Goal: Task Accomplishment & Management: Complete application form

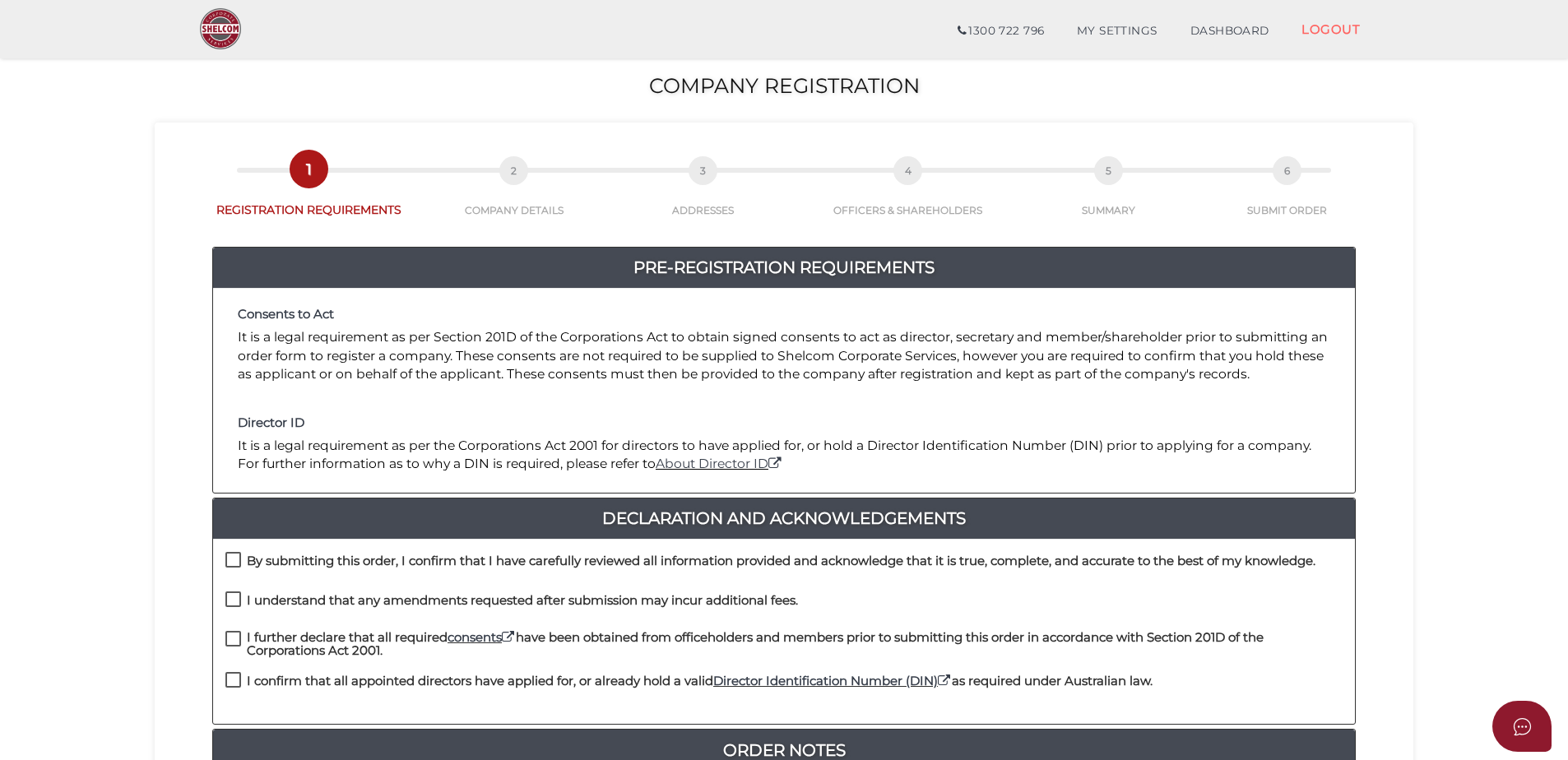
scroll to position [165, 0]
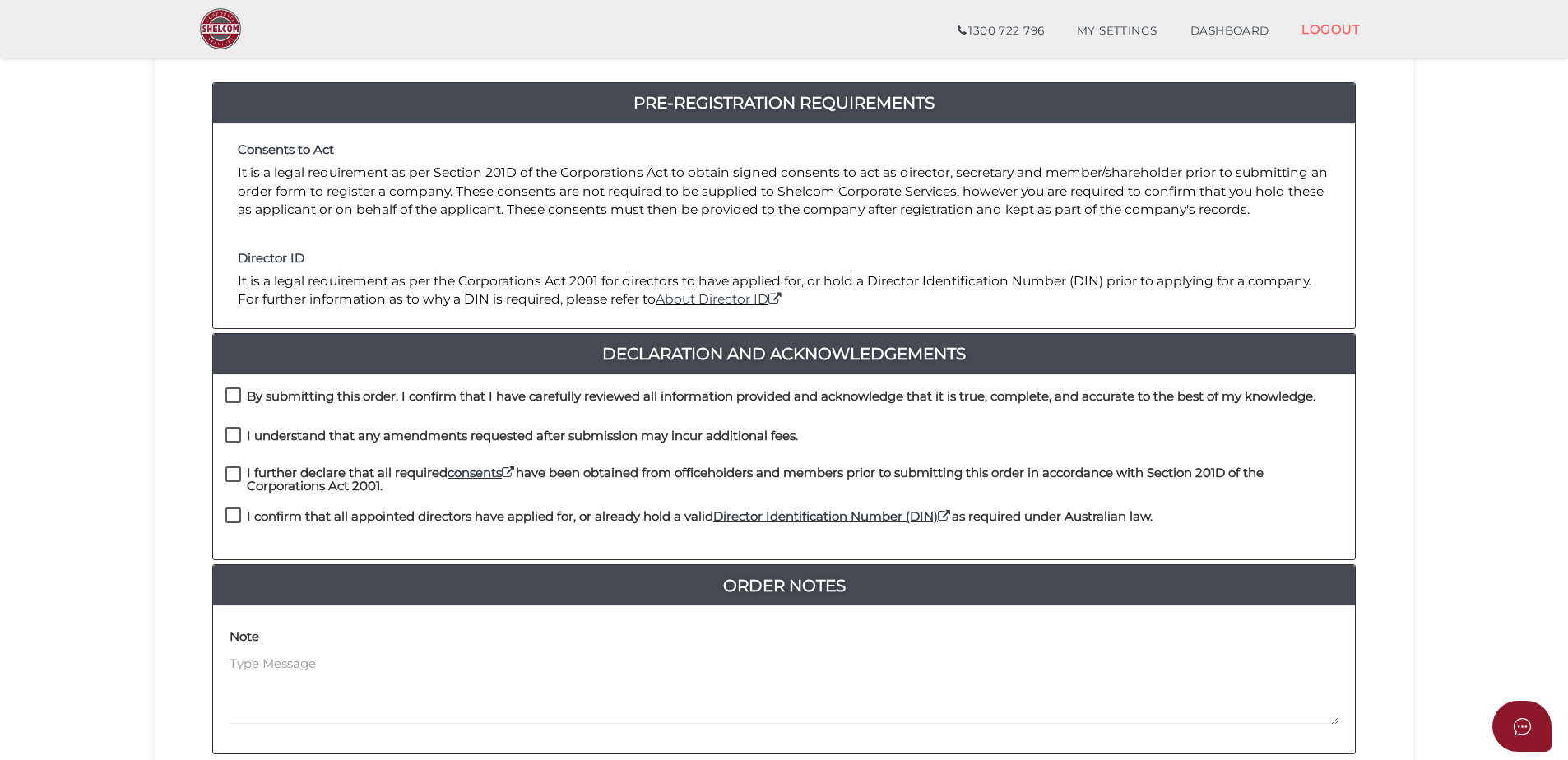
click at [230, 393] on label "By submitting this order, I confirm that I have carefully reviewed all informat…" at bounding box center [771, 400] width 1090 height 20
checkbox input "true"
click at [235, 436] on label "I understand that any amendments requested after submission may incur additiona…" at bounding box center [512, 440] width 573 height 20
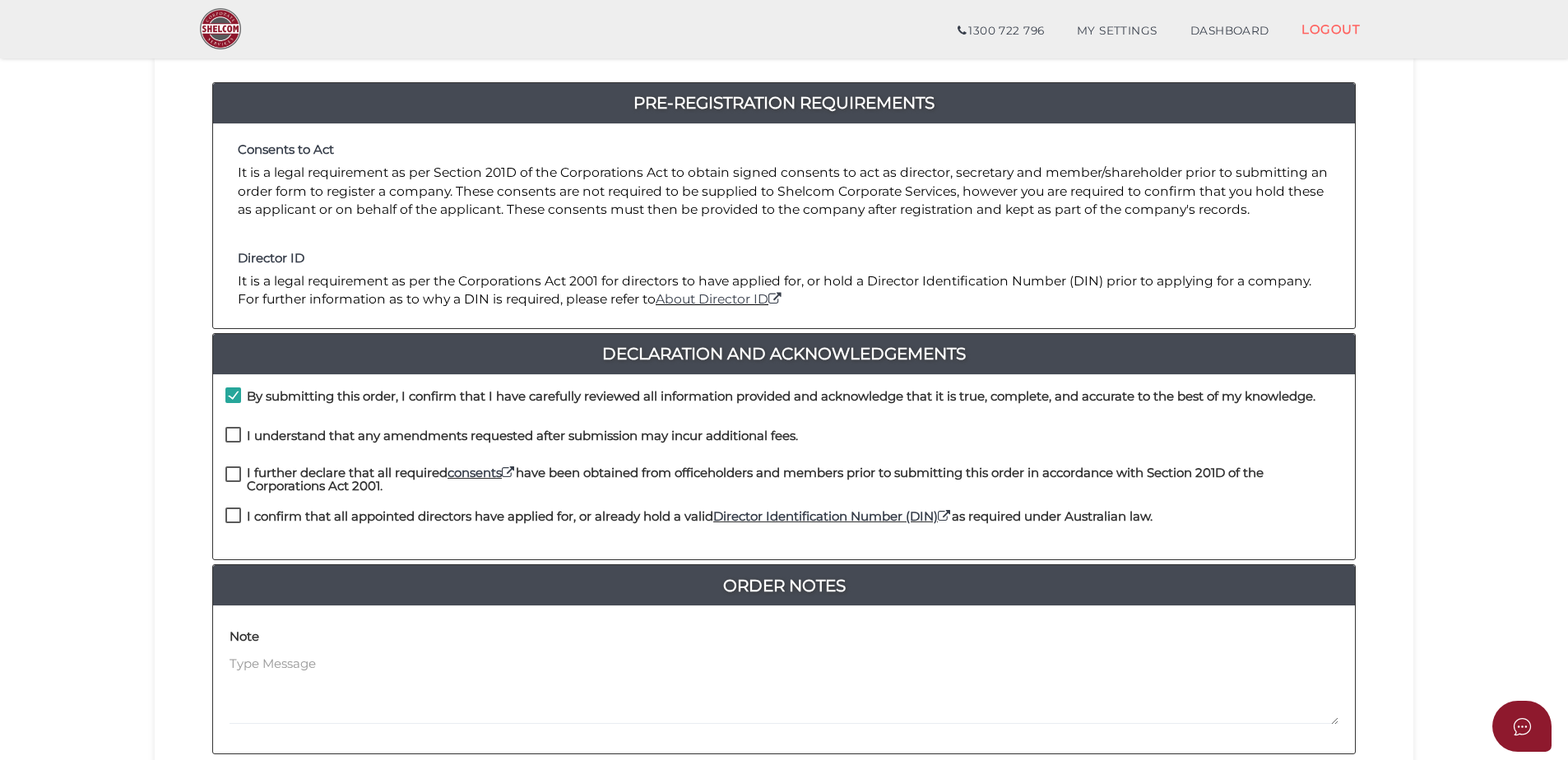
checkbox input "true"
click at [234, 476] on label "I further declare that all required consents have been obtained from officehold…" at bounding box center [784, 477] width 1117 height 20
checkbox input "true"
click at [237, 513] on label "I confirm that all appointed directors have applied for, or already hold a vali…" at bounding box center [689, 521] width 927 height 20
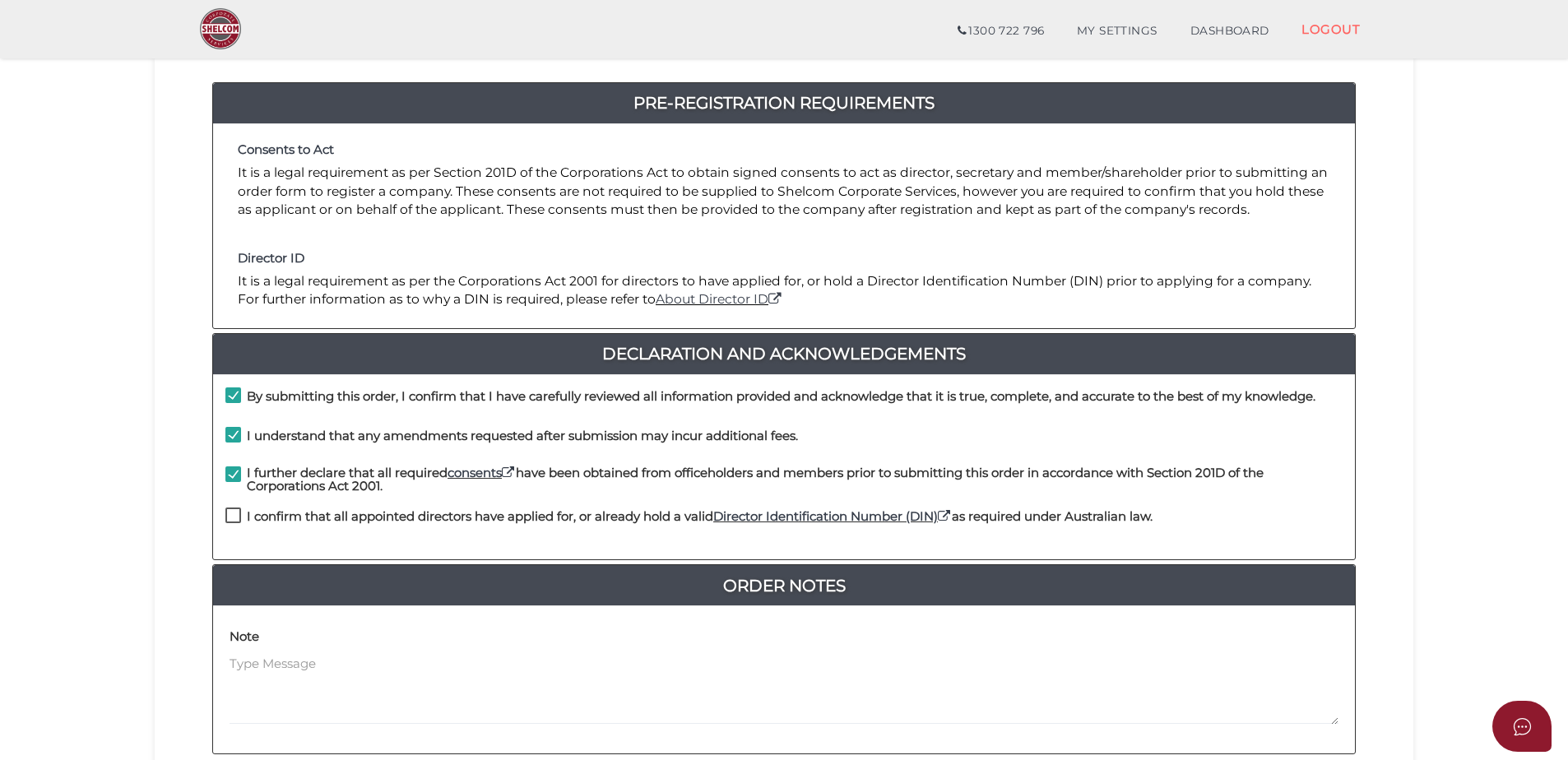
checkbox input "true"
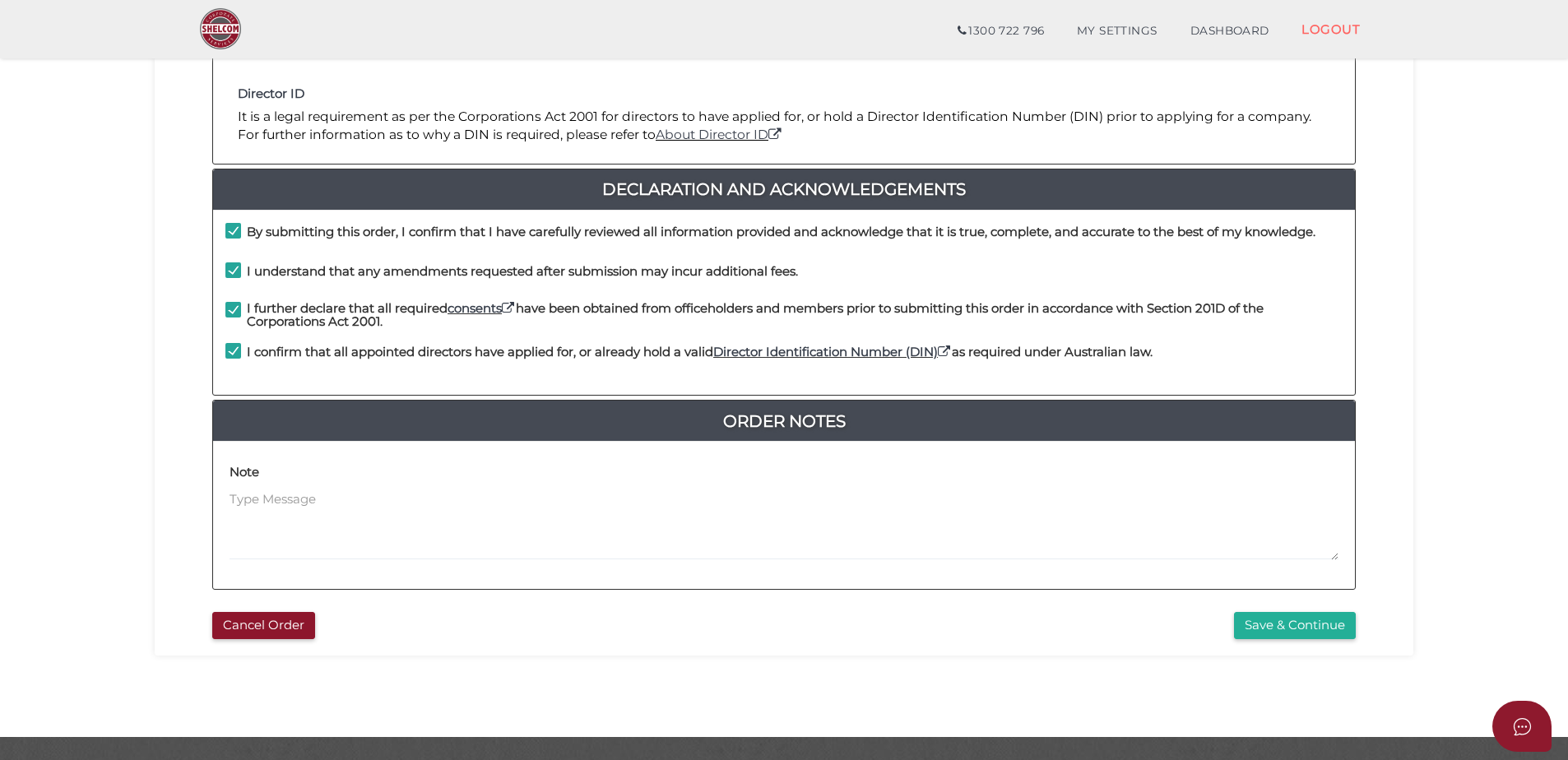
scroll to position [369, 0]
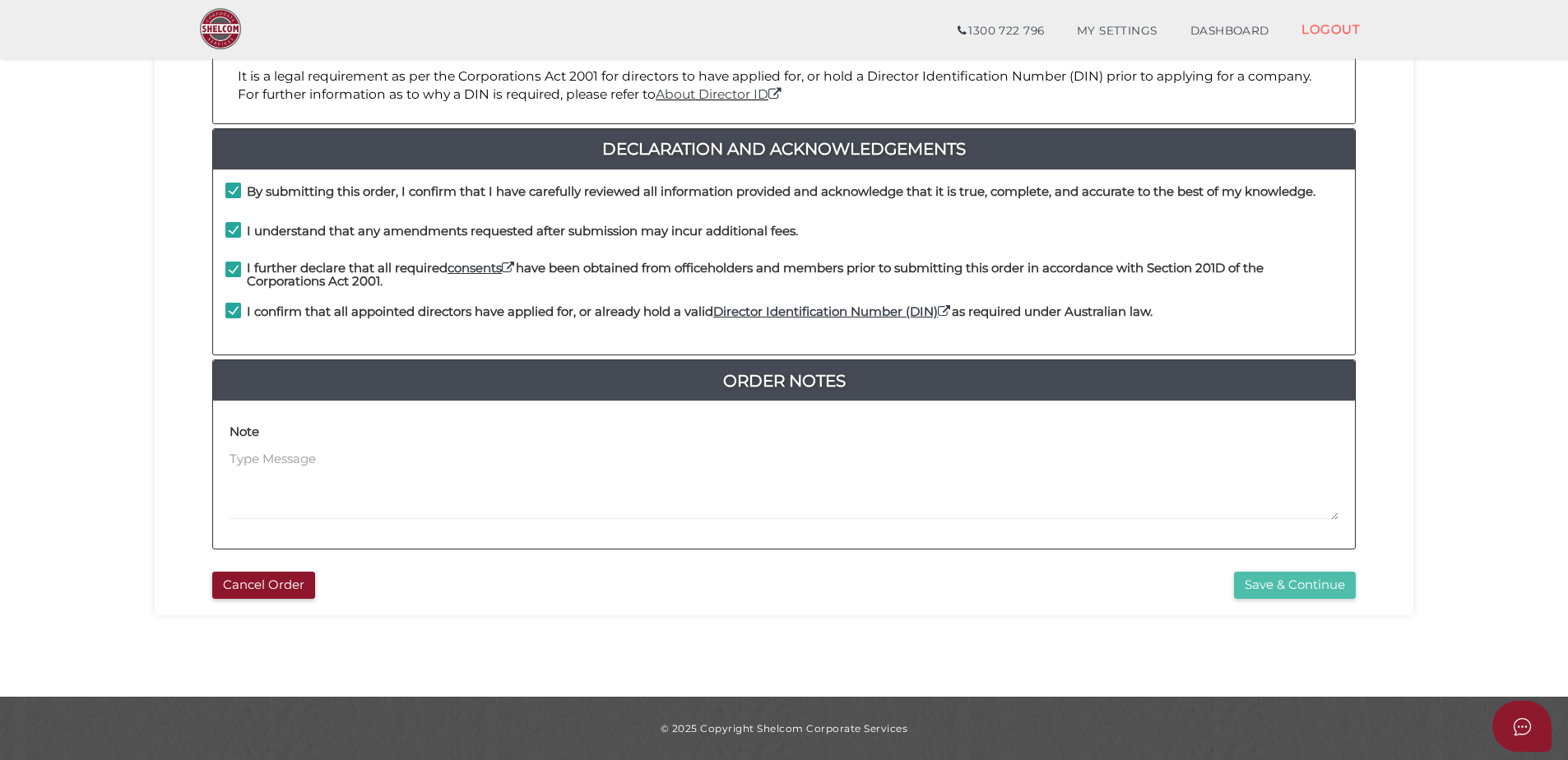
click at [1254, 588] on button "Save & Continue" at bounding box center [1295, 586] width 122 height 27
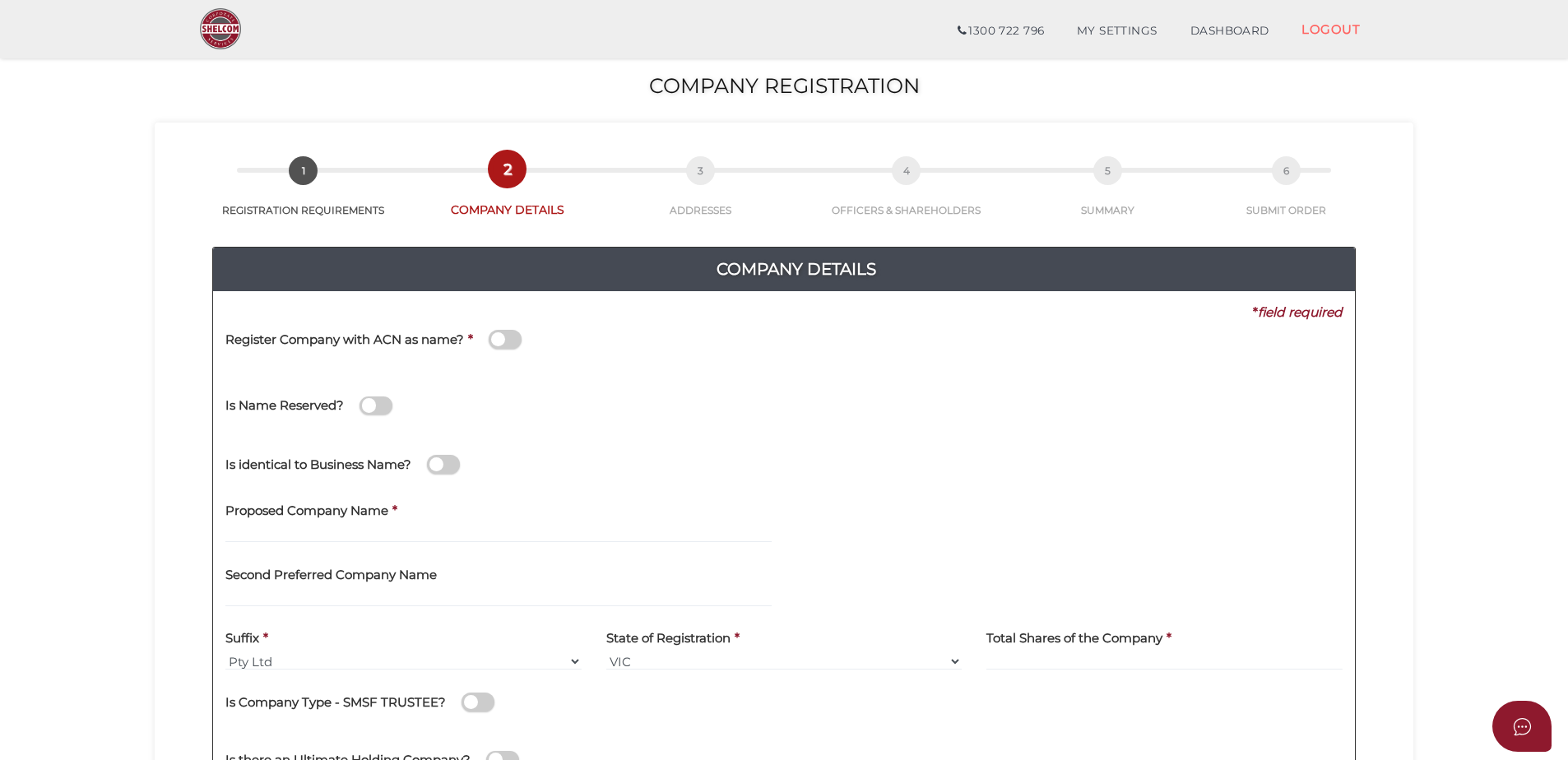
scroll to position [82, 0]
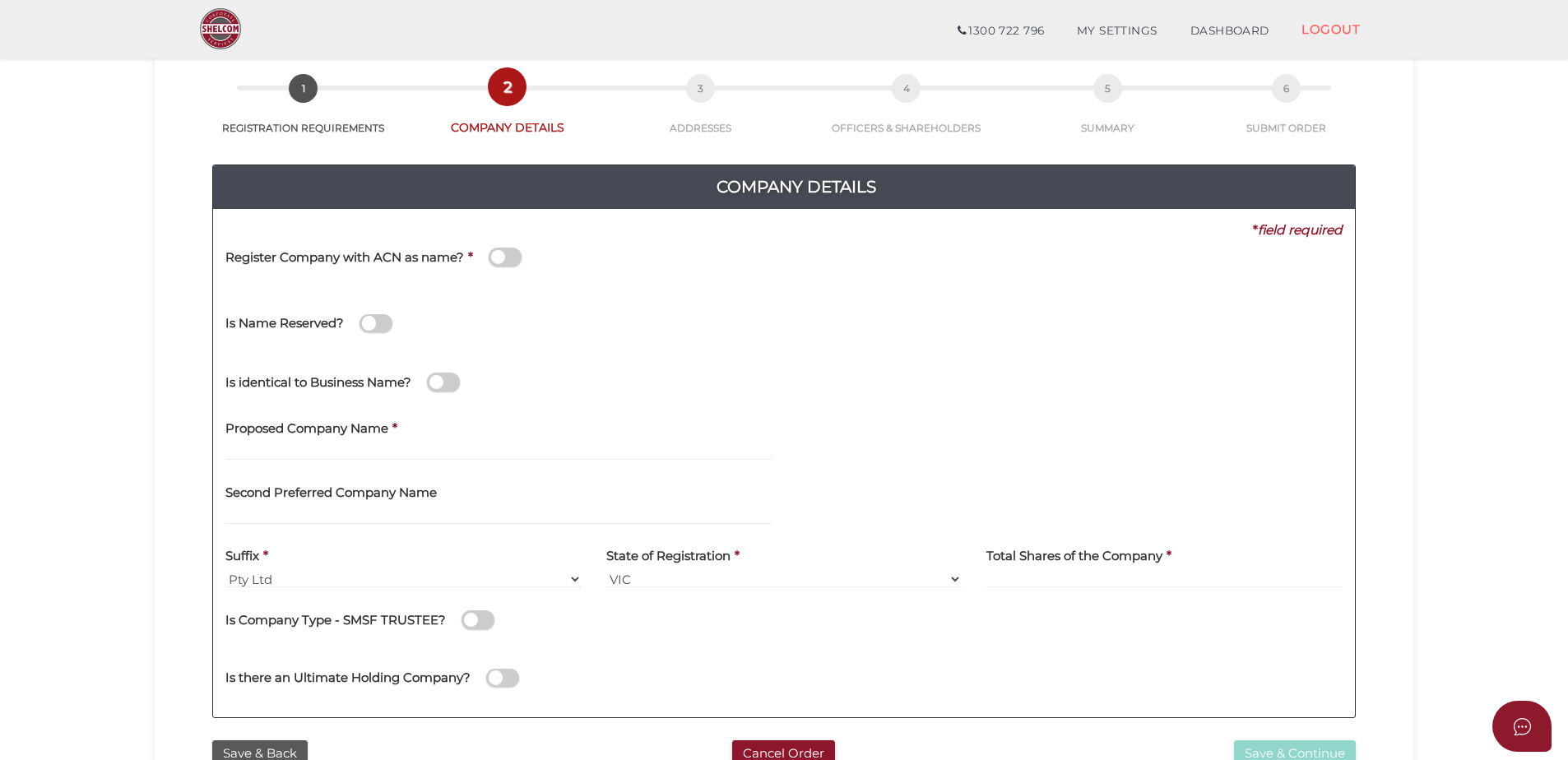
click at [451, 429] on div "Proposed Company Name *" at bounding box center [499, 435] width 546 height 52
click at [511, 444] on input "text" at bounding box center [499, 451] width 546 height 18
type input "Sundancer"
click at [958, 583] on select "VIC ACT [GEOGRAPHIC_DATA] [GEOGRAPHIC_DATA] QLD [GEOGRAPHIC_DATA] [GEOGRAPHIC_D…" at bounding box center [784, 579] width 357 height 18
select select "[GEOGRAPHIC_DATA]"
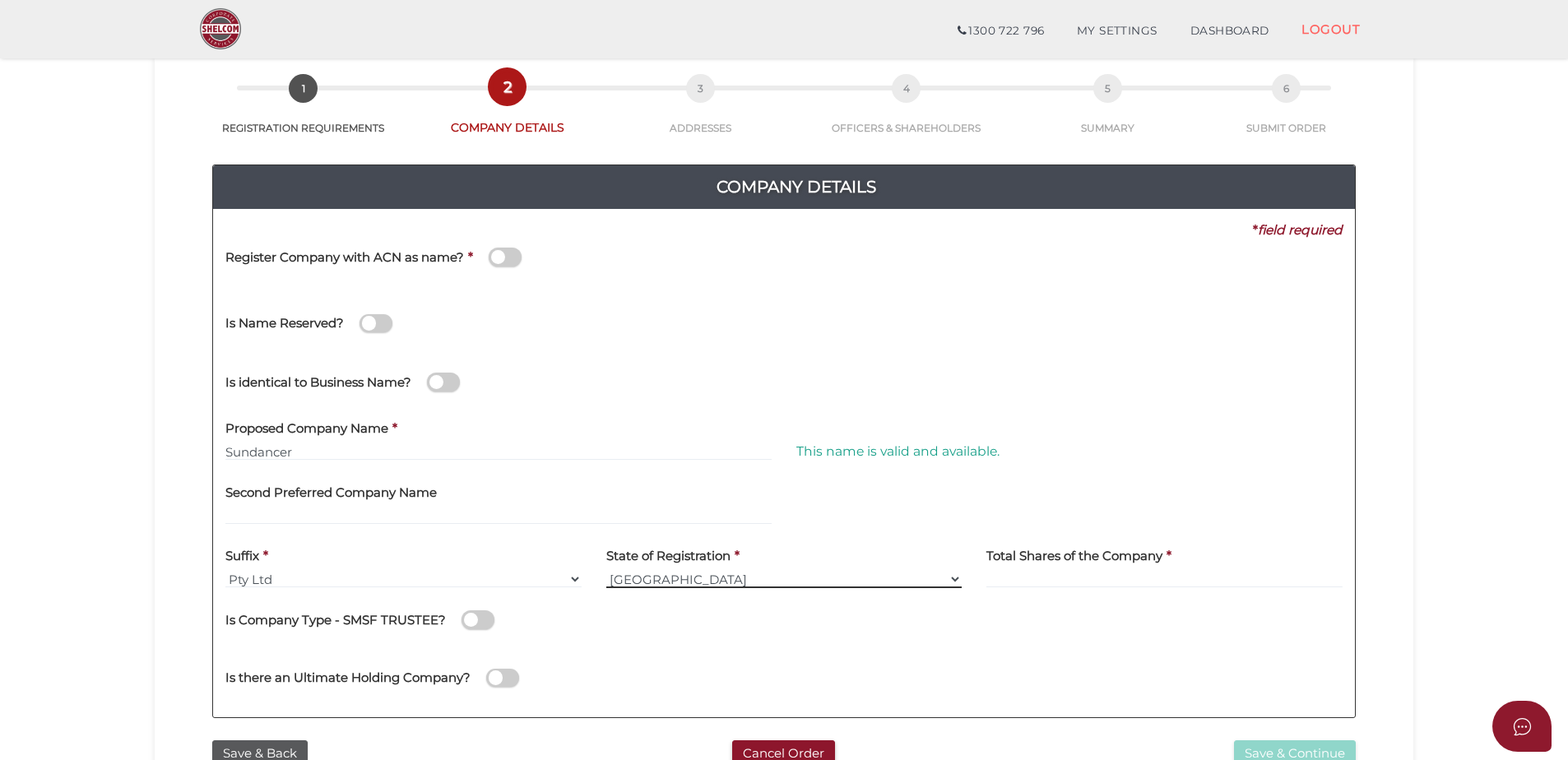
click at [606, 571] on select "VIC ACT NSW NT QLD TAS WA SA" at bounding box center [784, 579] width 357 height 18
type input "1"
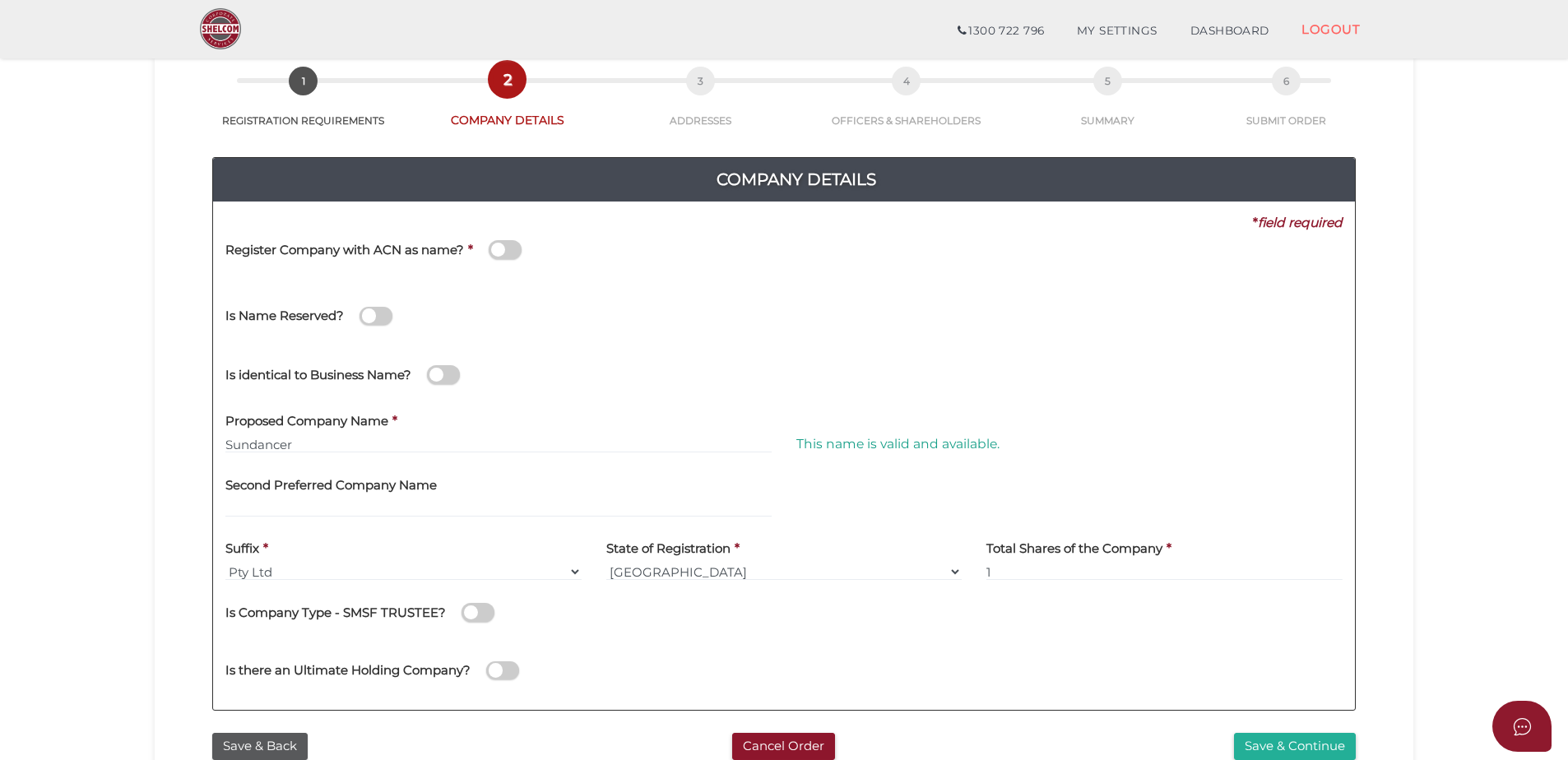
click at [475, 613] on span at bounding box center [478, 613] width 33 height 19
click at [0, 0] on input "checkbox" at bounding box center [0, 0] width 0 height 0
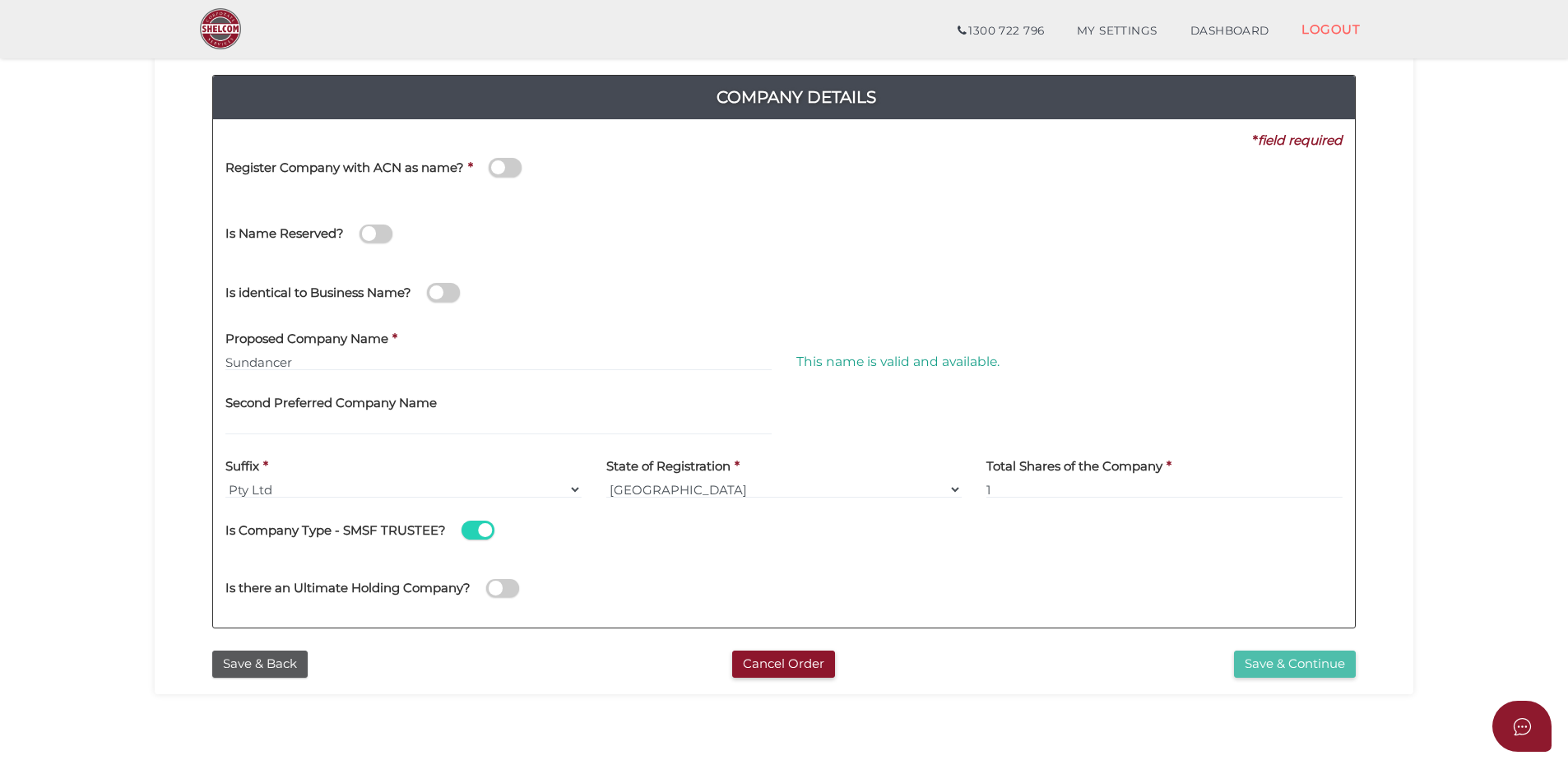
click at [1322, 659] on button "Save & Continue" at bounding box center [1295, 664] width 122 height 27
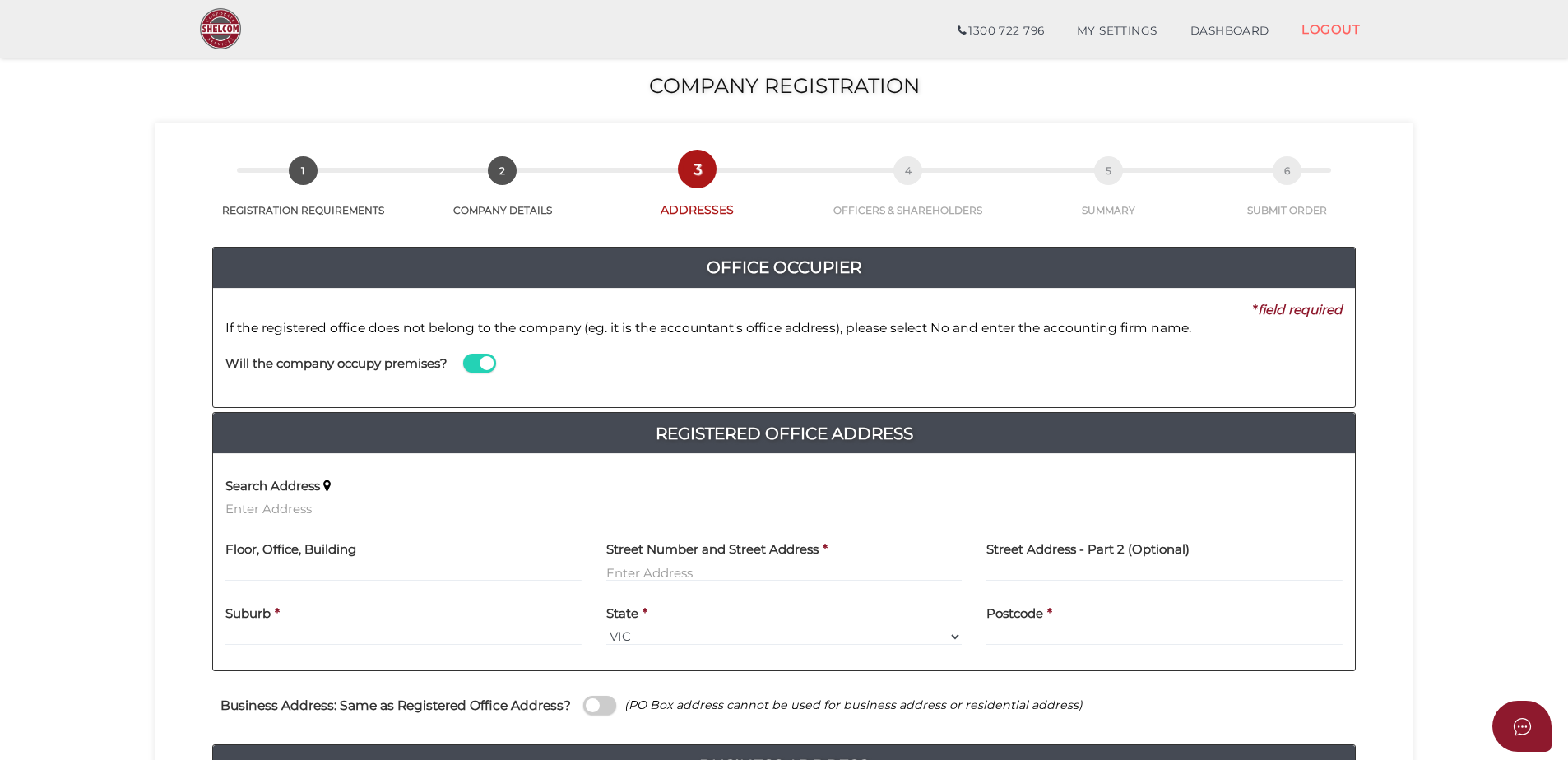
scroll to position [165, 0]
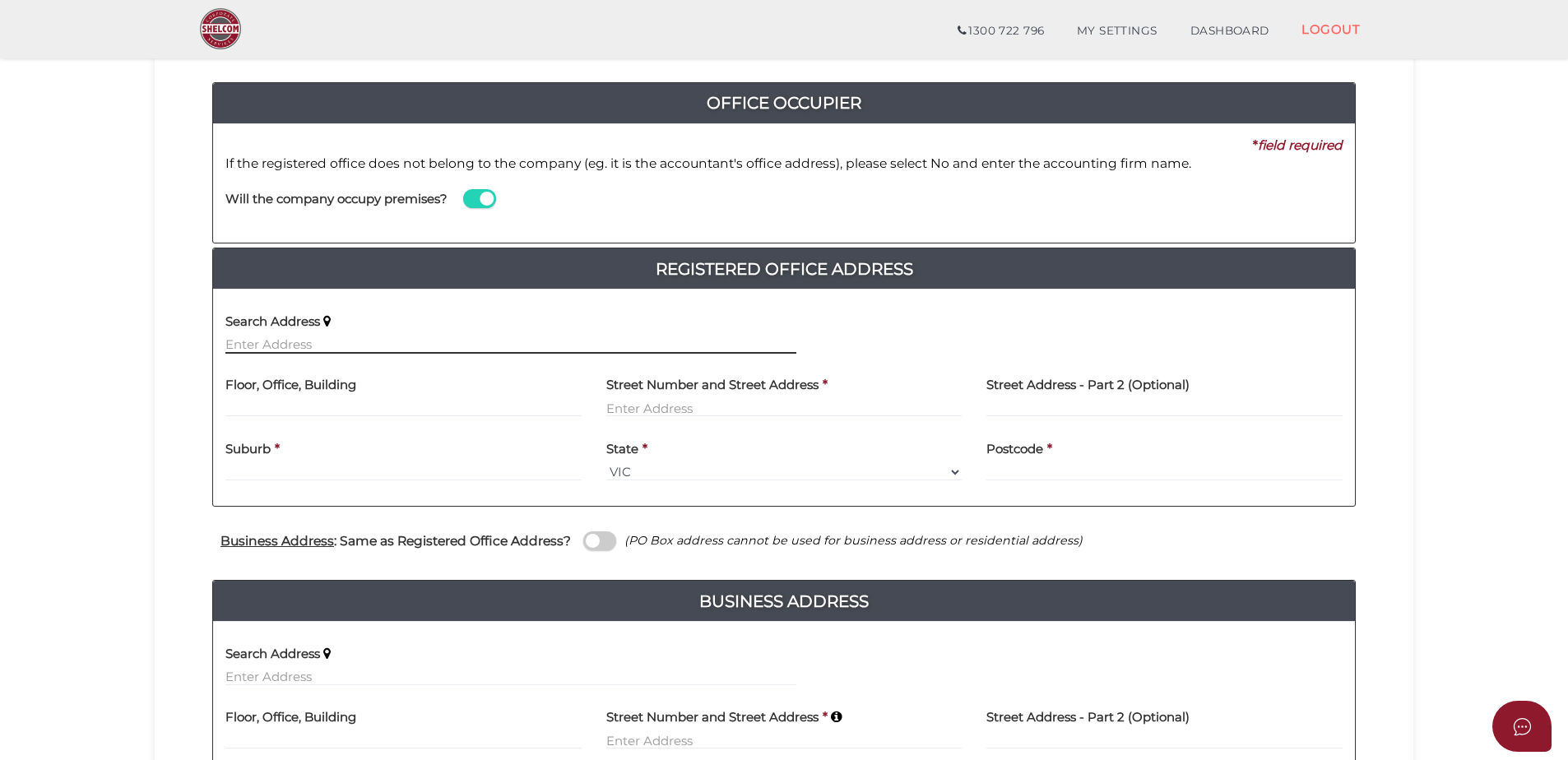
click at [251, 343] on input "text" at bounding box center [511, 344] width 571 height 18
click at [351, 338] on input "6 / 93 Elouera Road" at bounding box center [511, 344] width 571 height 18
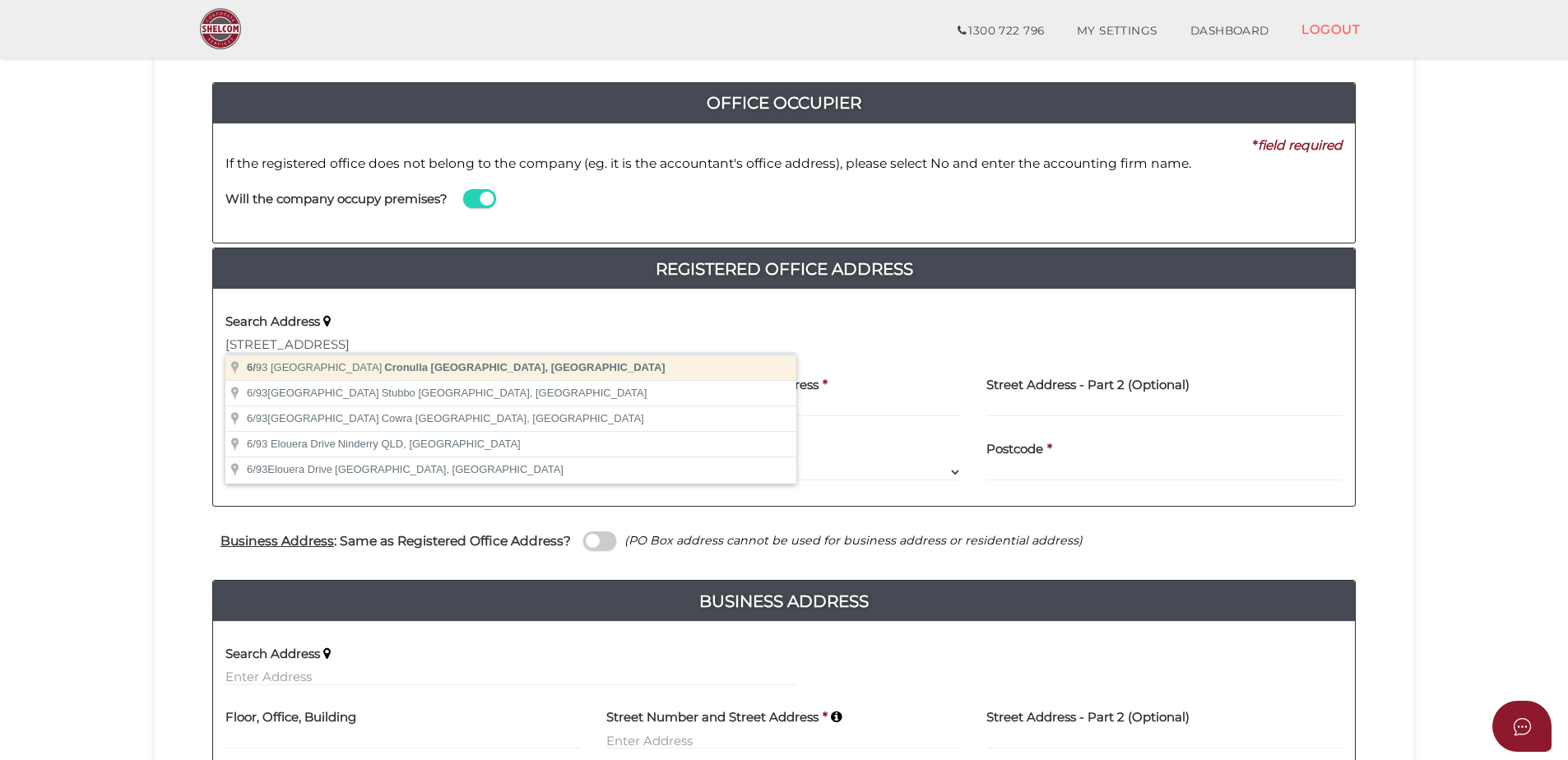
type input "6/93 Elouera Road, Cronulla NSW, Australia"
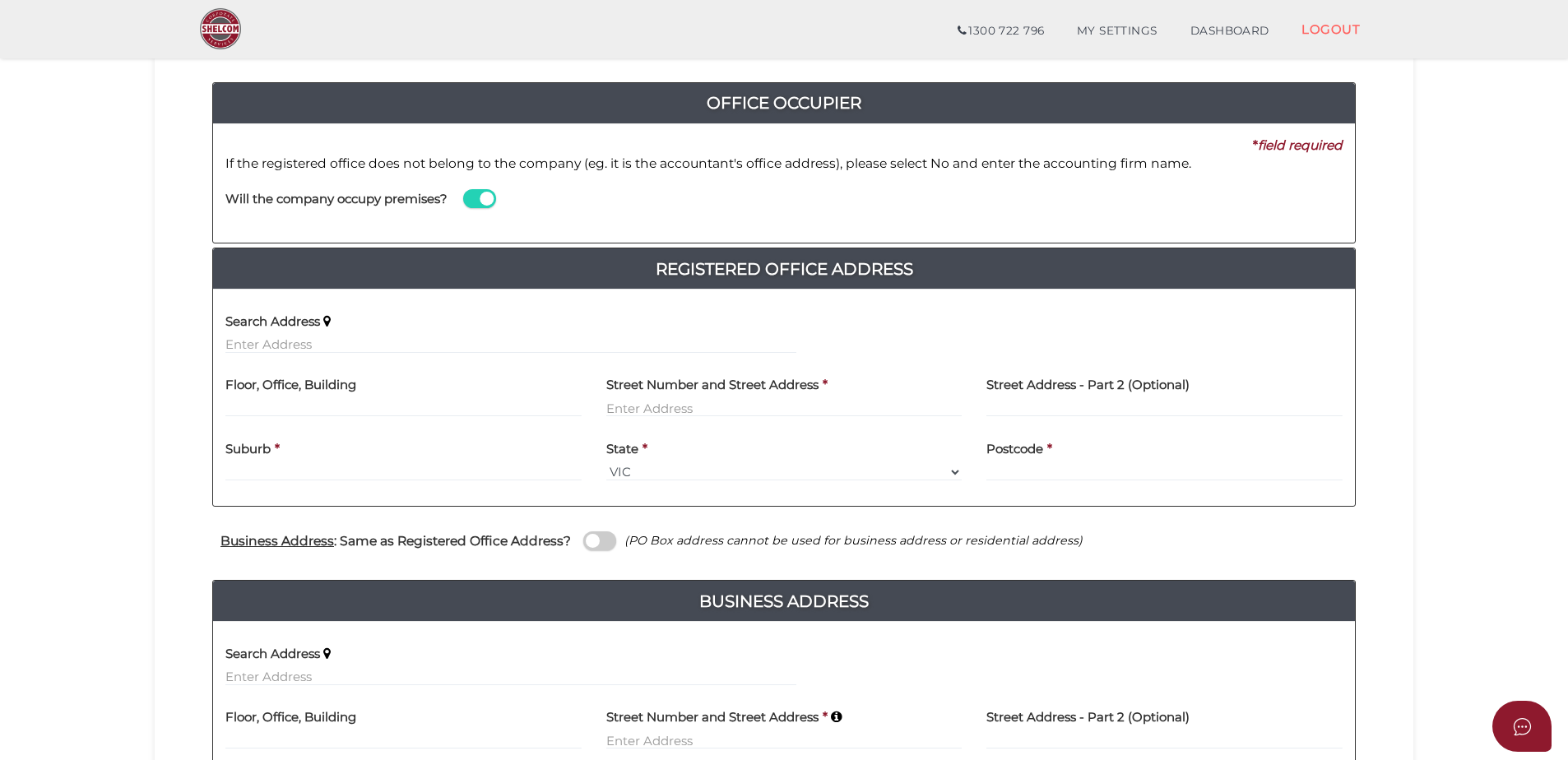
type input "6"
type input "93 Elouera Road"
type input "Cronulla"
select select "[GEOGRAPHIC_DATA]"
type input "2230"
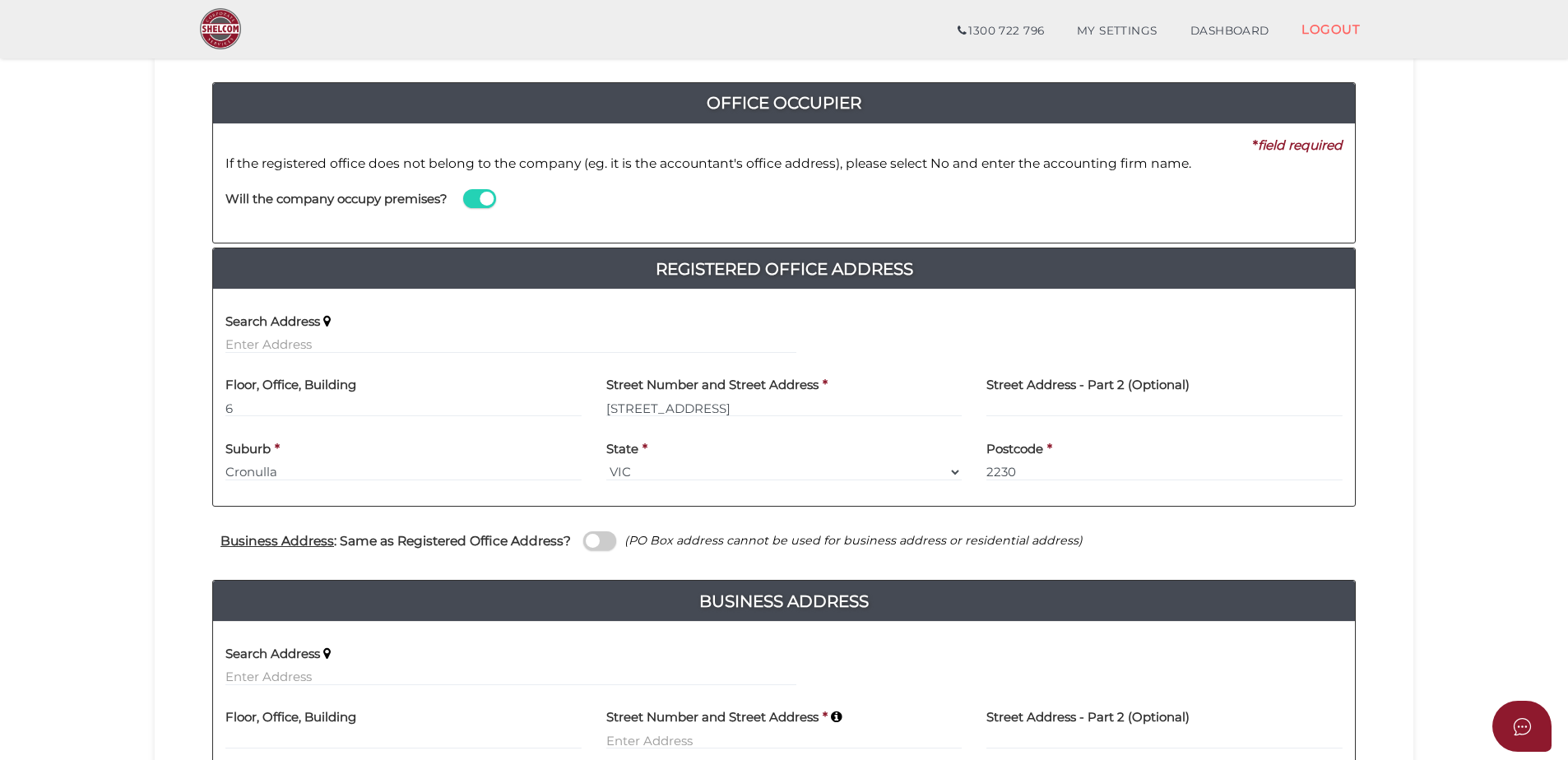
click at [224, 406] on div "Floor, Office, Building 6" at bounding box center [403, 398] width 381 height 64
click at [237, 408] on input "6" at bounding box center [404, 407] width 357 height 18
type input "I"
type input "Unit 6"
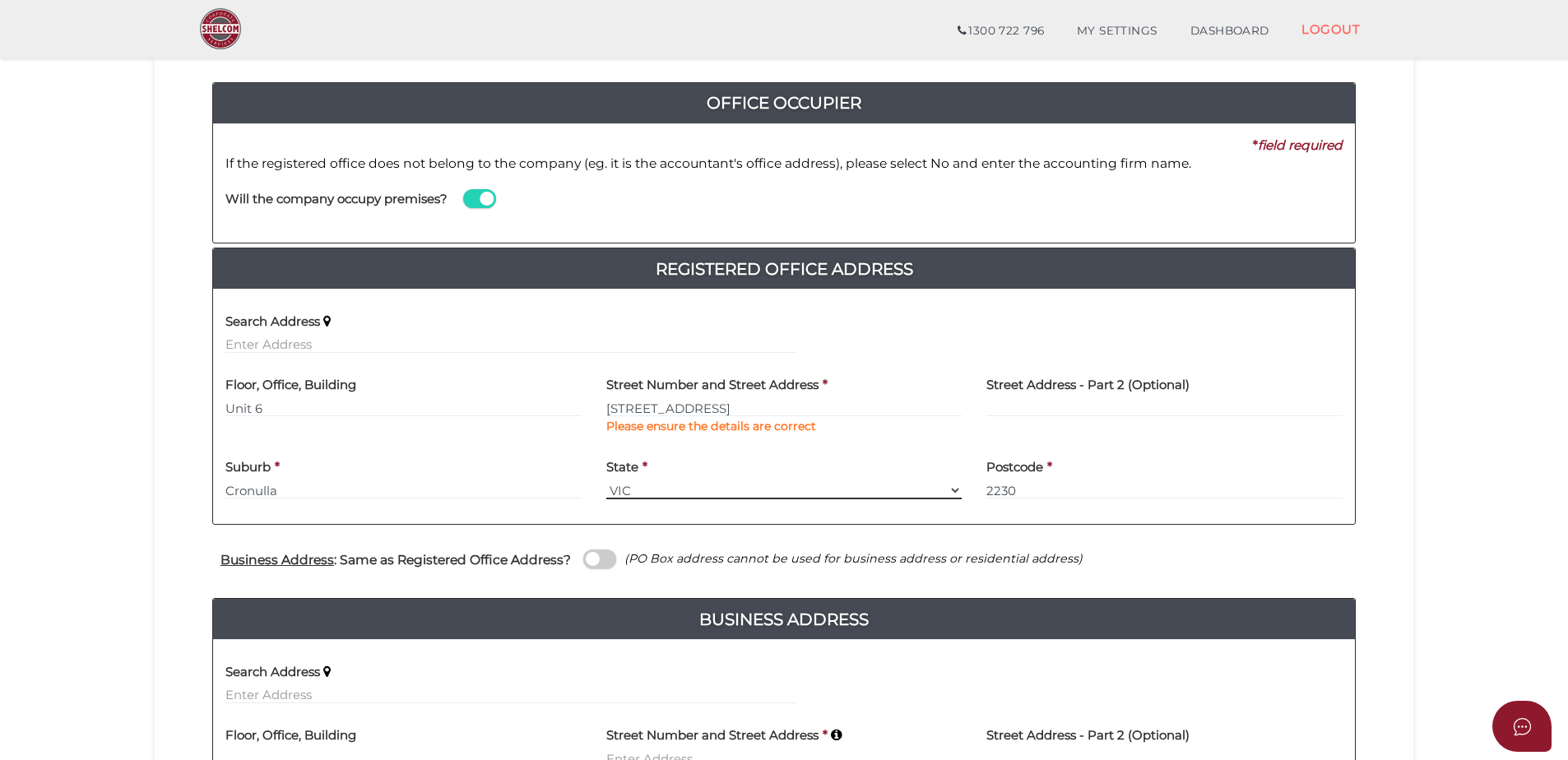
scroll to position [329, 0]
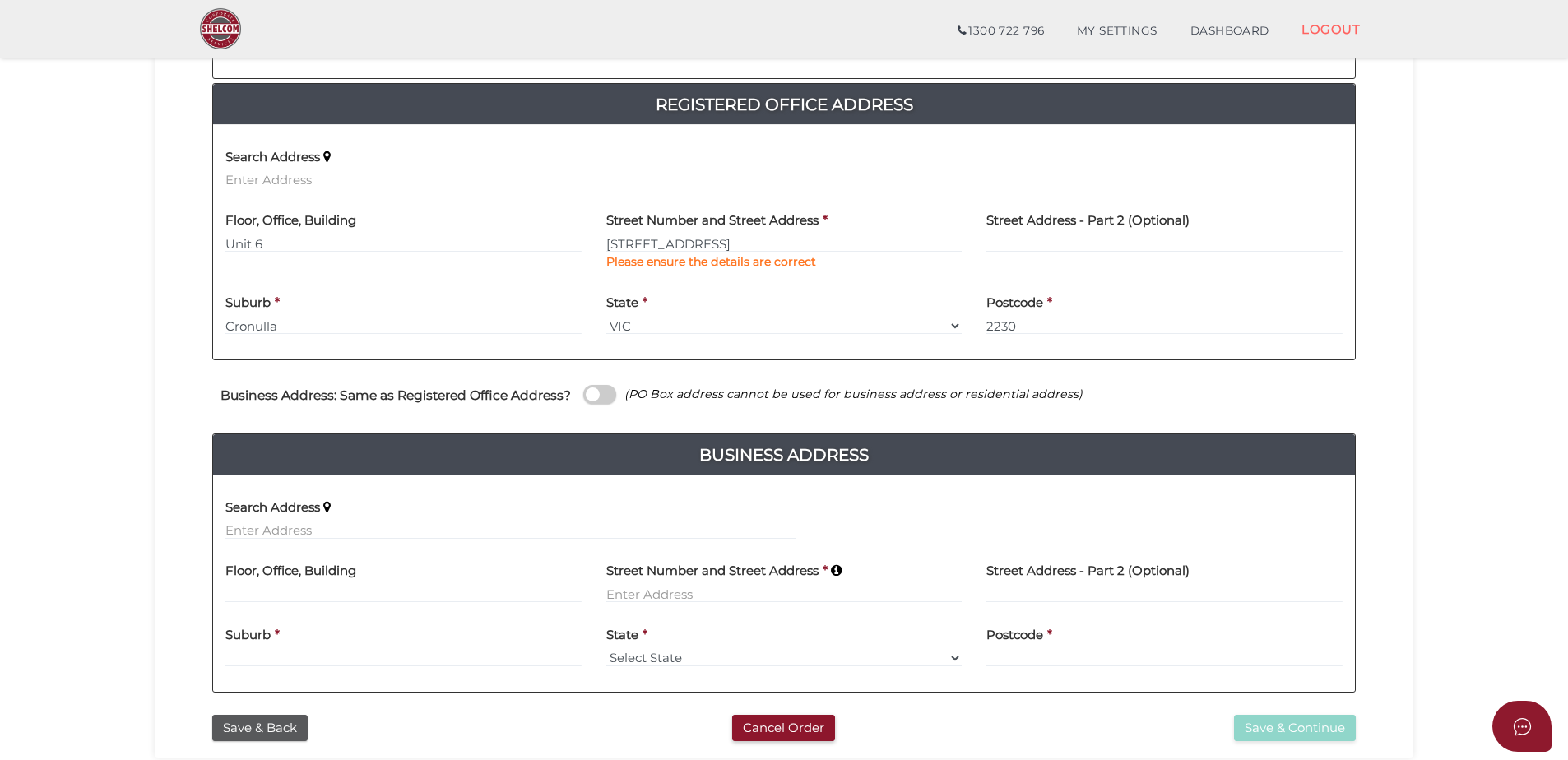
click at [598, 392] on span at bounding box center [599, 395] width 33 height 19
click at [0, 0] on input "checkbox" at bounding box center [0, 0] width 0 height 0
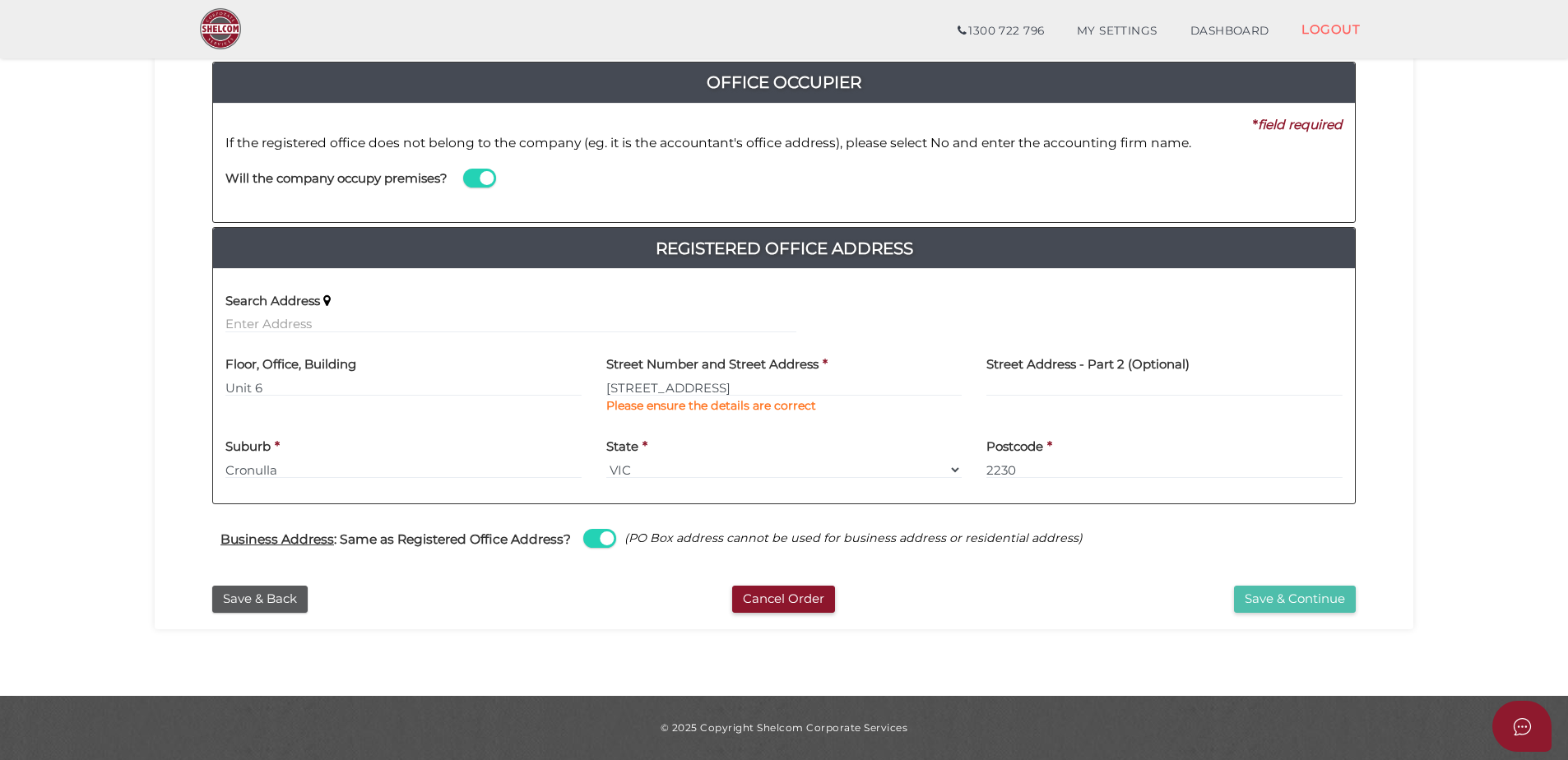
click at [1325, 597] on button "Save & Continue" at bounding box center [1295, 599] width 122 height 27
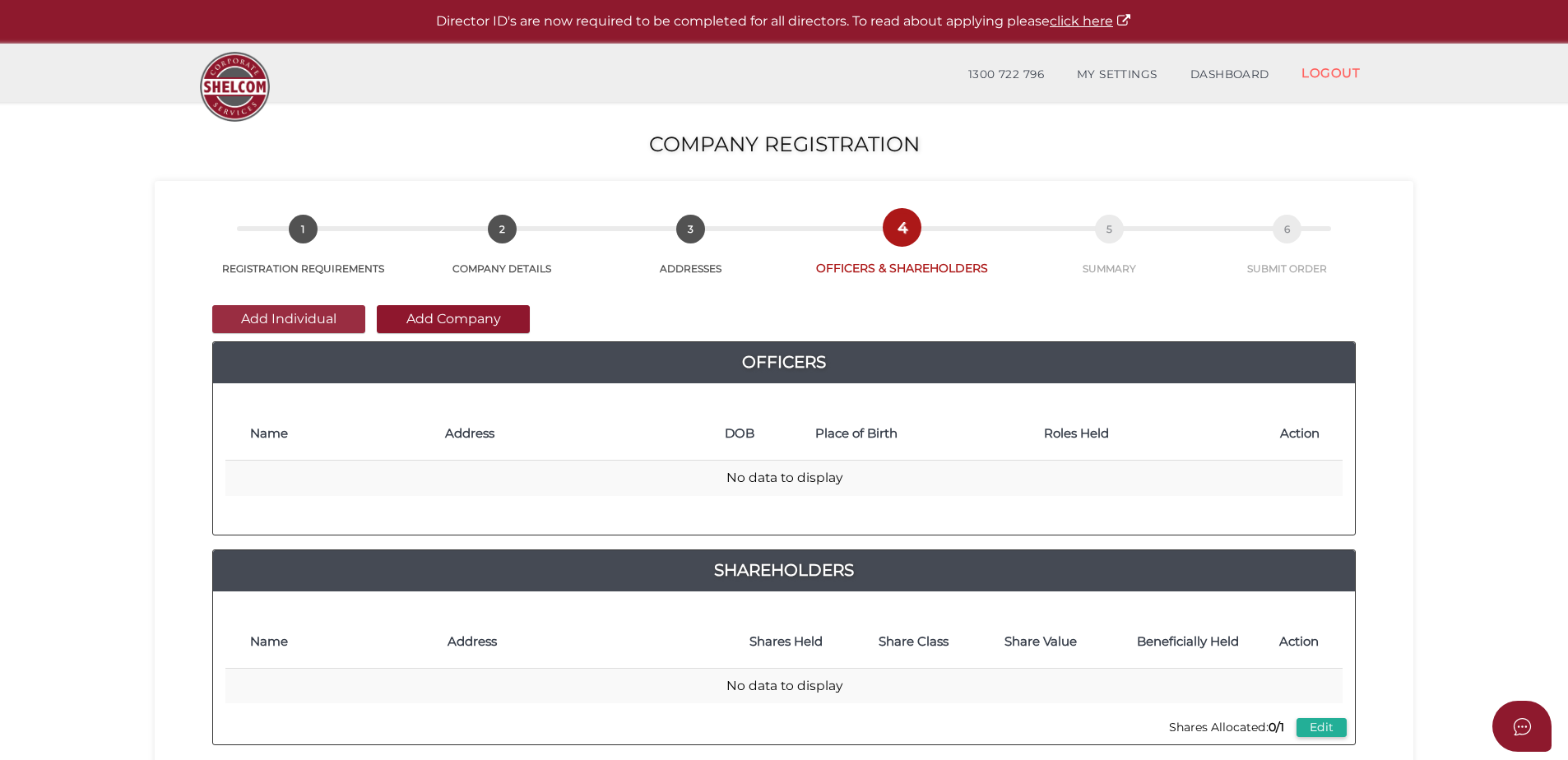
click at [314, 323] on button "Add Individual" at bounding box center [288, 319] width 153 height 28
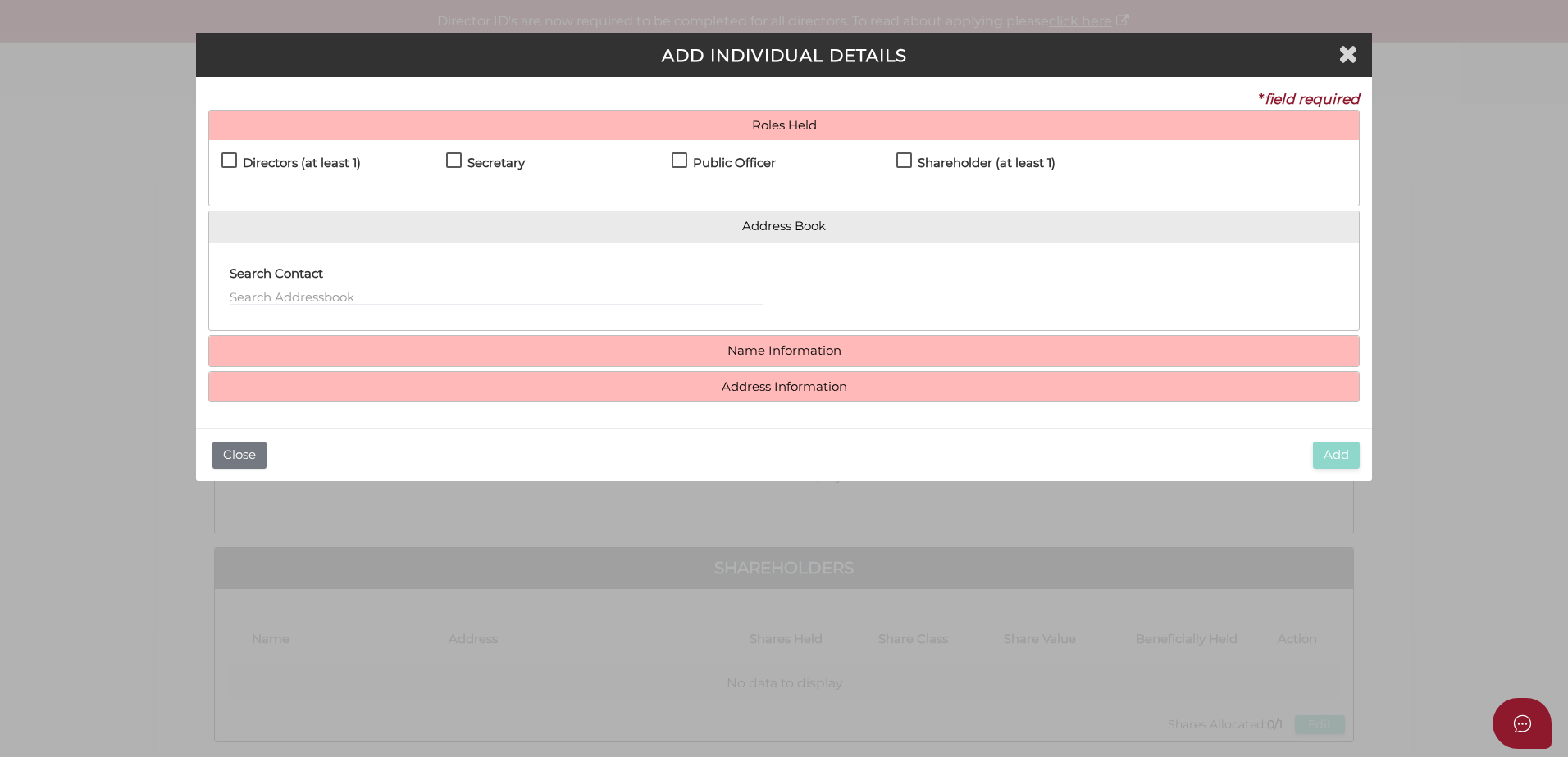
click at [232, 159] on label "Directors (at least 1)" at bounding box center [291, 167] width 139 height 20
checkbox input "true"
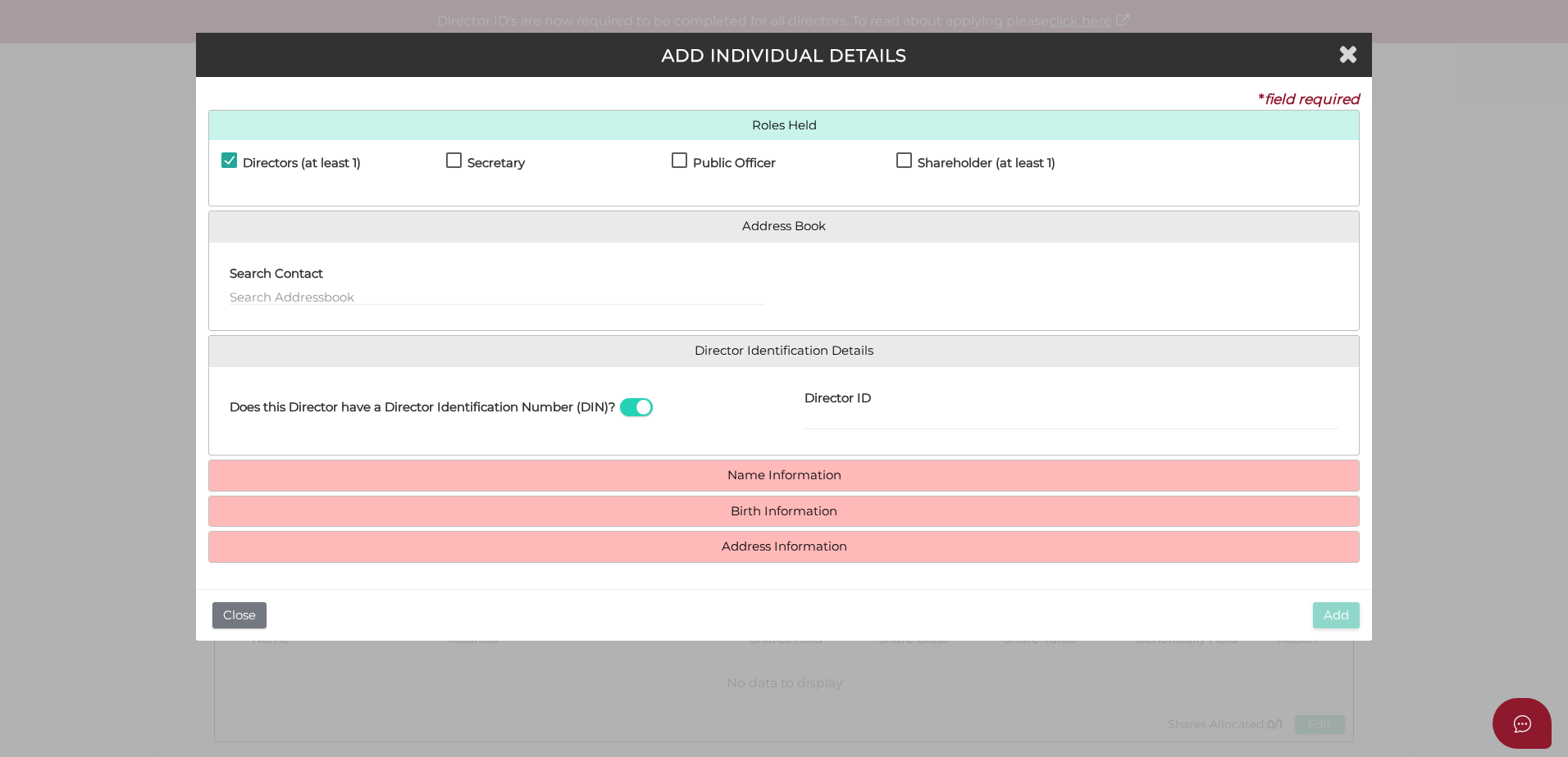
click at [448, 157] on label "Secretary" at bounding box center [485, 167] width 78 height 20
checkbox input "true"
click at [674, 158] on label "Public Officer" at bounding box center [724, 167] width 104 height 20
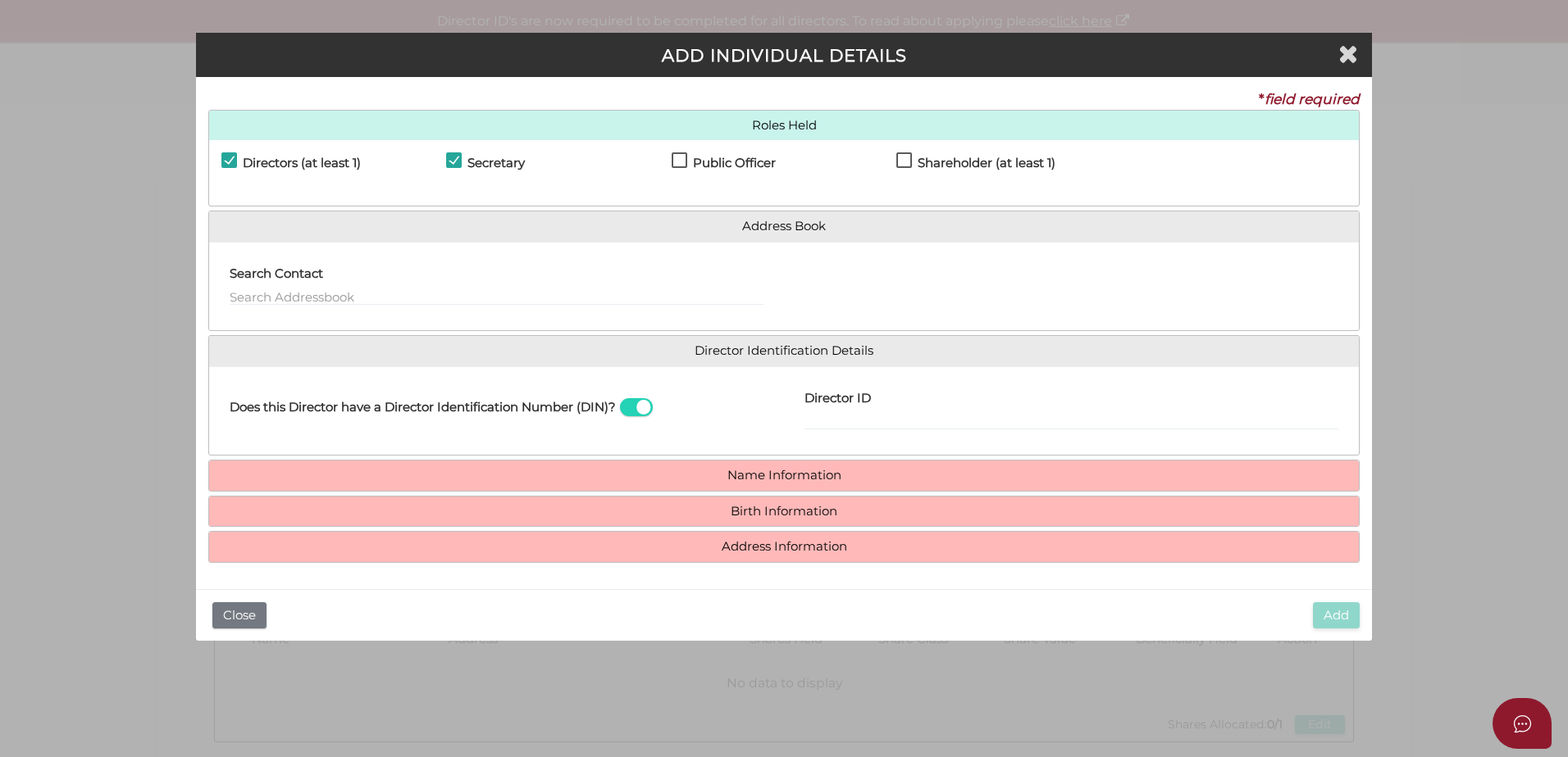
checkbox input "true"
click at [910, 160] on label "Shareholder (at least 1)" at bounding box center [976, 167] width 159 height 20
checkbox input "true"
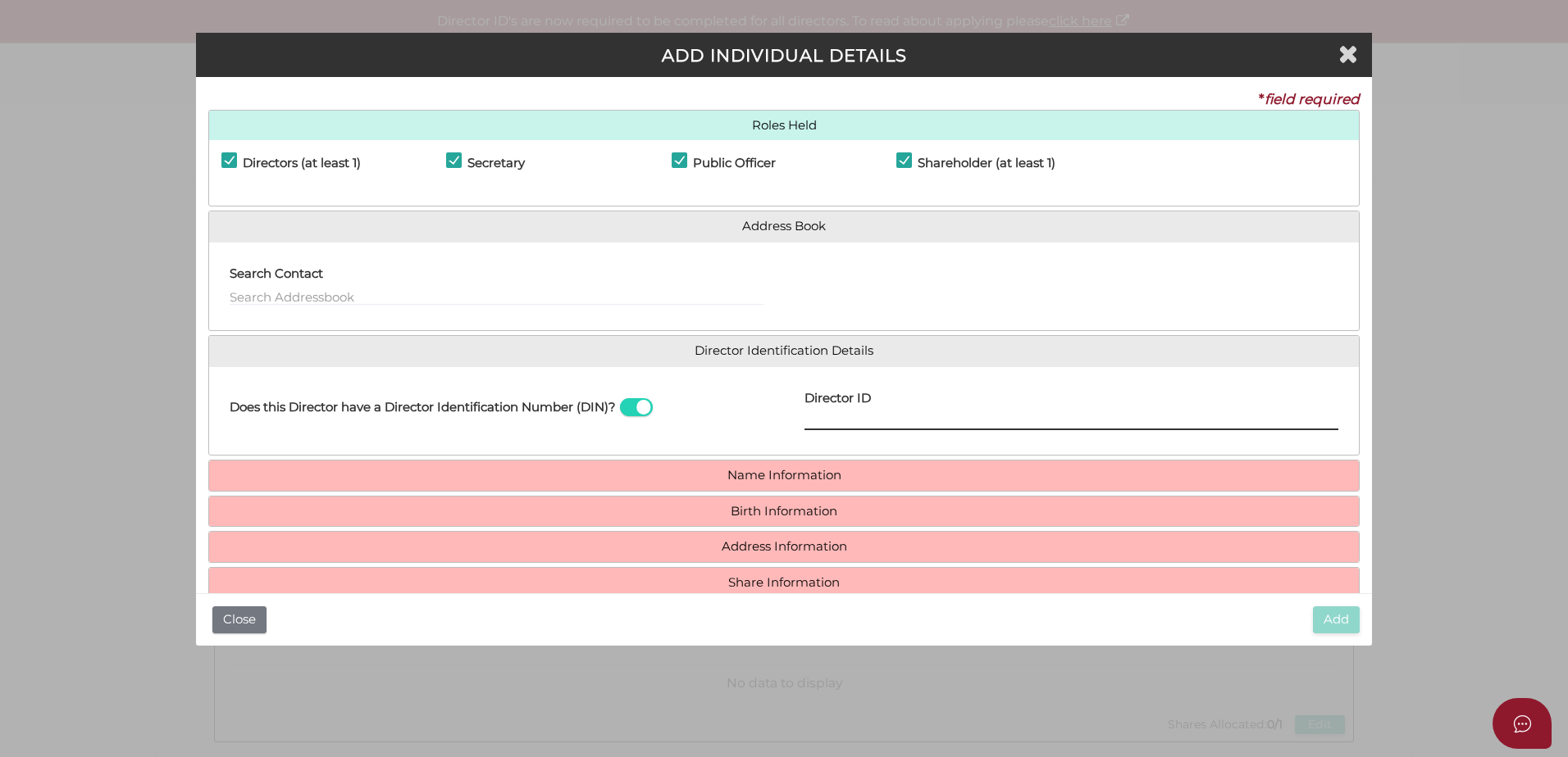
click at [866, 414] on input "Director ID" at bounding box center [1072, 421] width 534 height 18
type input "036197467209106"
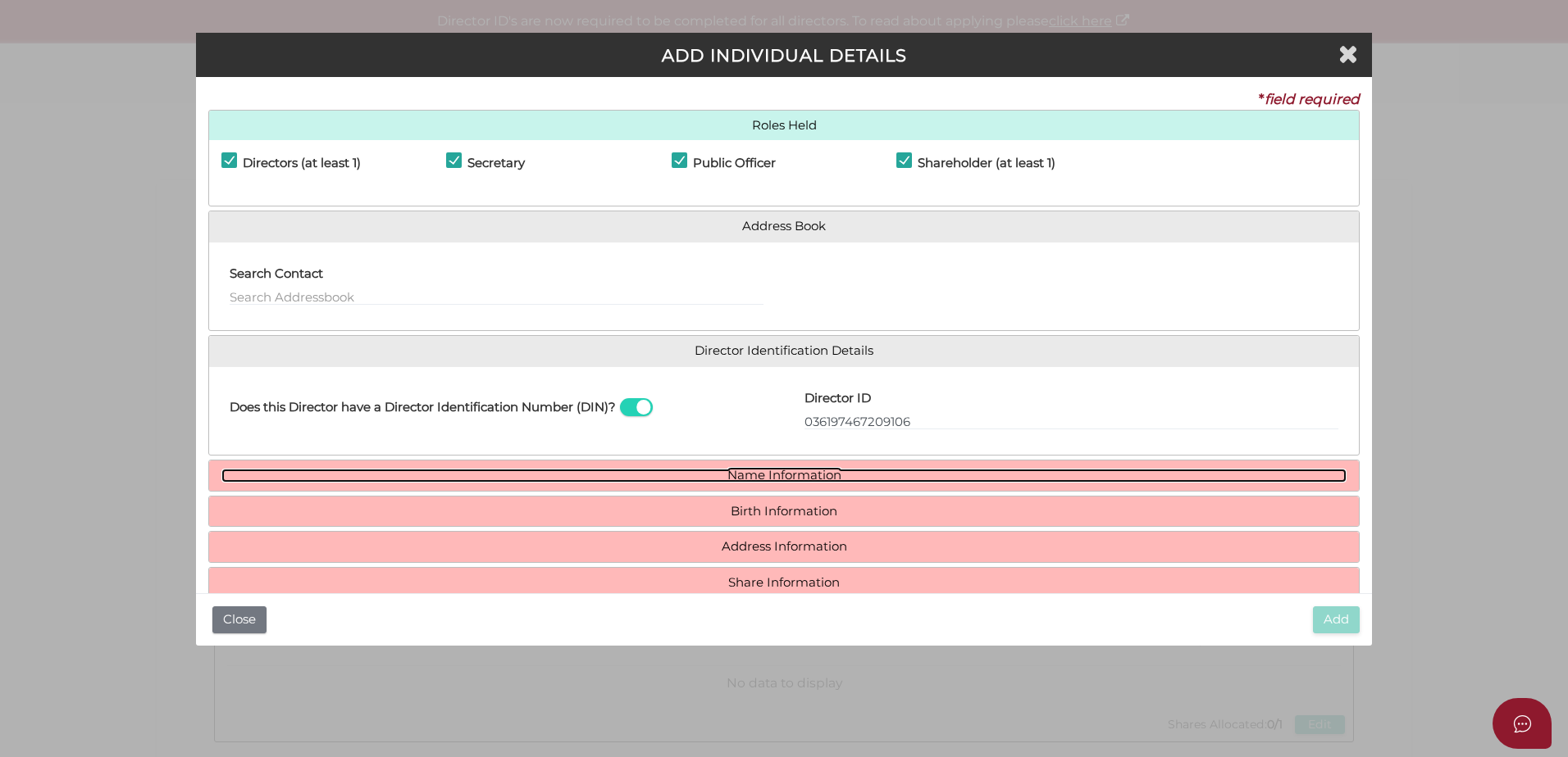
click at [764, 479] on link "Name Information" at bounding box center [784, 476] width 1126 height 14
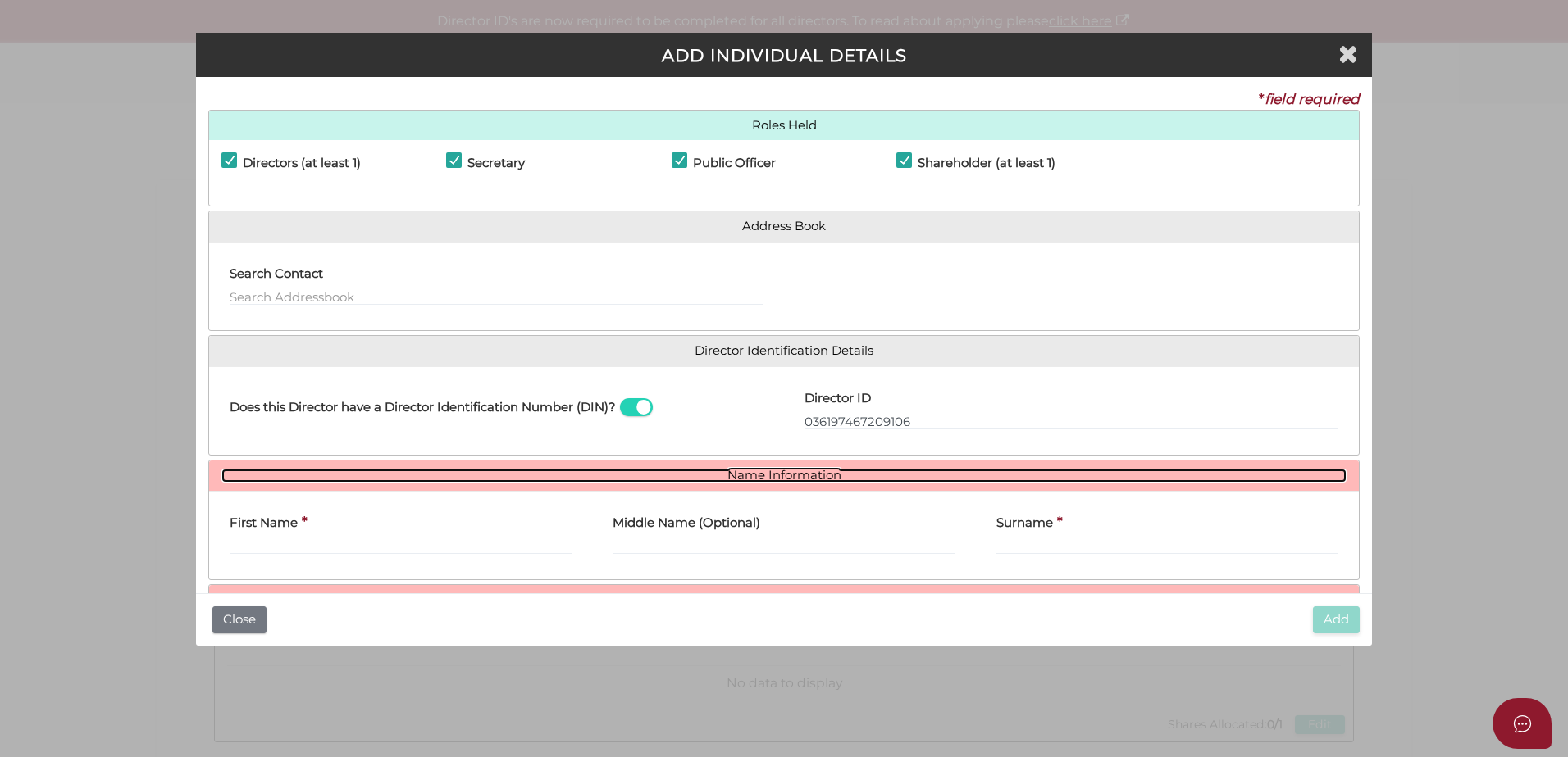
scroll to position [120, 0]
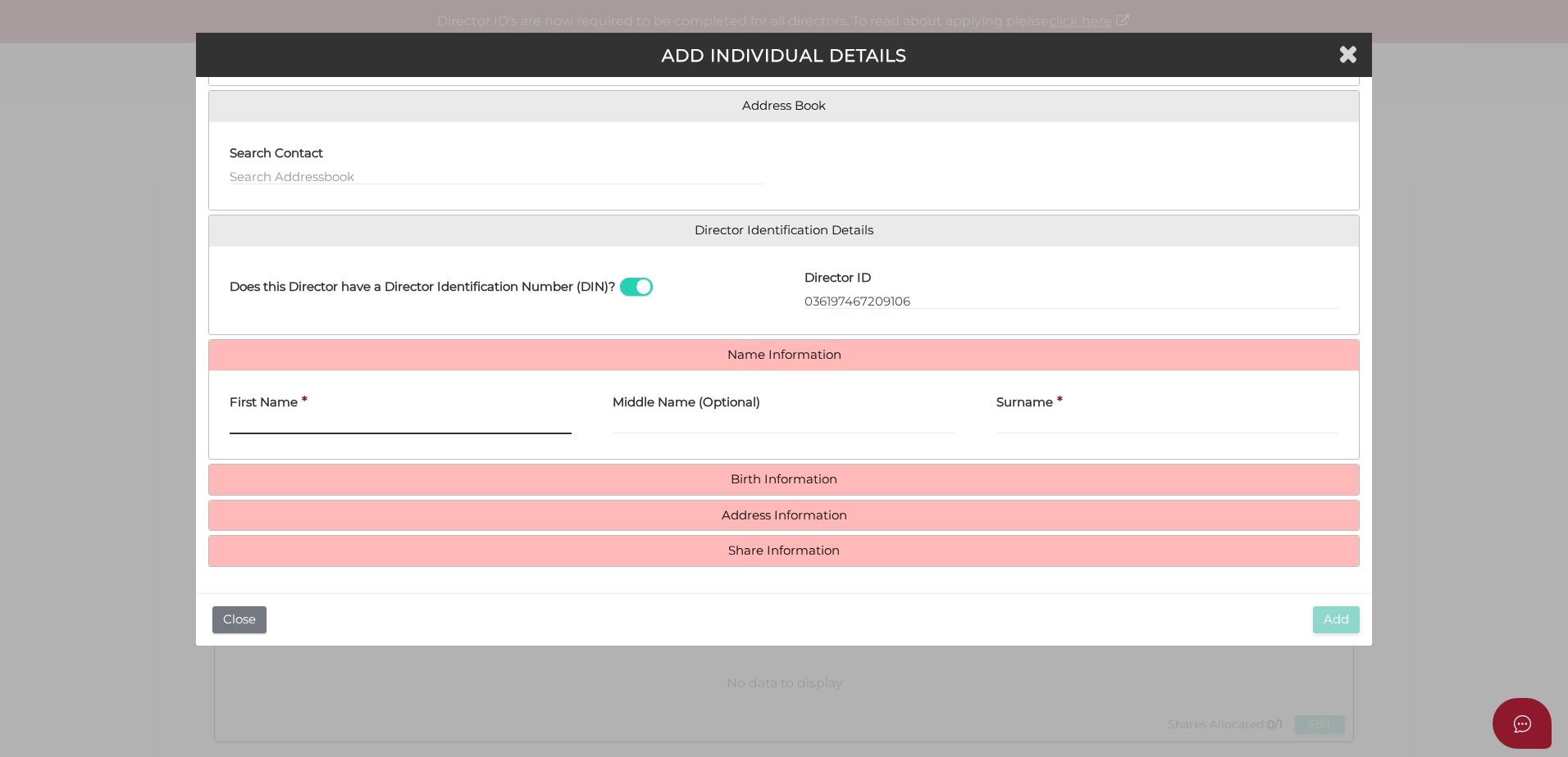
click at [297, 428] on input "First Name" at bounding box center [401, 425] width 342 height 18
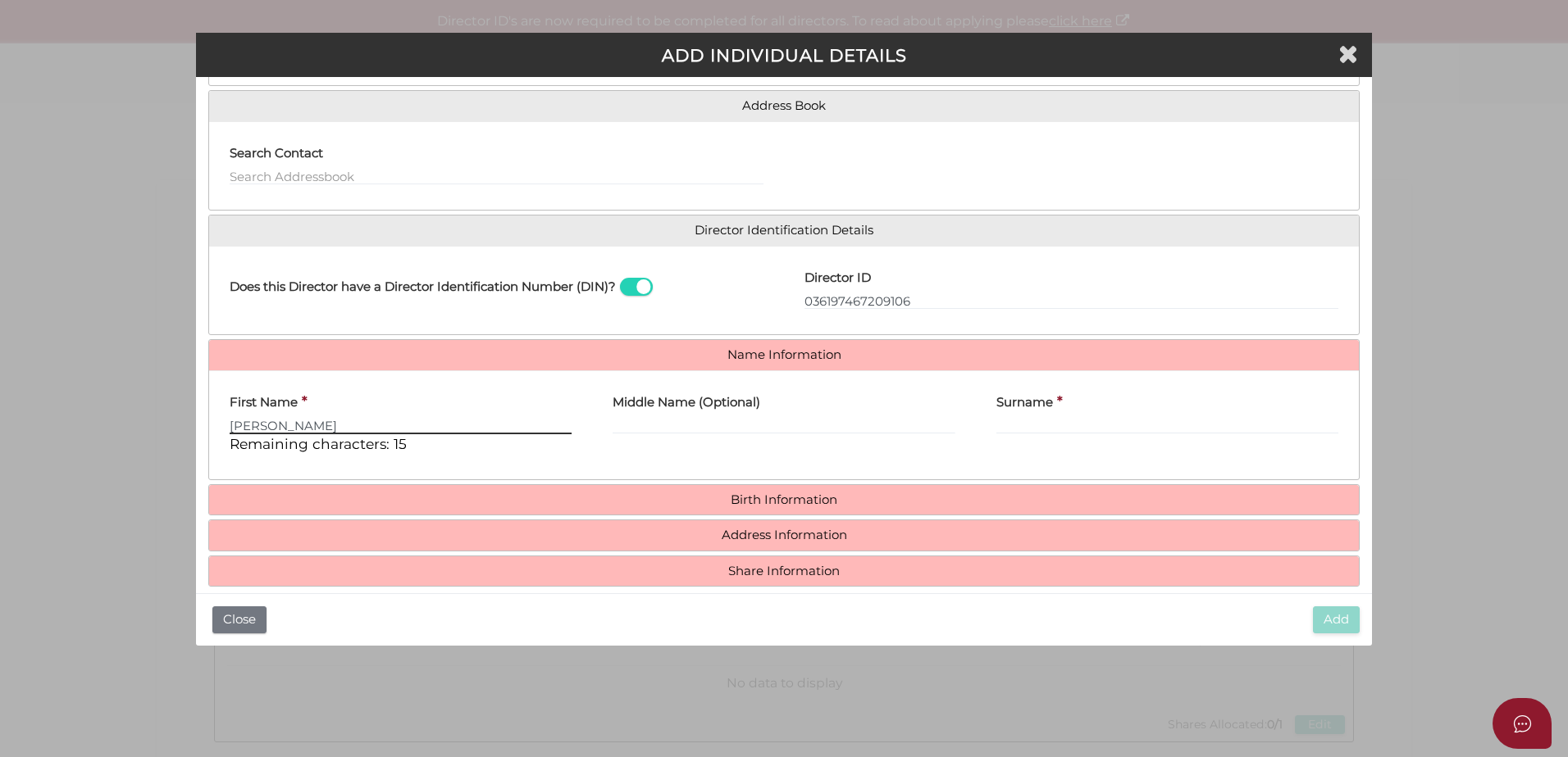
type input "James"
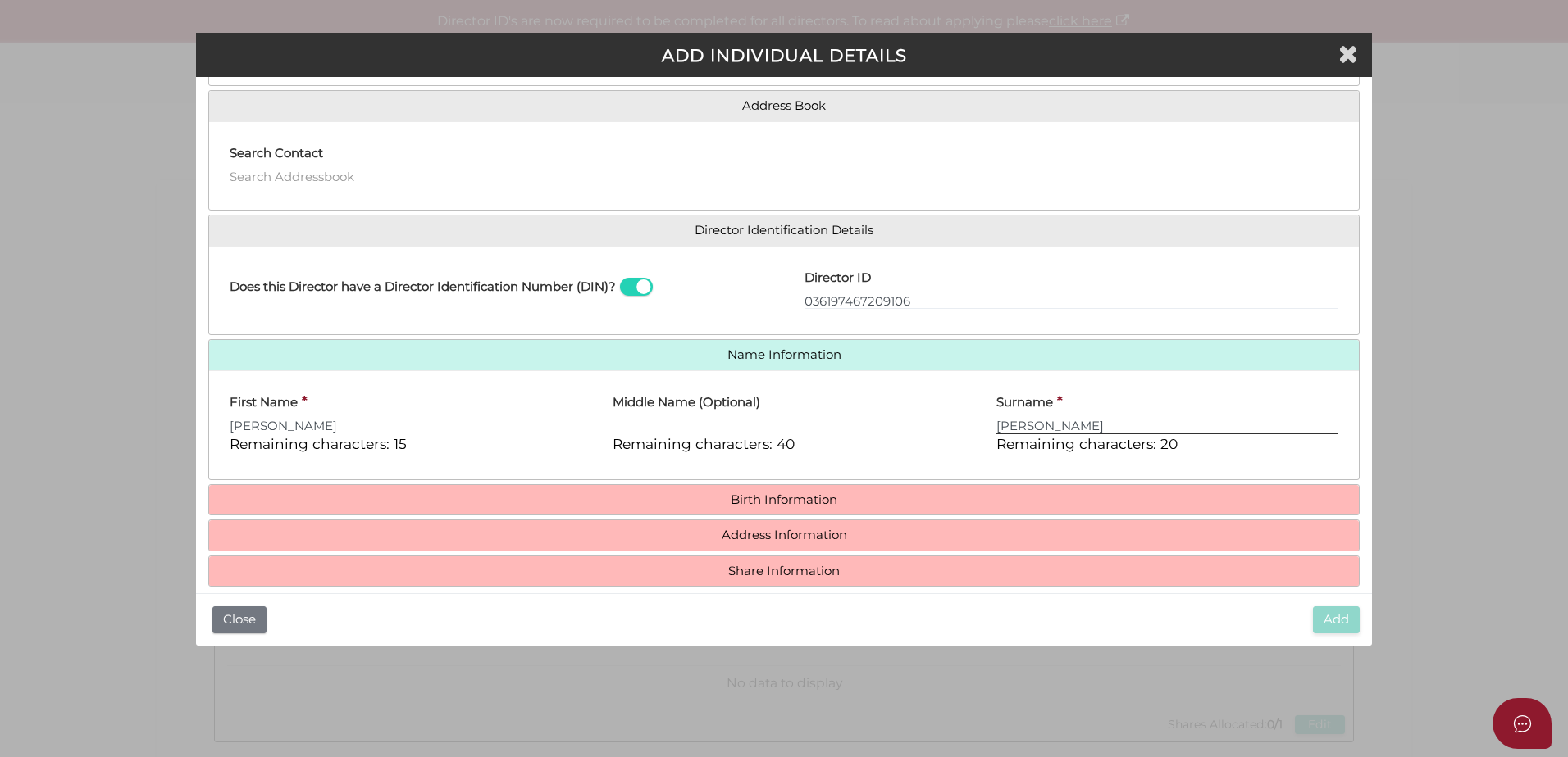
type input "Willoughby"
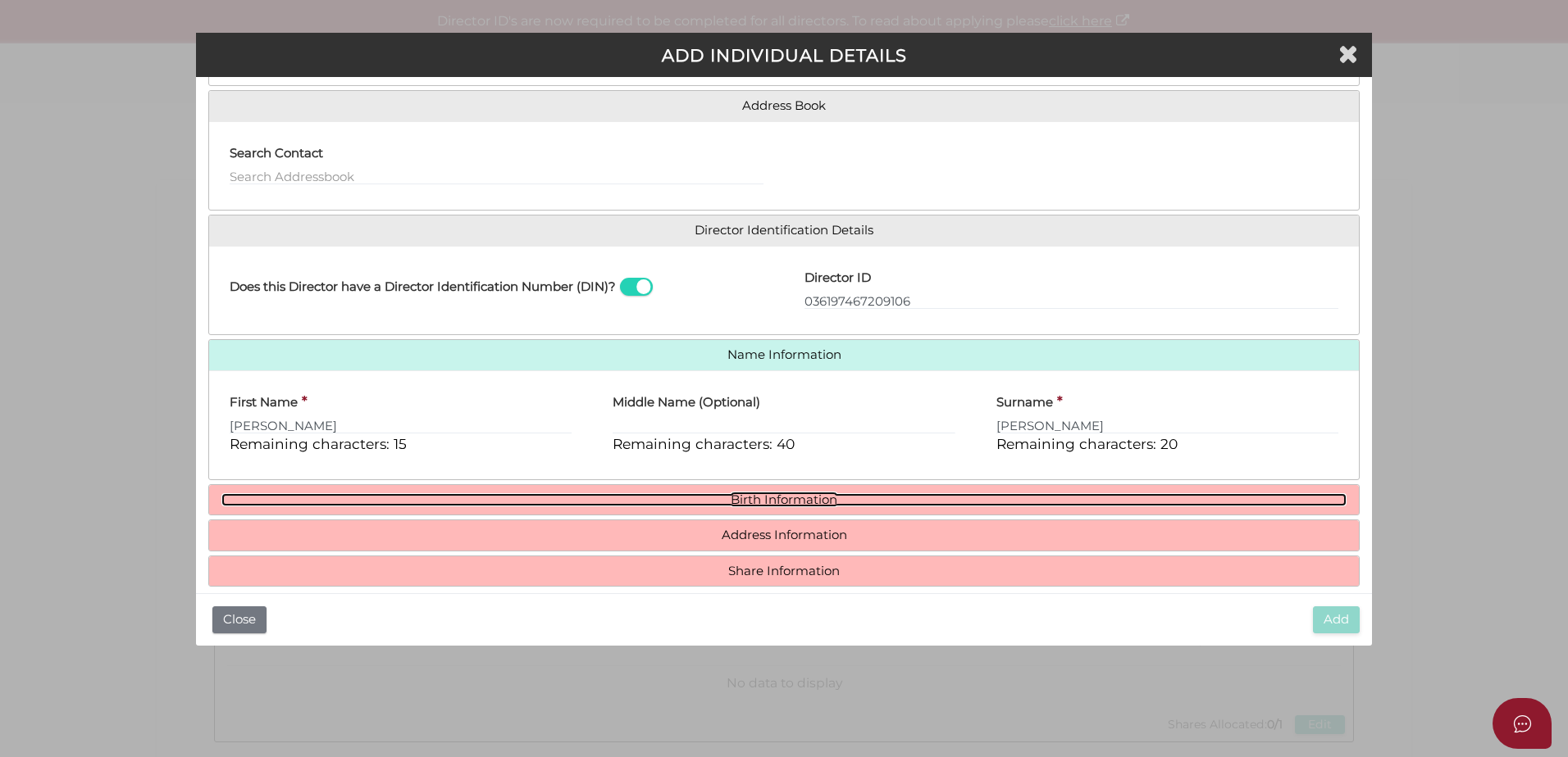
click at [769, 504] on link "Birth Information" at bounding box center [784, 500] width 1126 height 14
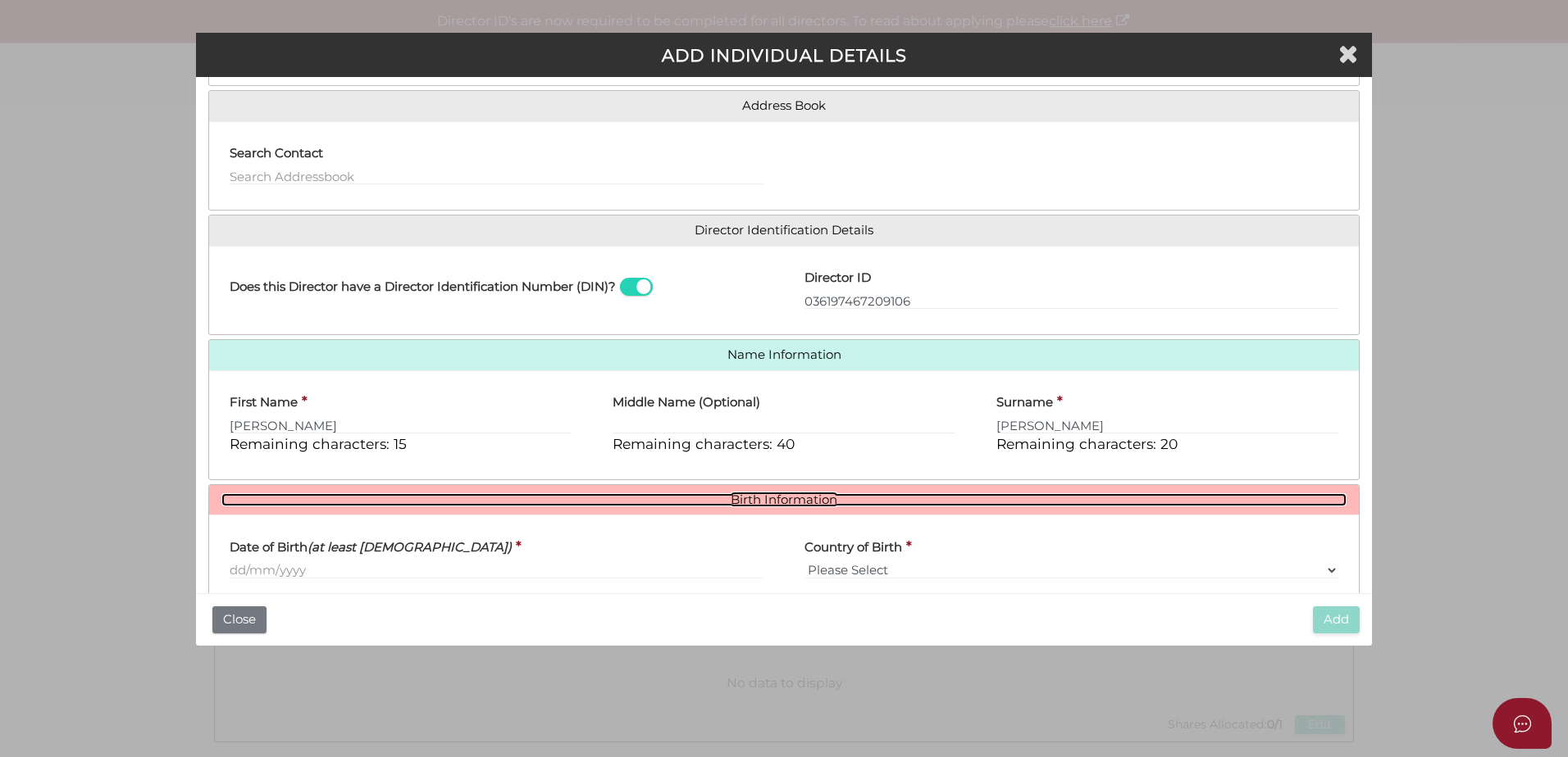
scroll to position [285, 0]
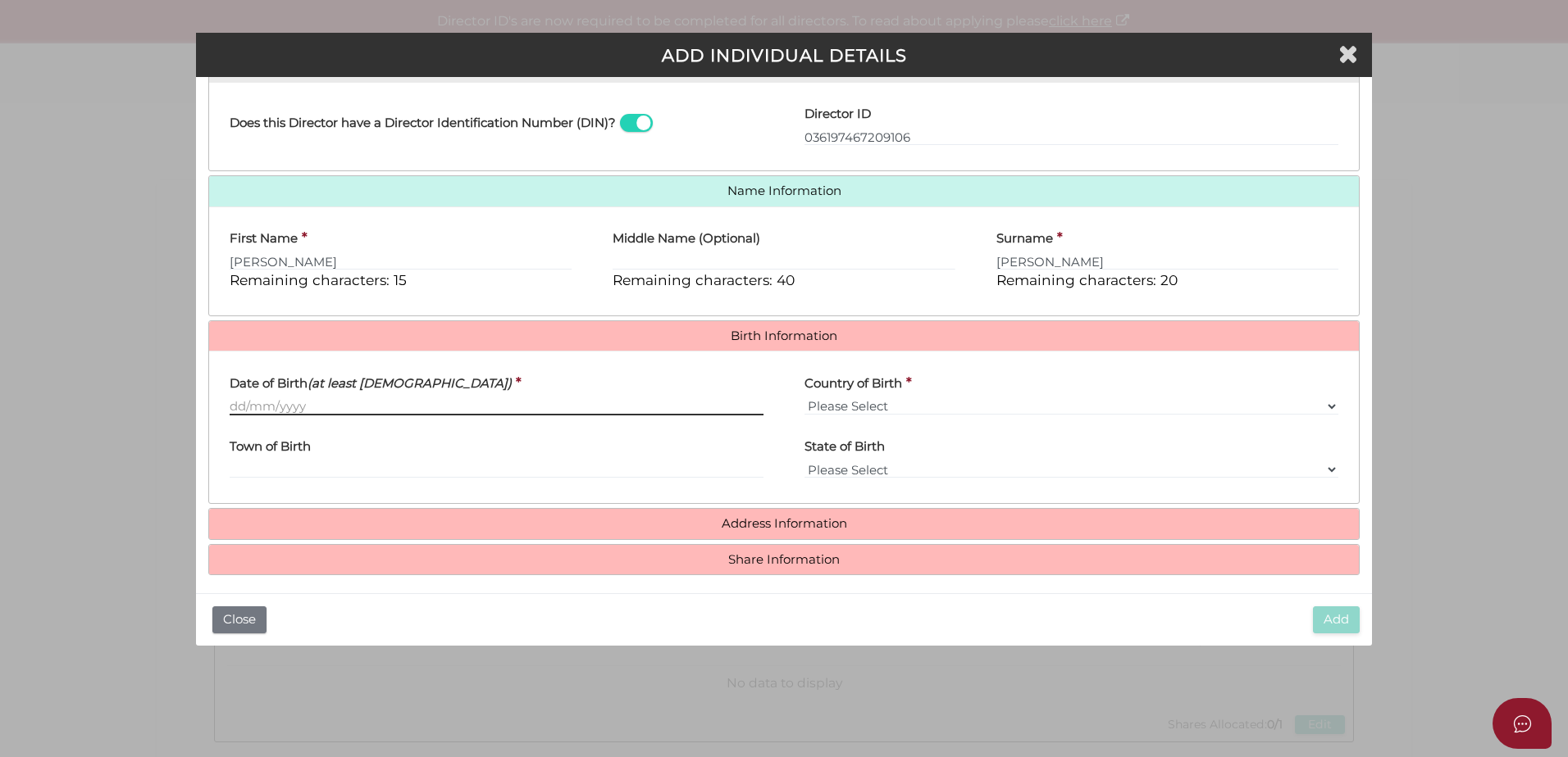
click at [281, 403] on input "Date of Birth (at least 18 years old)" at bounding box center [497, 406] width 534 height 18
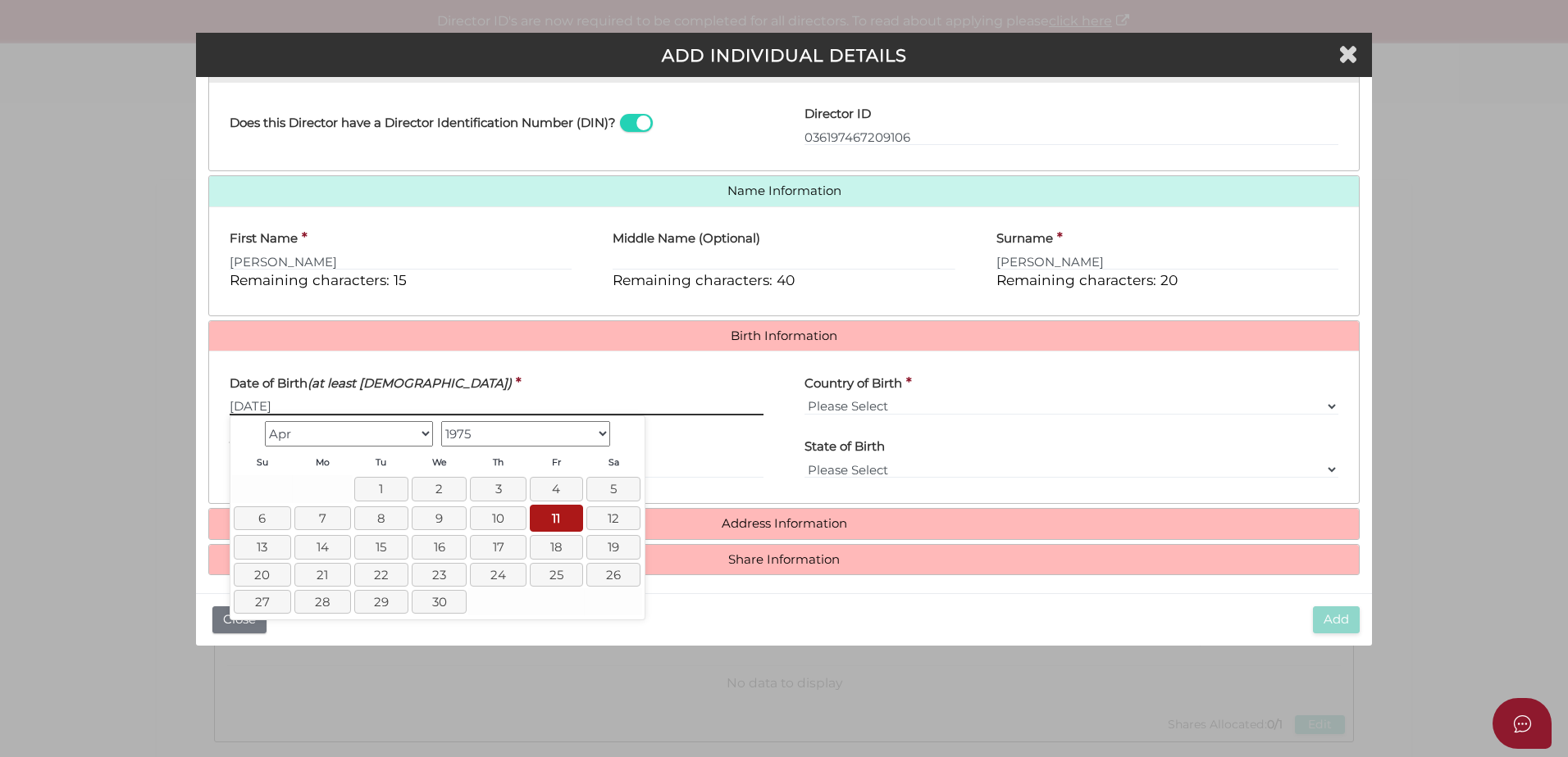
type input "11/04/1975"
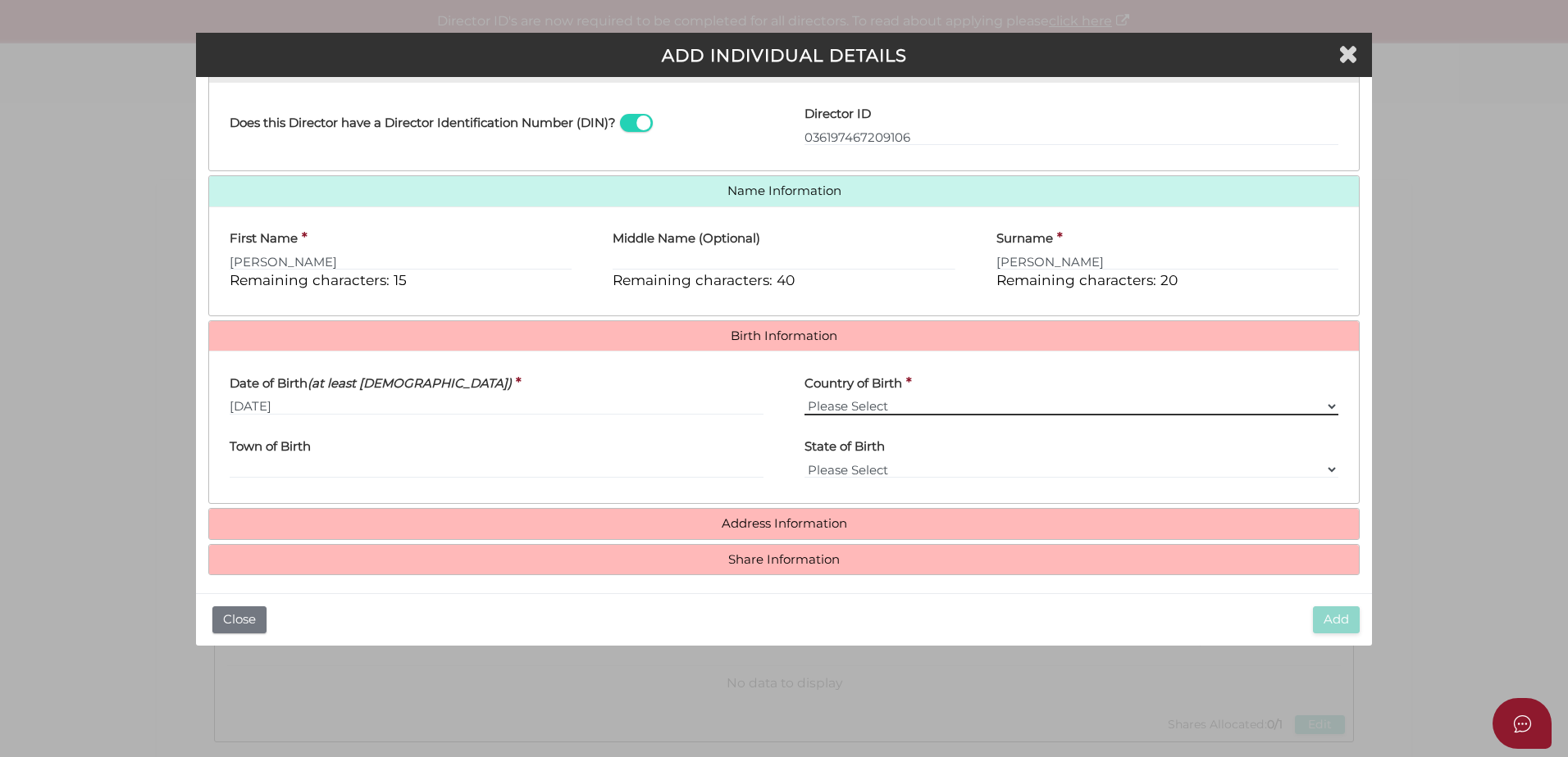
click at [1319, 408] on select "Please Select v Australia Afghanistan Albania Algeria American Samoa Andorra An…" at bounding box center [1072, 406] width 534 height 18
select select "Australia"
click at [805, 397] on select "Please Select v Australia Afghanistan Albania Algeria American Samoa Andorra An…" at bounding box center [1072, 406] width 534 height 18
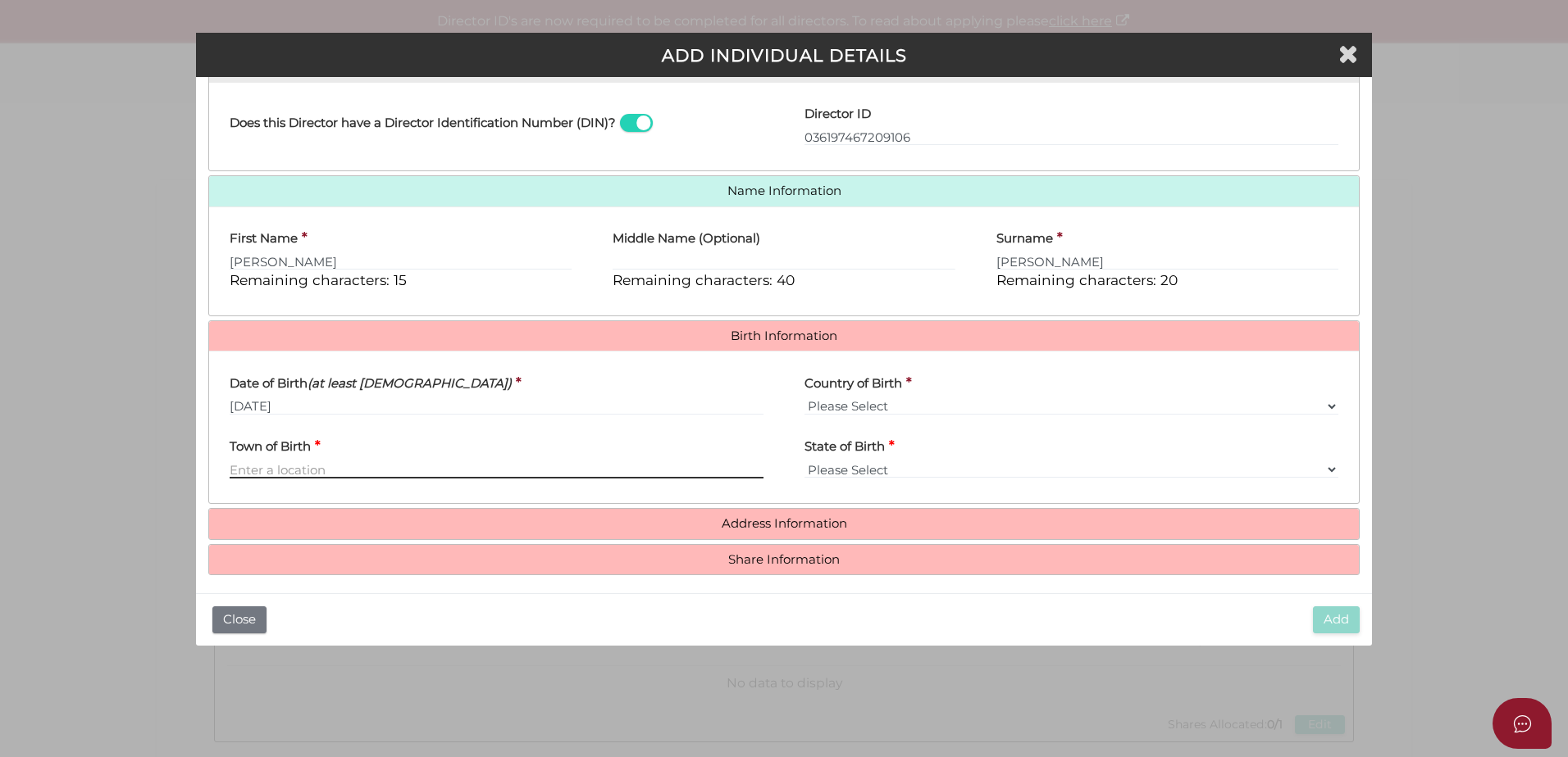
click at [294, 466] on input "Town of Birth" at bounding box center [497, 469] width 534 height 18
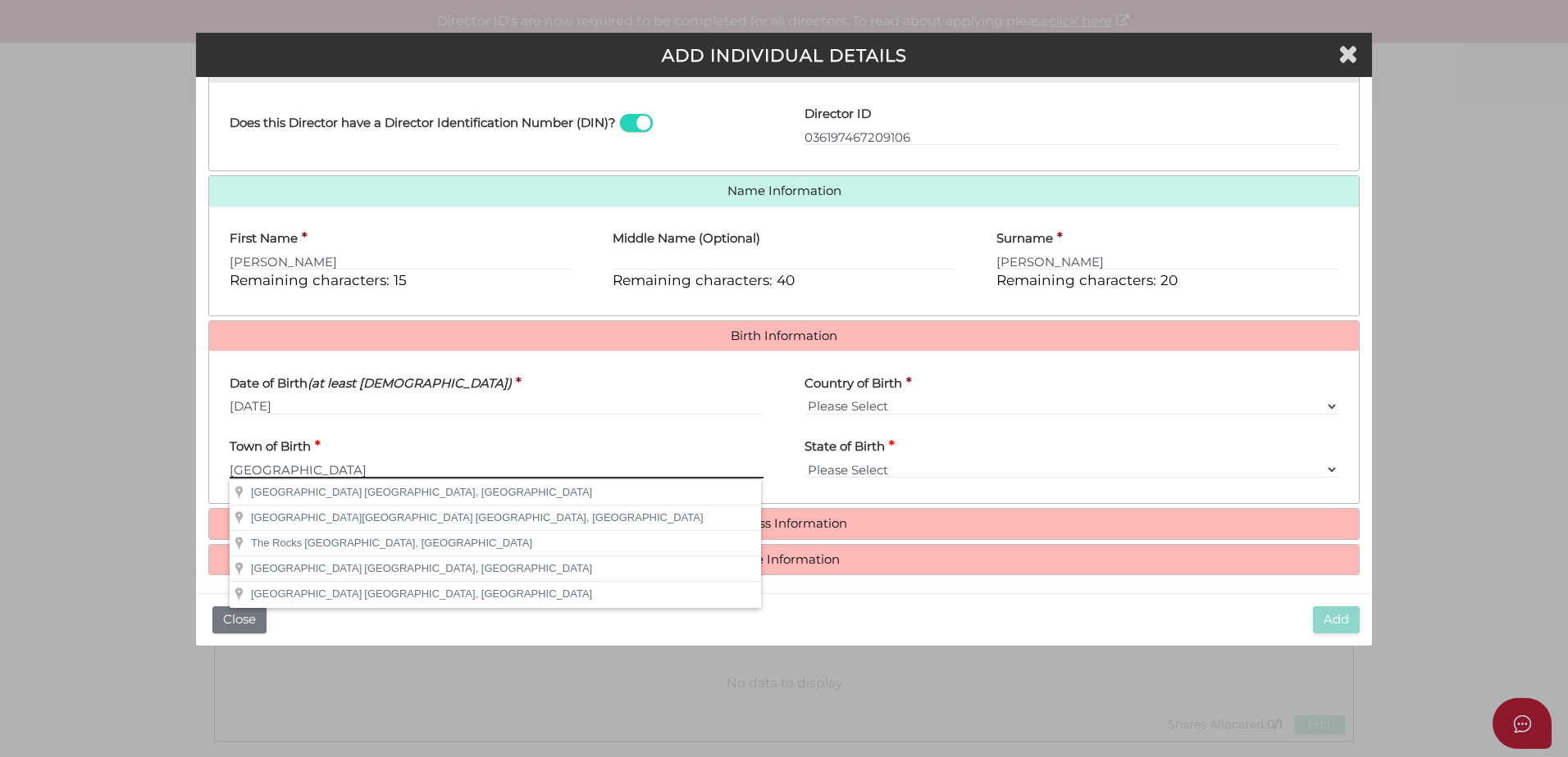
type input "Sydney"
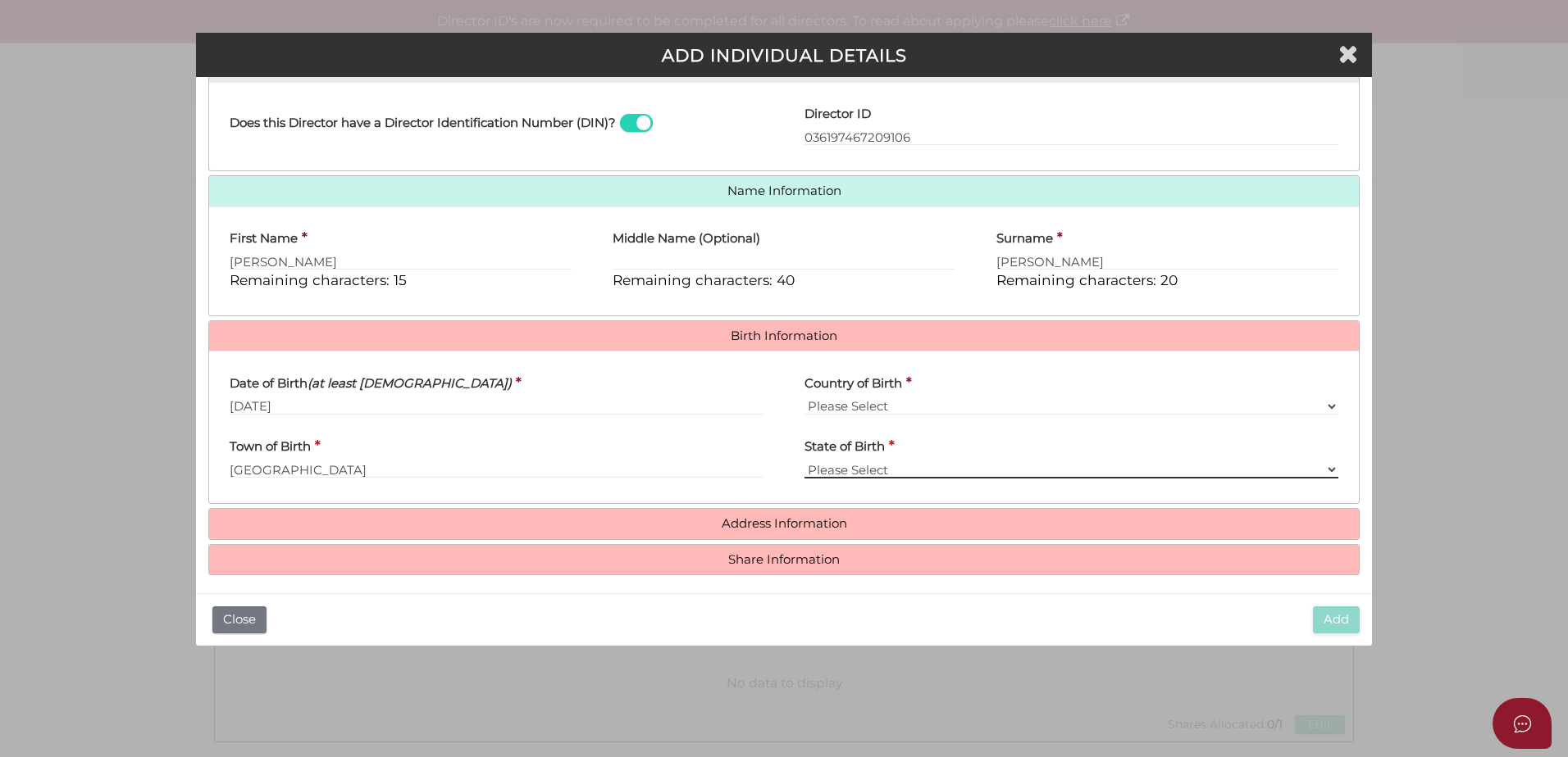
click at [1329, 472] on select "Please Select VIC ACT NSW NT QLD TAS WA SA" at bounding box center [1072, 469] width 534 height 18
select select "NSW"
click at [805, 461] on select "Please Select VIC ACT NSW NT QLD TAS WA SA" at bounding box center [1072, 469] width 534 height 18
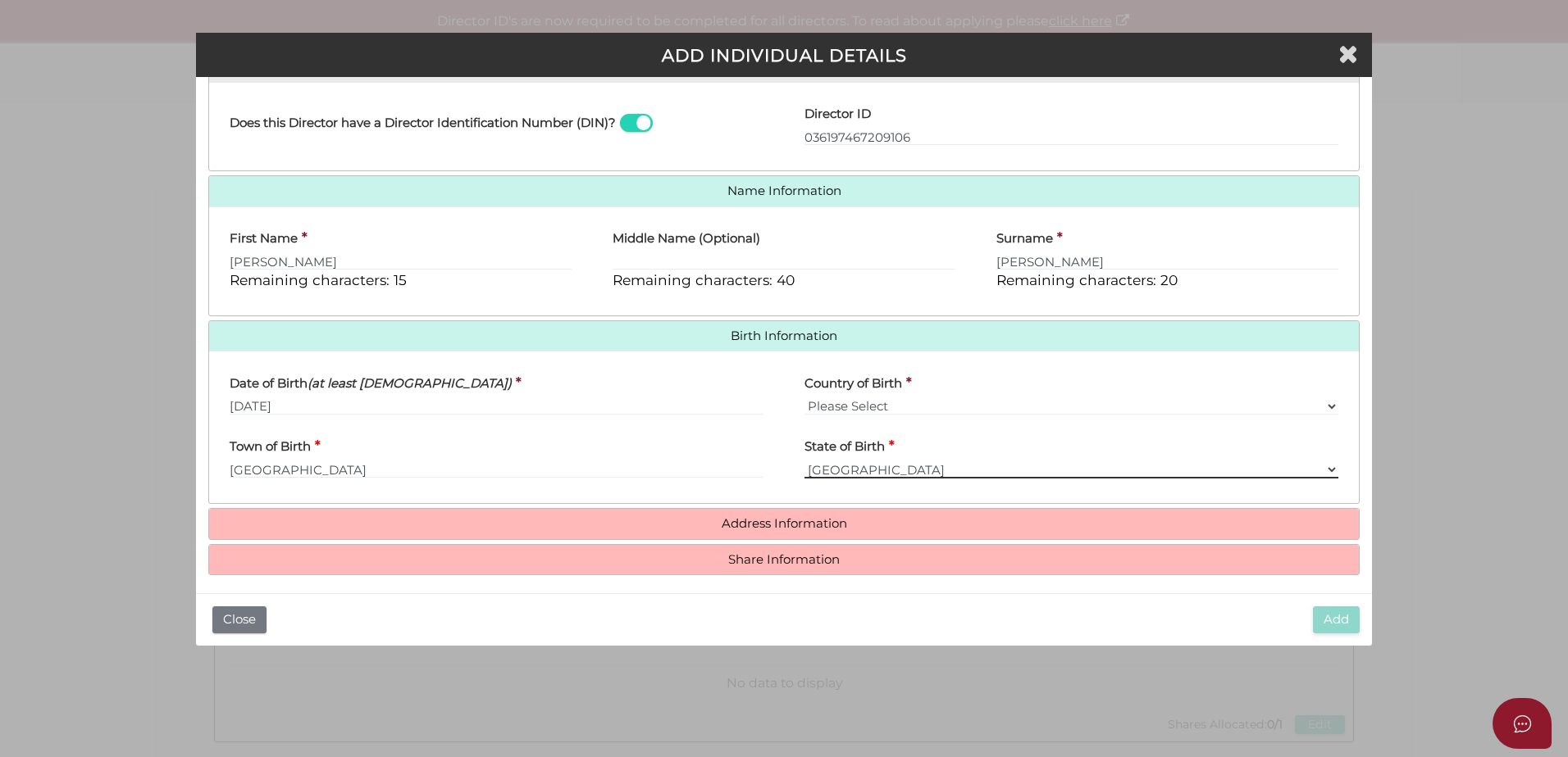
scroll to position [293, 0]
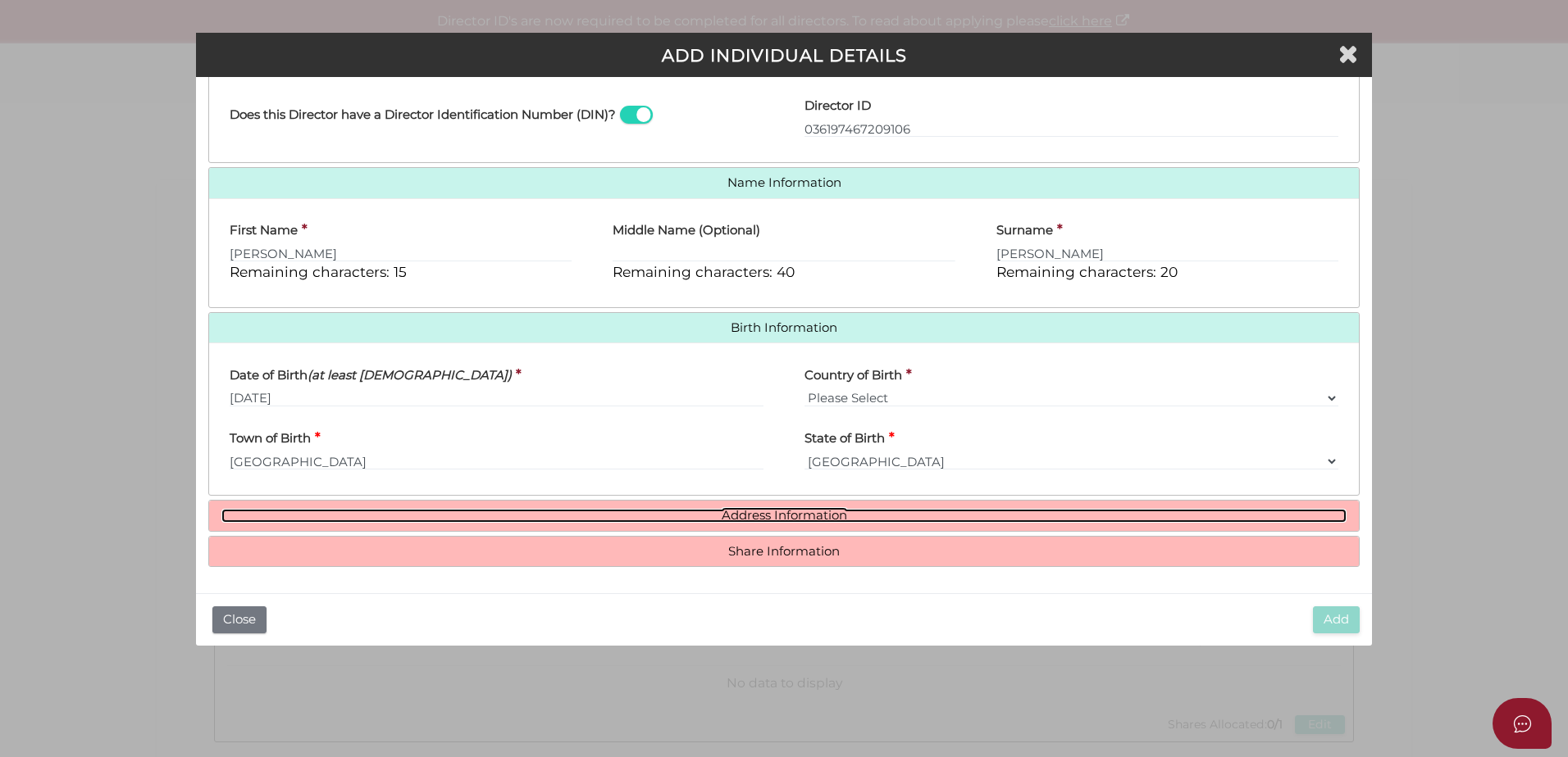
click at [796, 516] on link "Address Information" at bounding box center [784, 516] width 1126 height 14
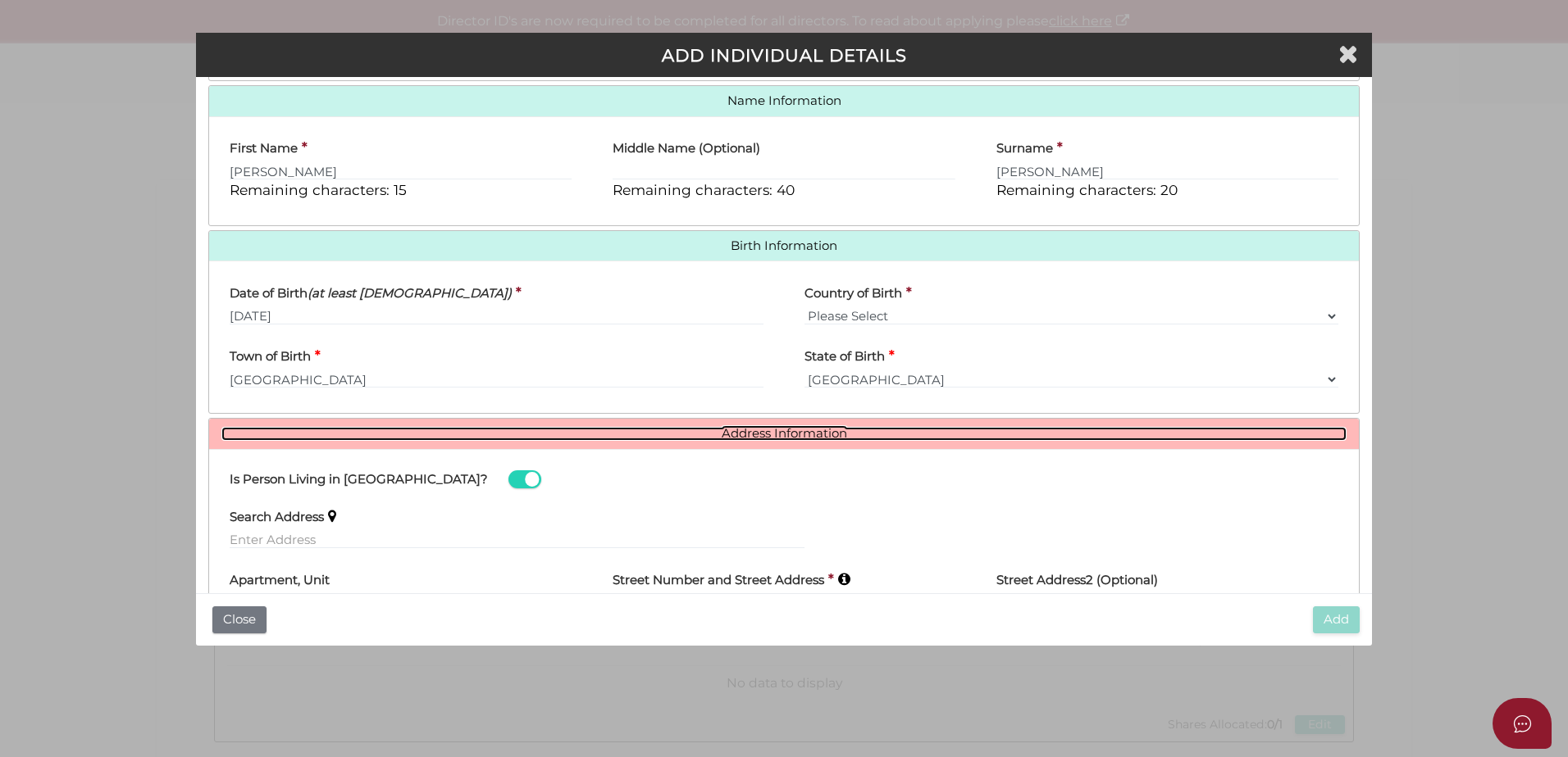
scroll to position [539, 0]
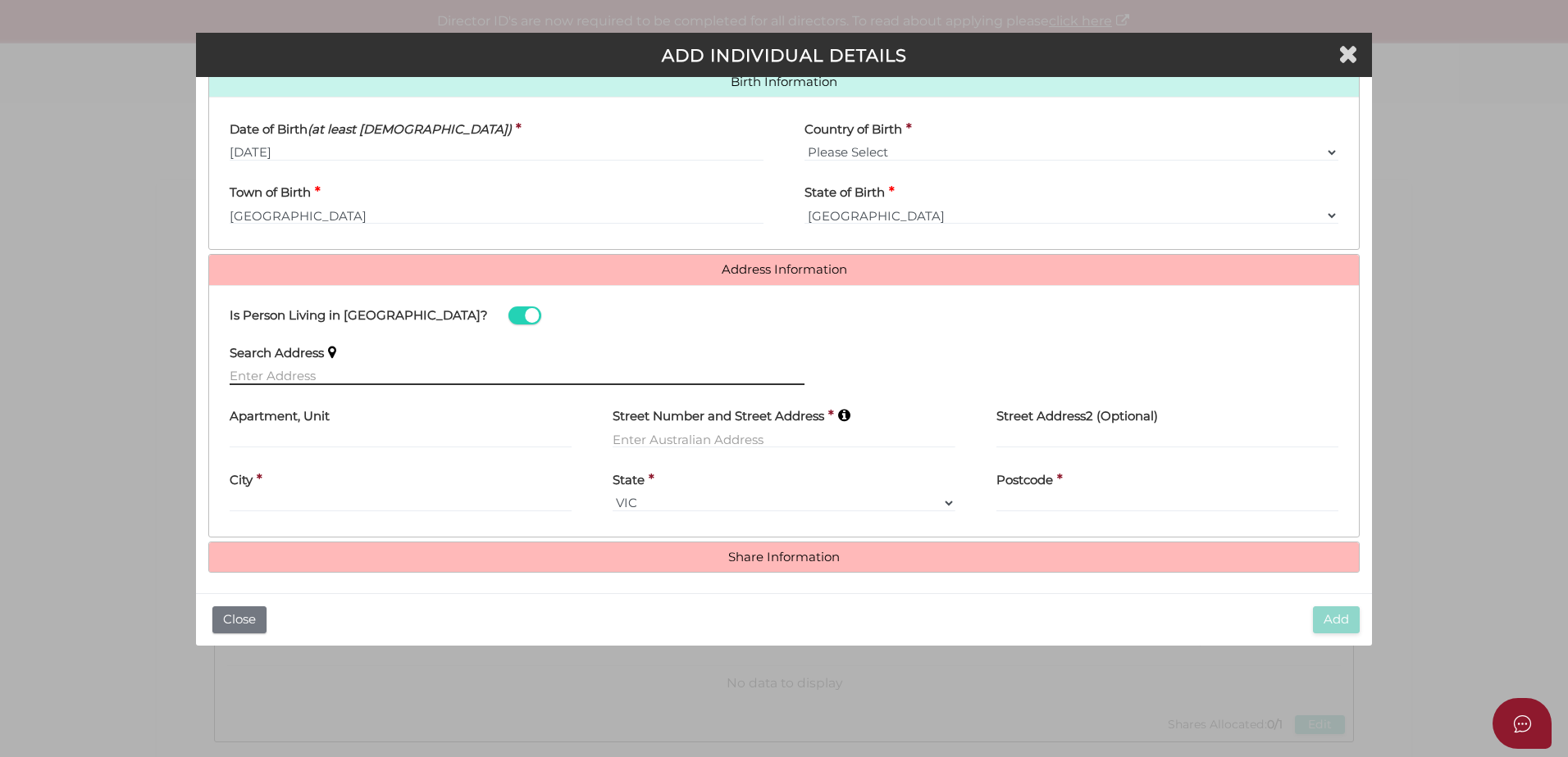
click at [266, 377] on input "text" at bounding box center [517, 376] width 575 height 18
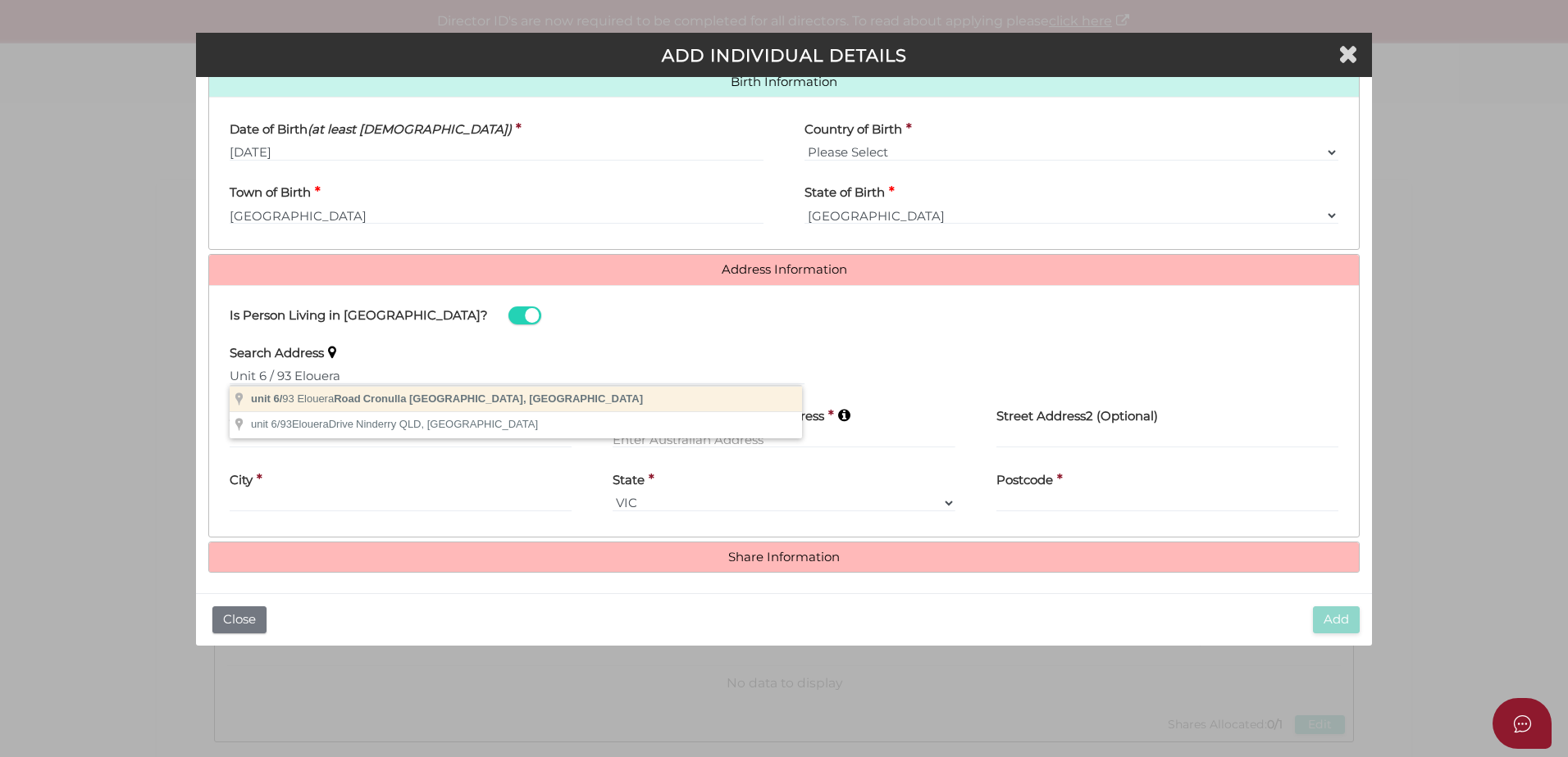
type input "unit 6/93 Elouera Road, Cronulla NSW, Australia"
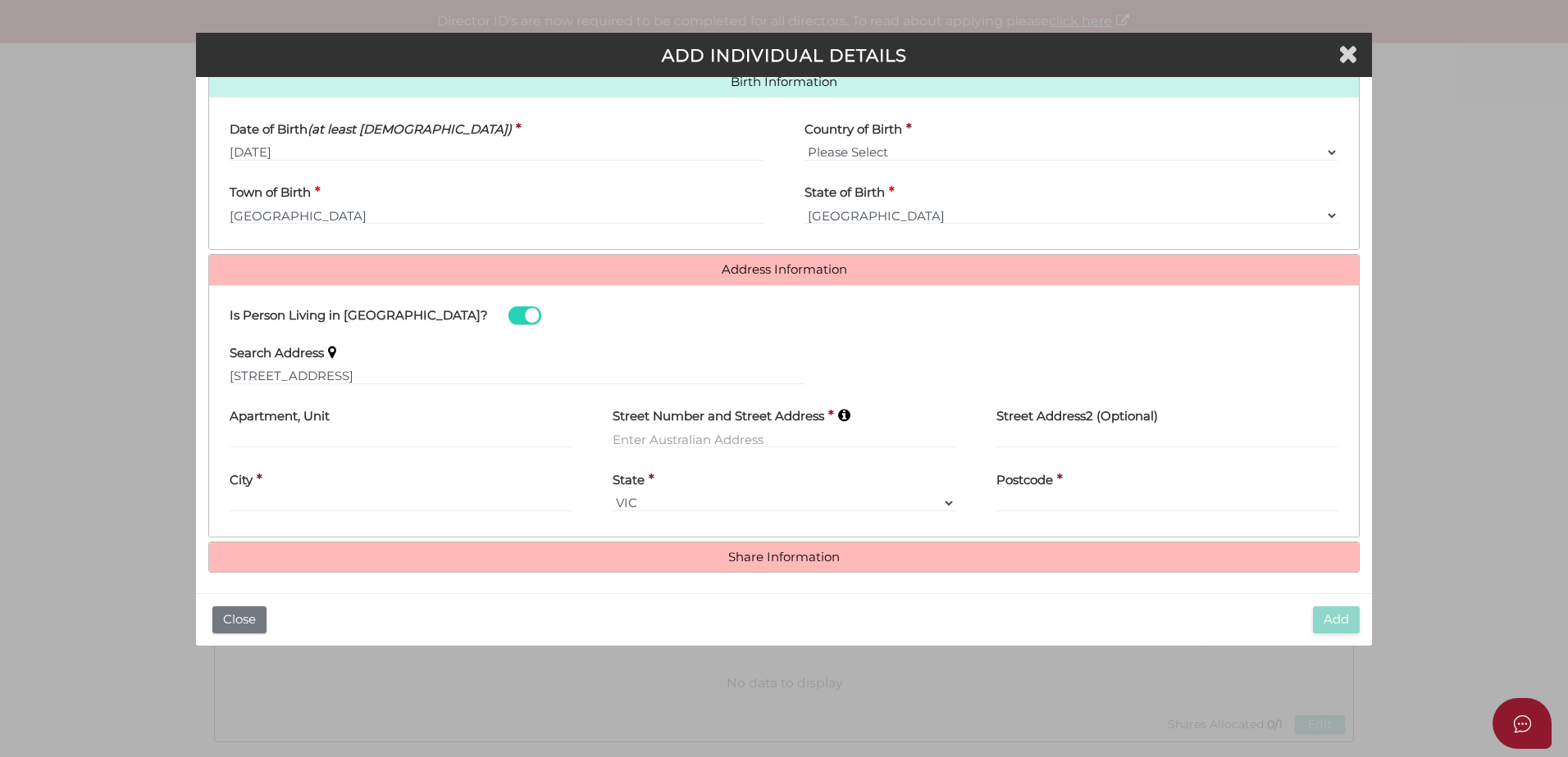
type input "unit 6"
type input "93 Elouera Road"
type input "Cronulla"
select select "NSW"
type input "2230"
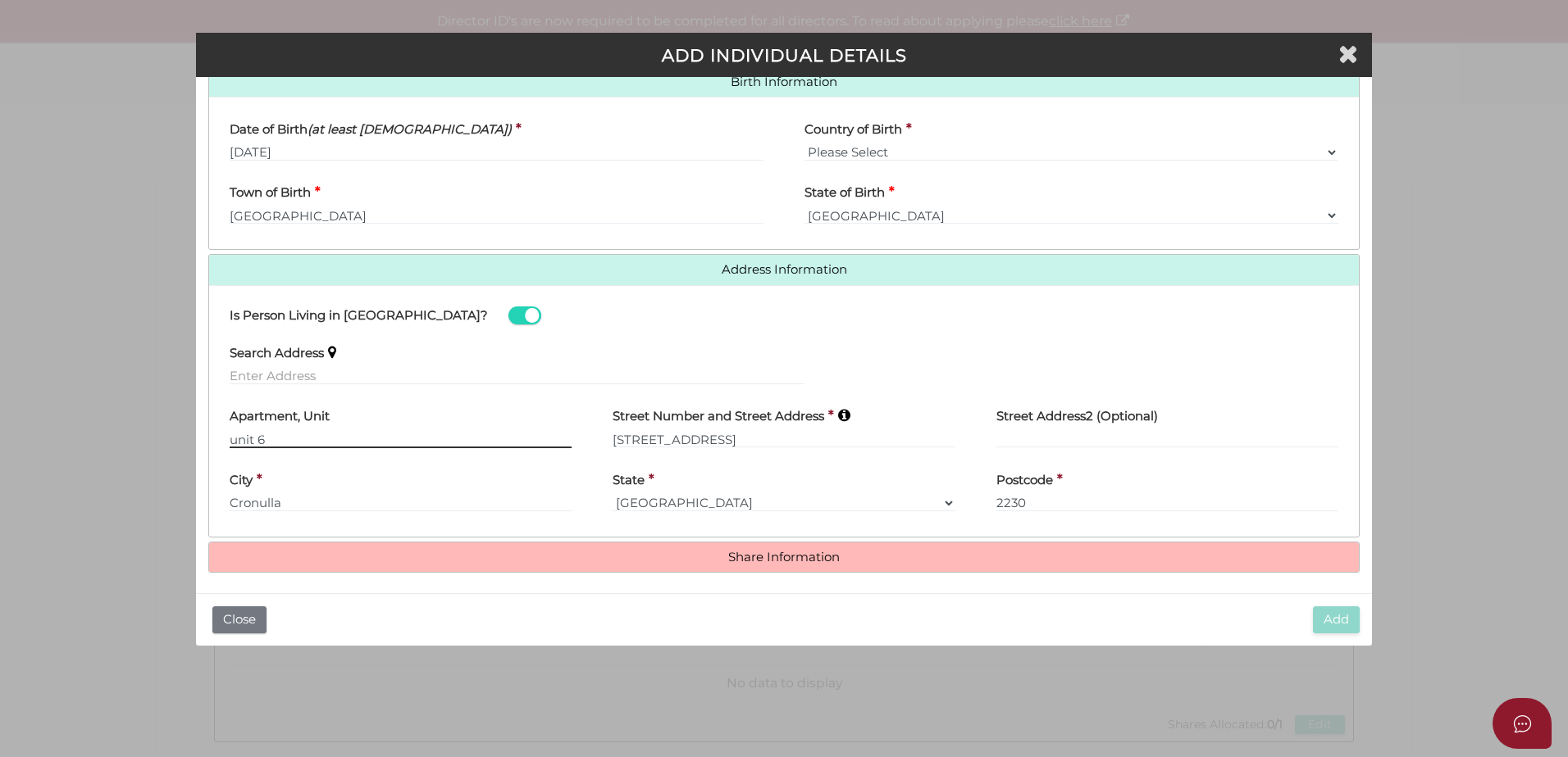
click at [232, 439] on input "unit 6" at bounding box center [401, 439] width 342 height 18
type input "Unit 6"
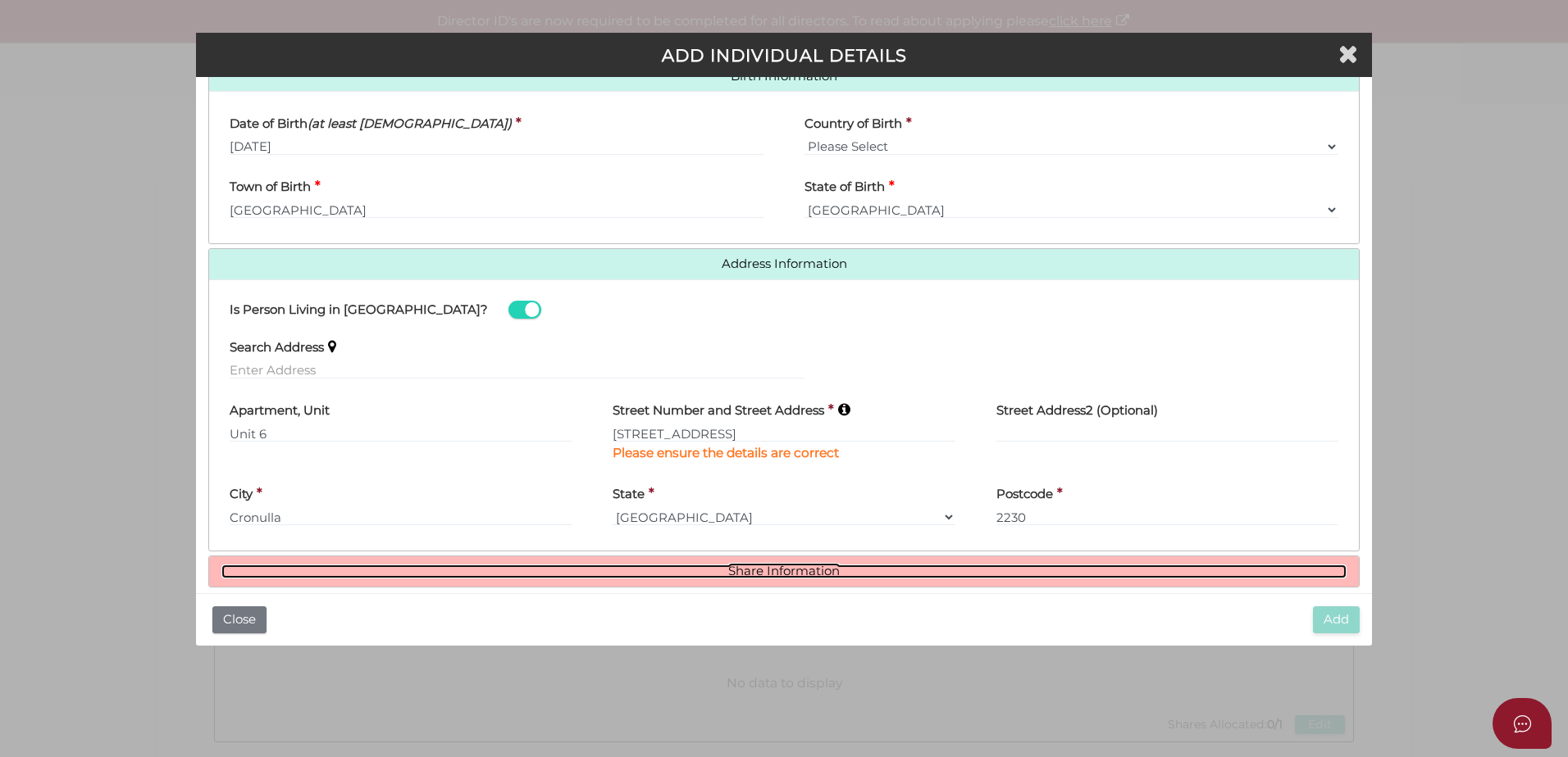
click at [838, 553] on div "Roles Held Directors (at least 1) Secretary Public Officer Member Shareholder (…" at bounding box center [784, 77] width 1152 height 1022
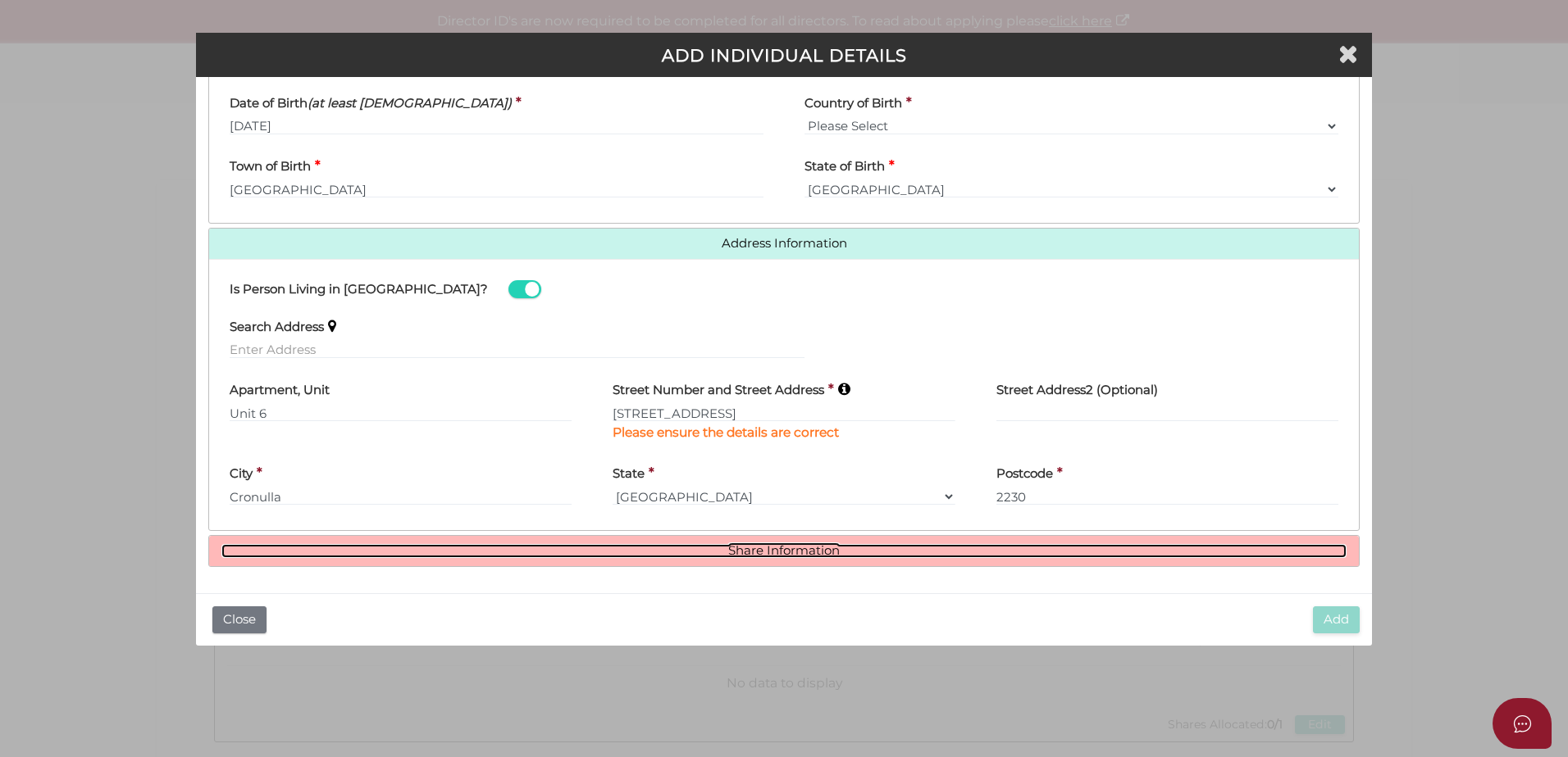
click at [807, 546] on link "Share Information" at bounding box center [784, 551] width 1126 height 14
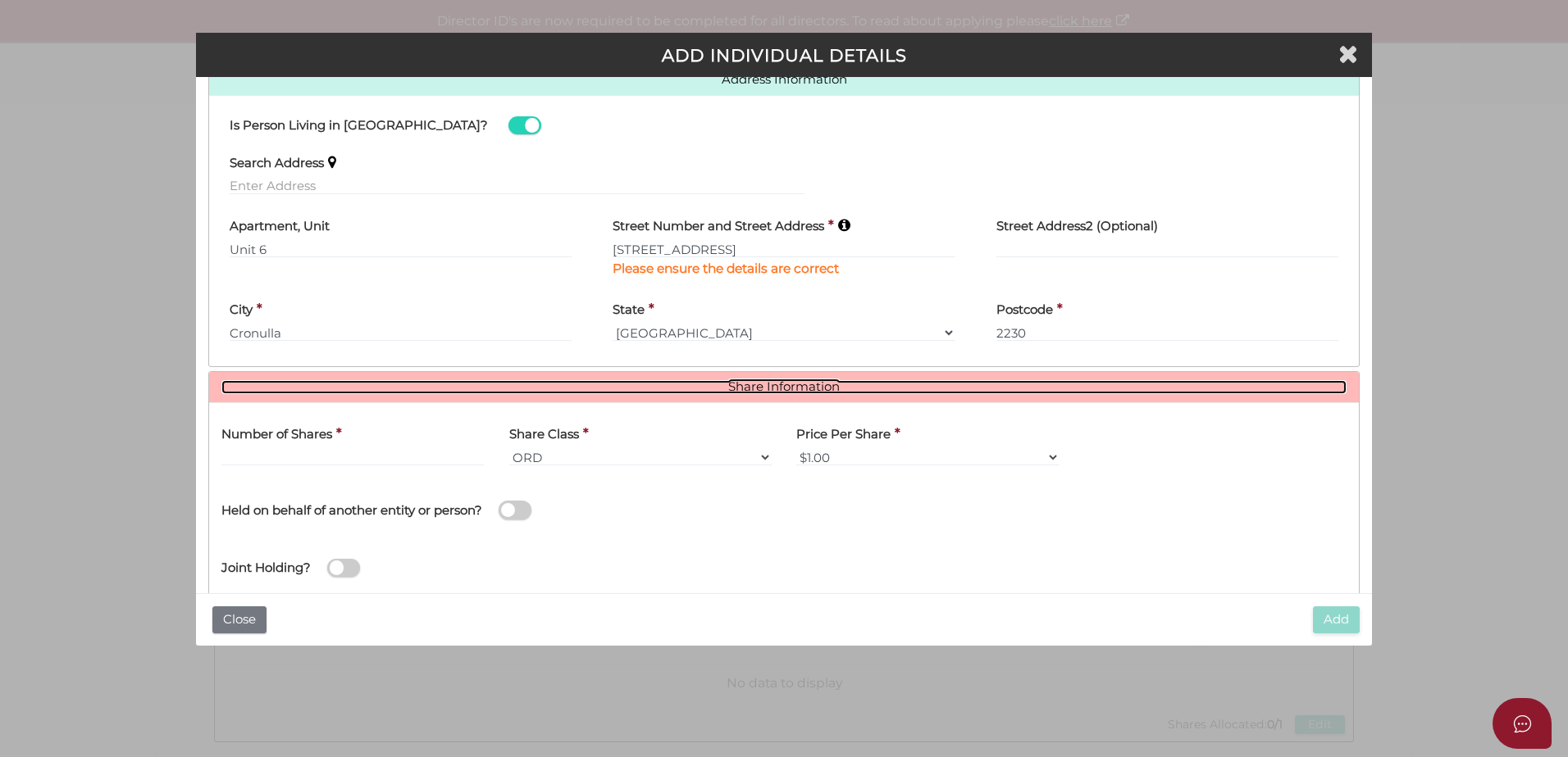
scroll to position [765, 0]
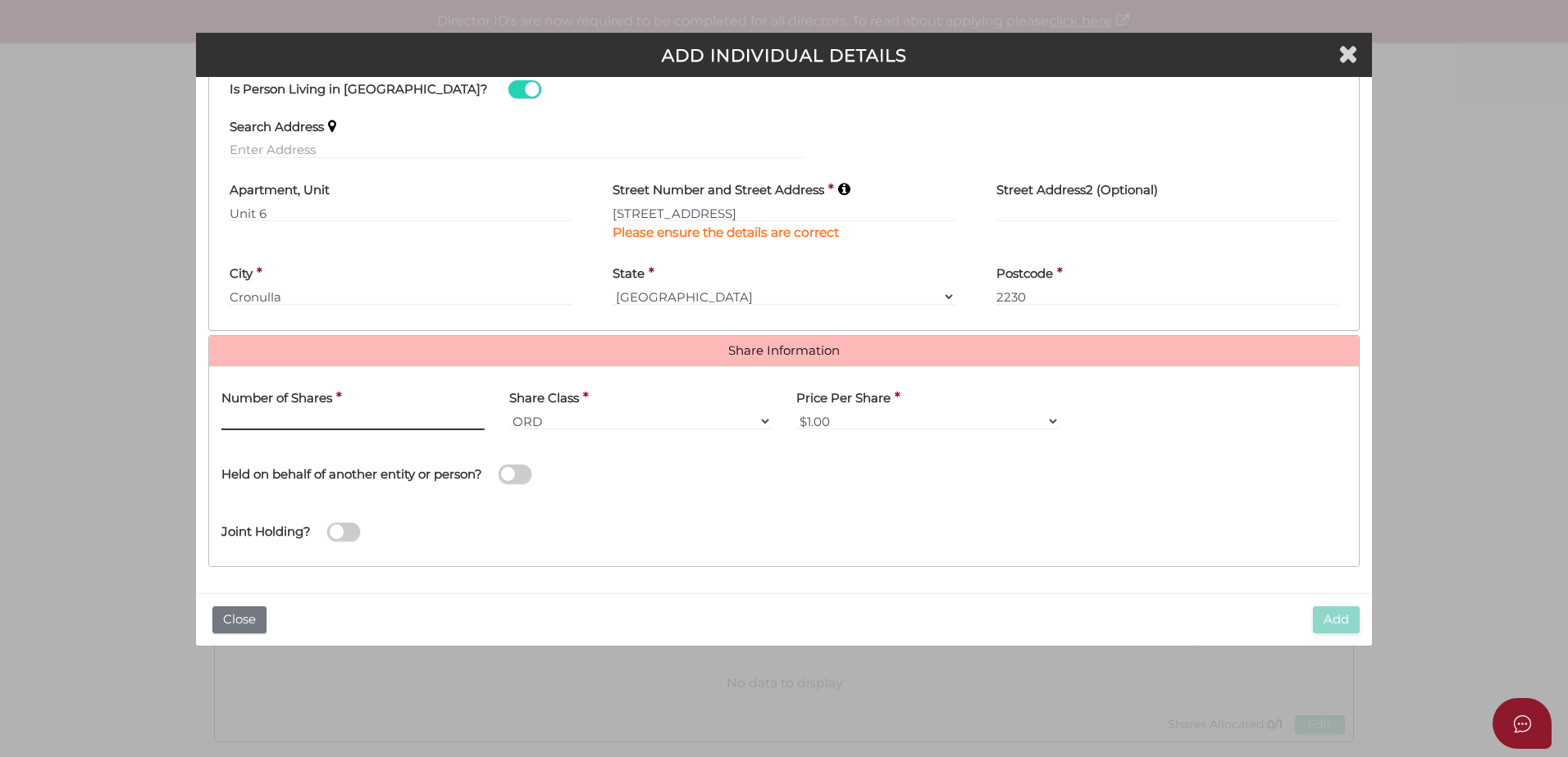
click at [311, 430] on input "text" at bounding box center [353, 421] width 263 height 18
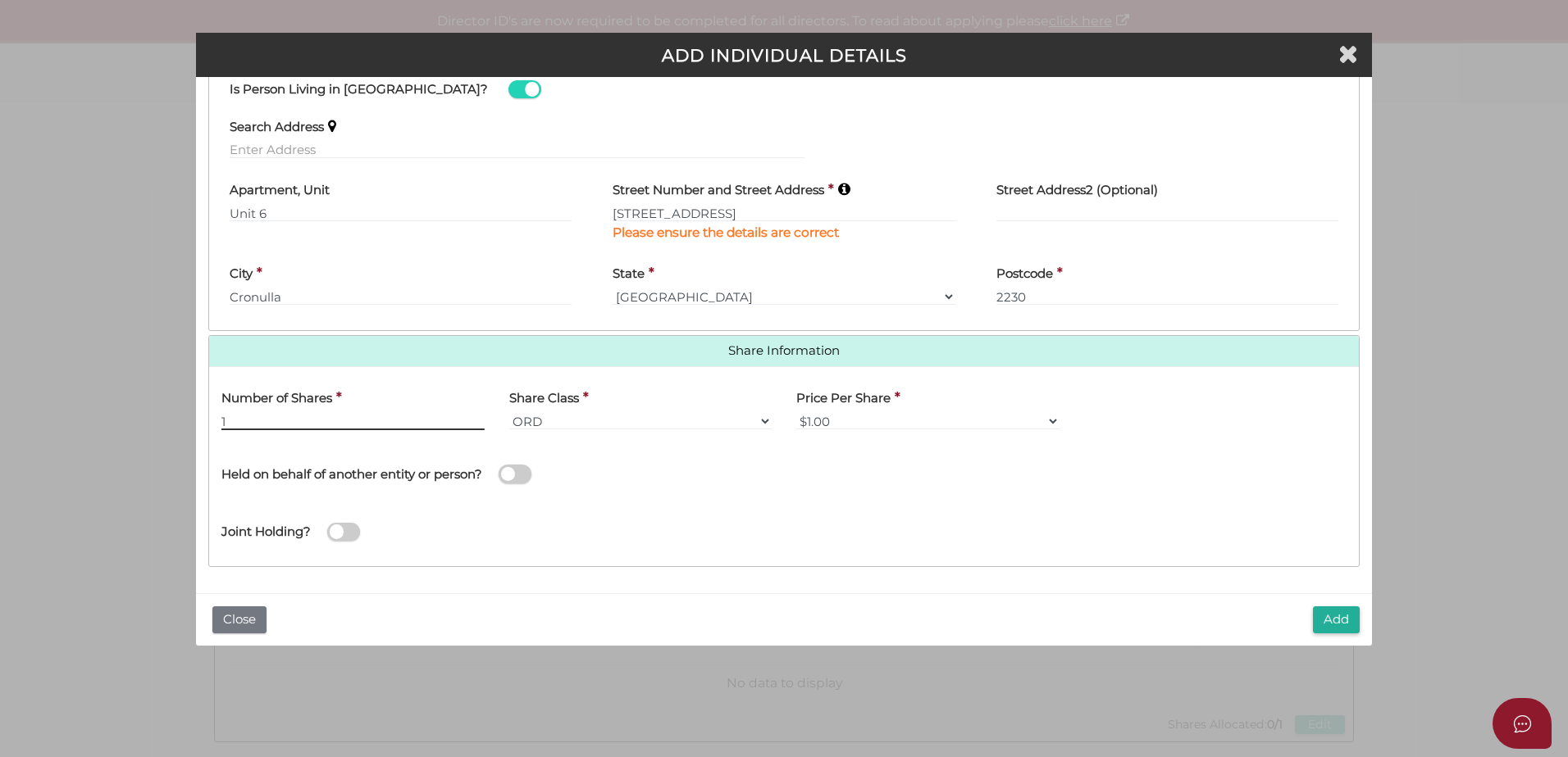
type input "1"
click at [1351, 620] on button "Add" at bounding box center [1336, 620] width 46 height 27
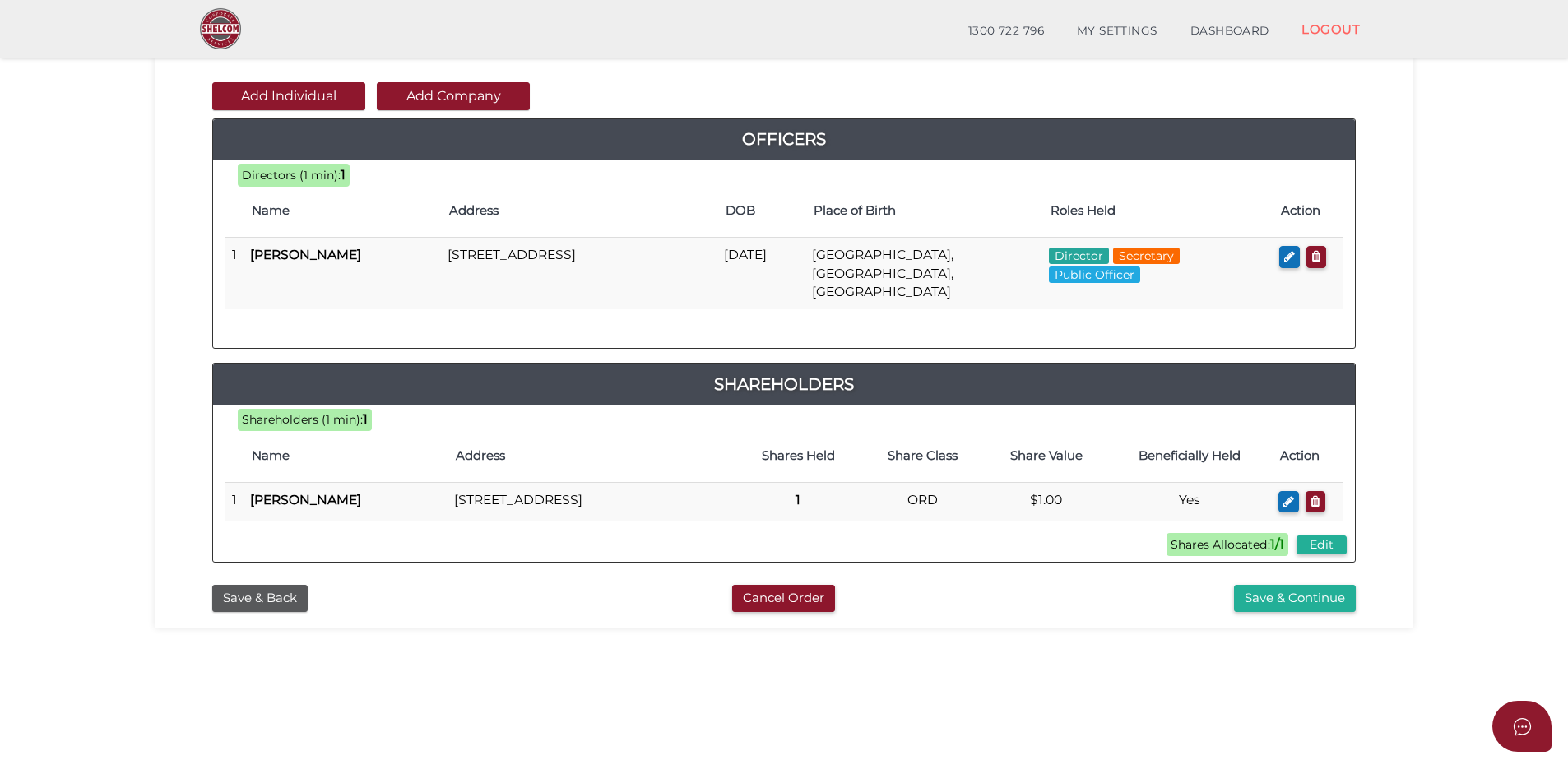
scroll to position [82, 0]
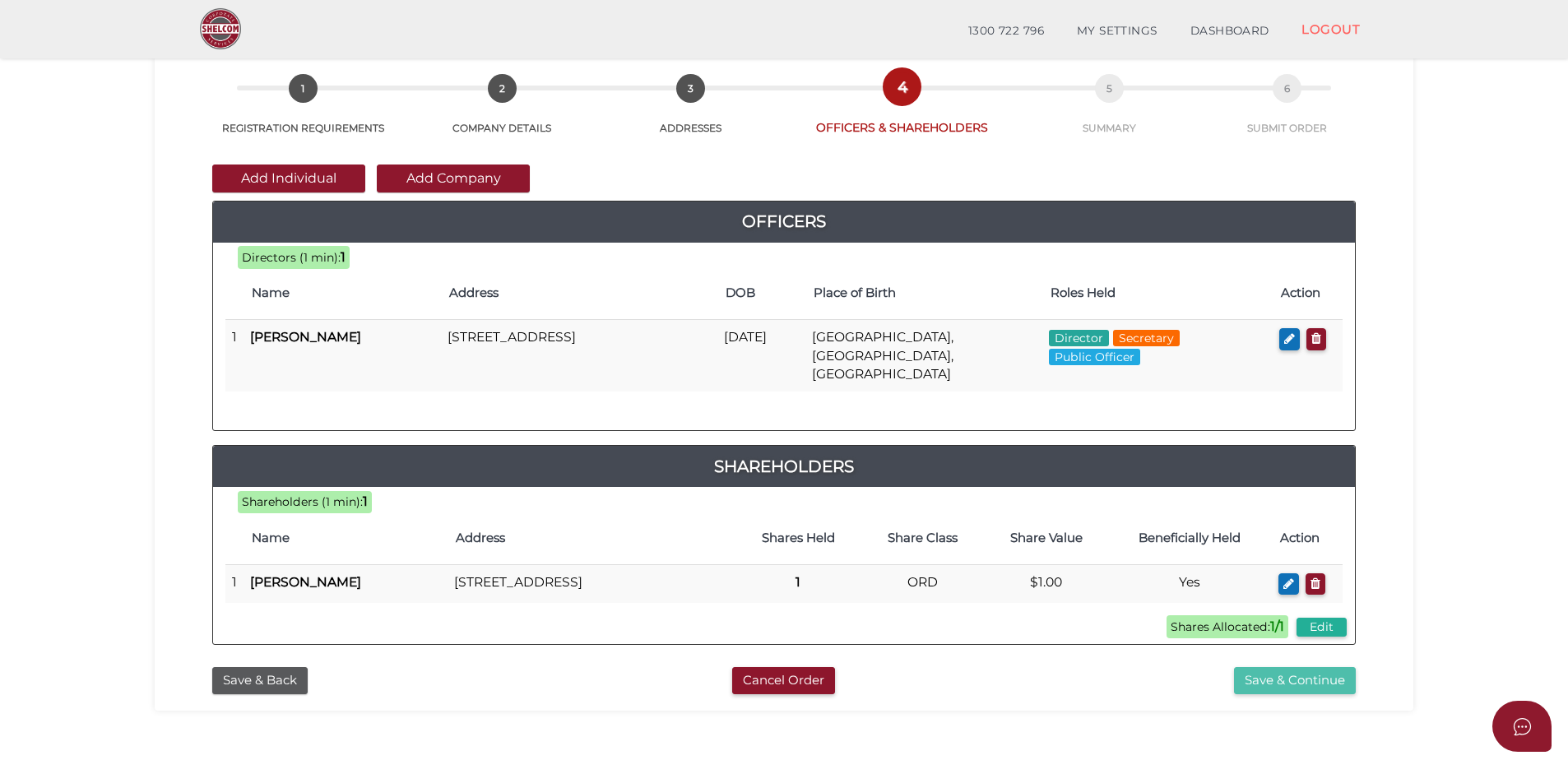
click at [1323, 675] on button "Save & Continue" at bounding box center [1295, 681] width 122 height 27
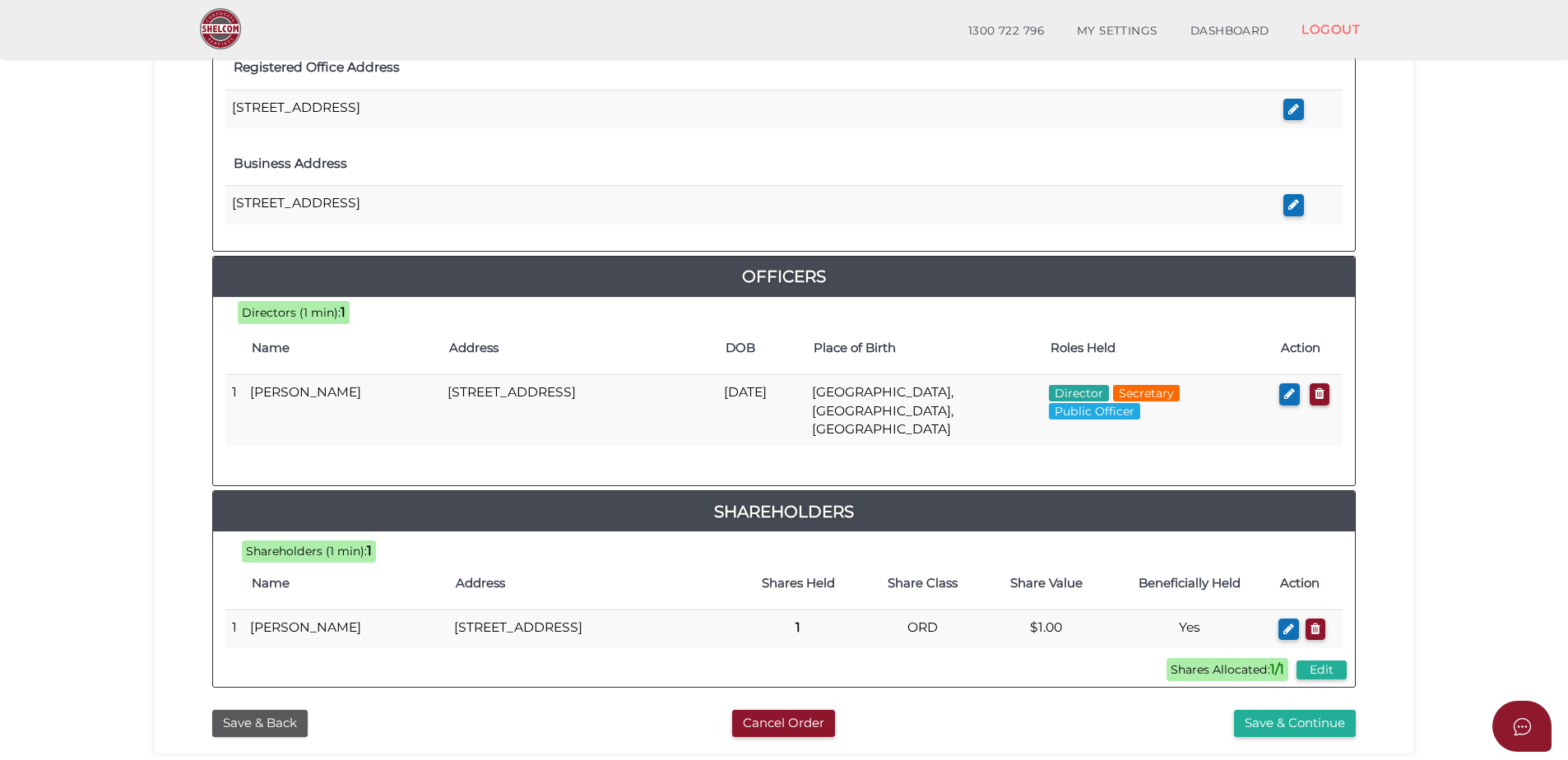
scroll to position [697, 0]
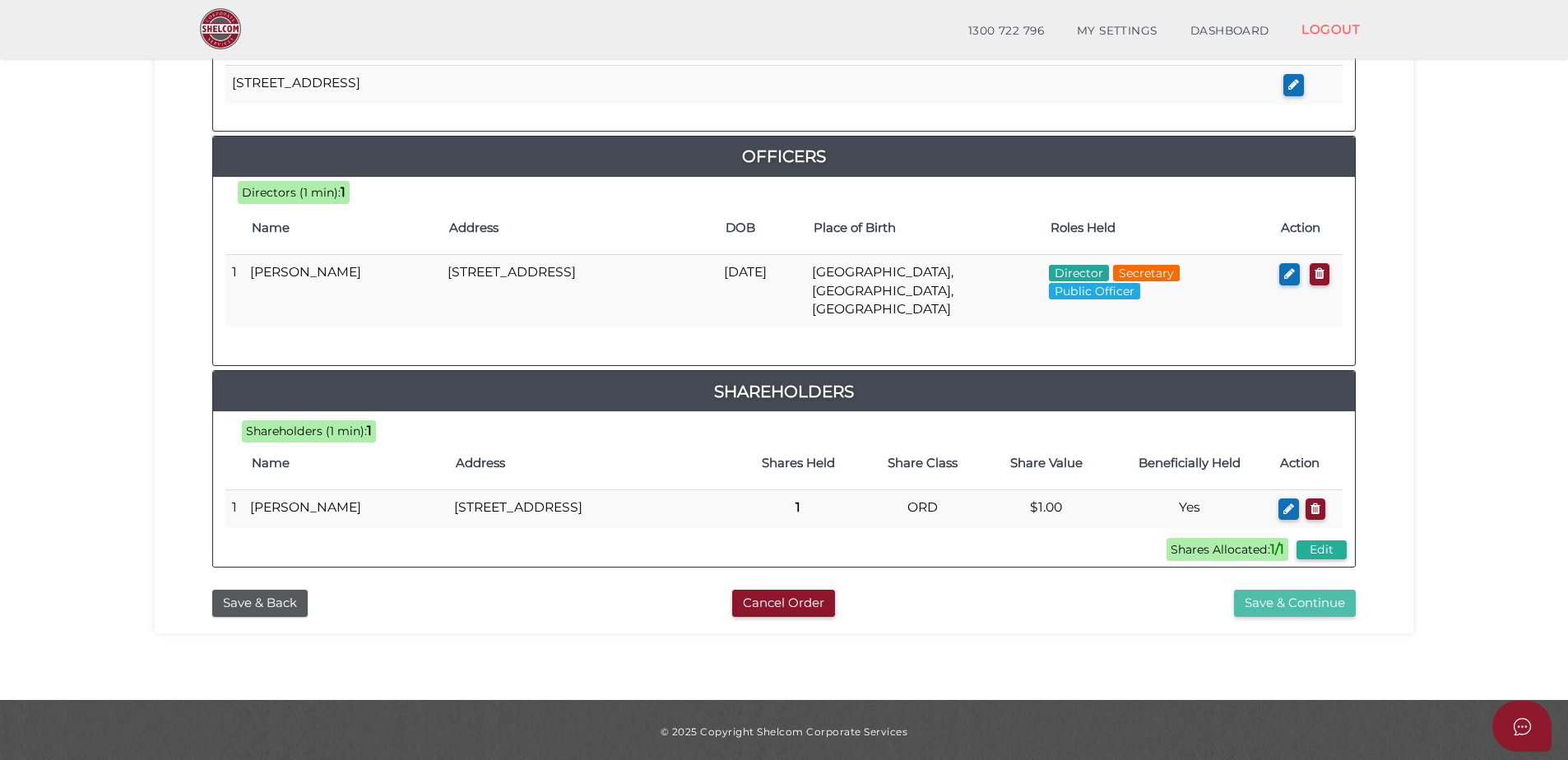
click at [1312, 603] on button "Save & Continue" at bounding box center [1295, 604] width 122 height 27
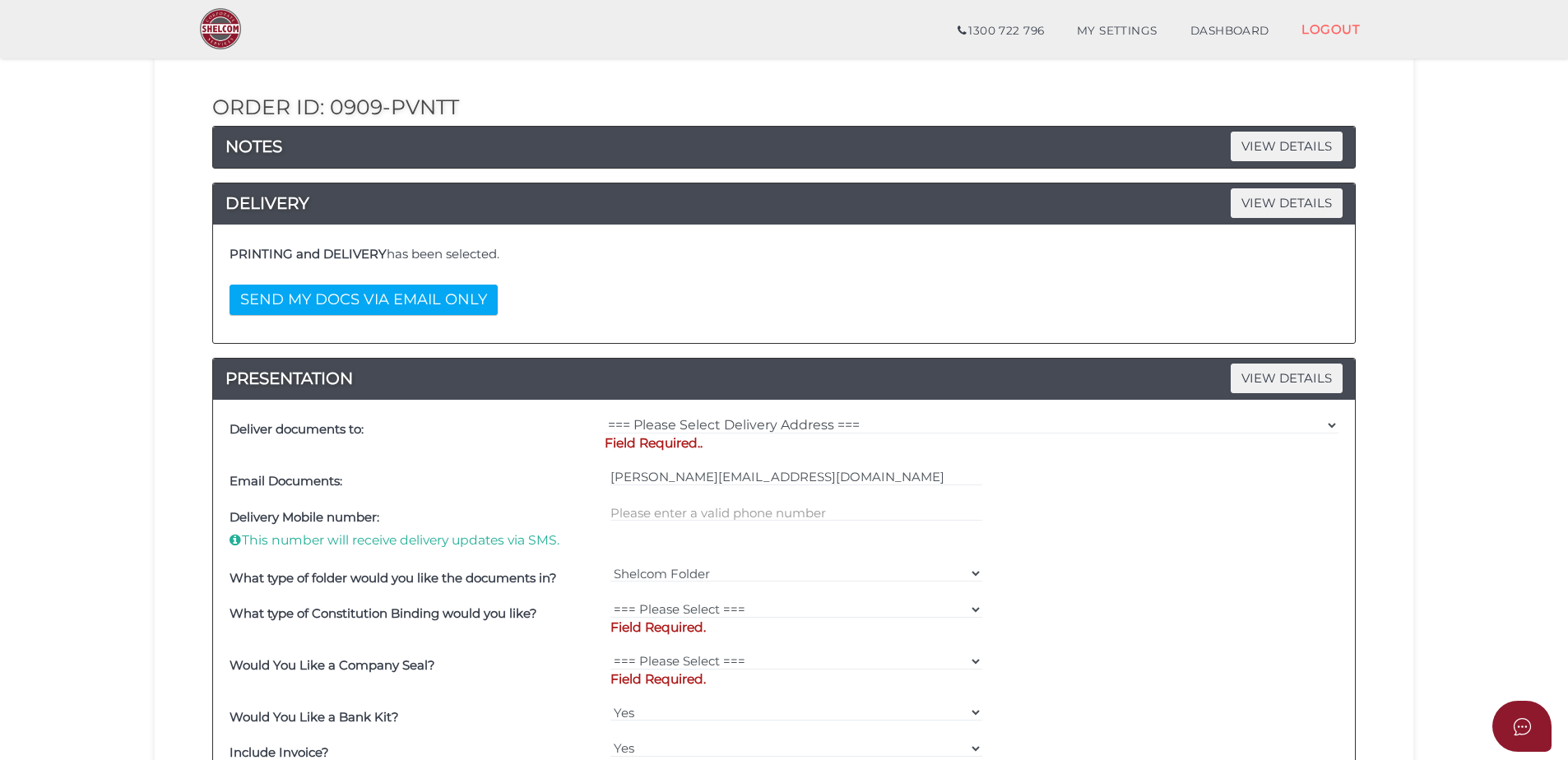
scroll to position [247, 0]
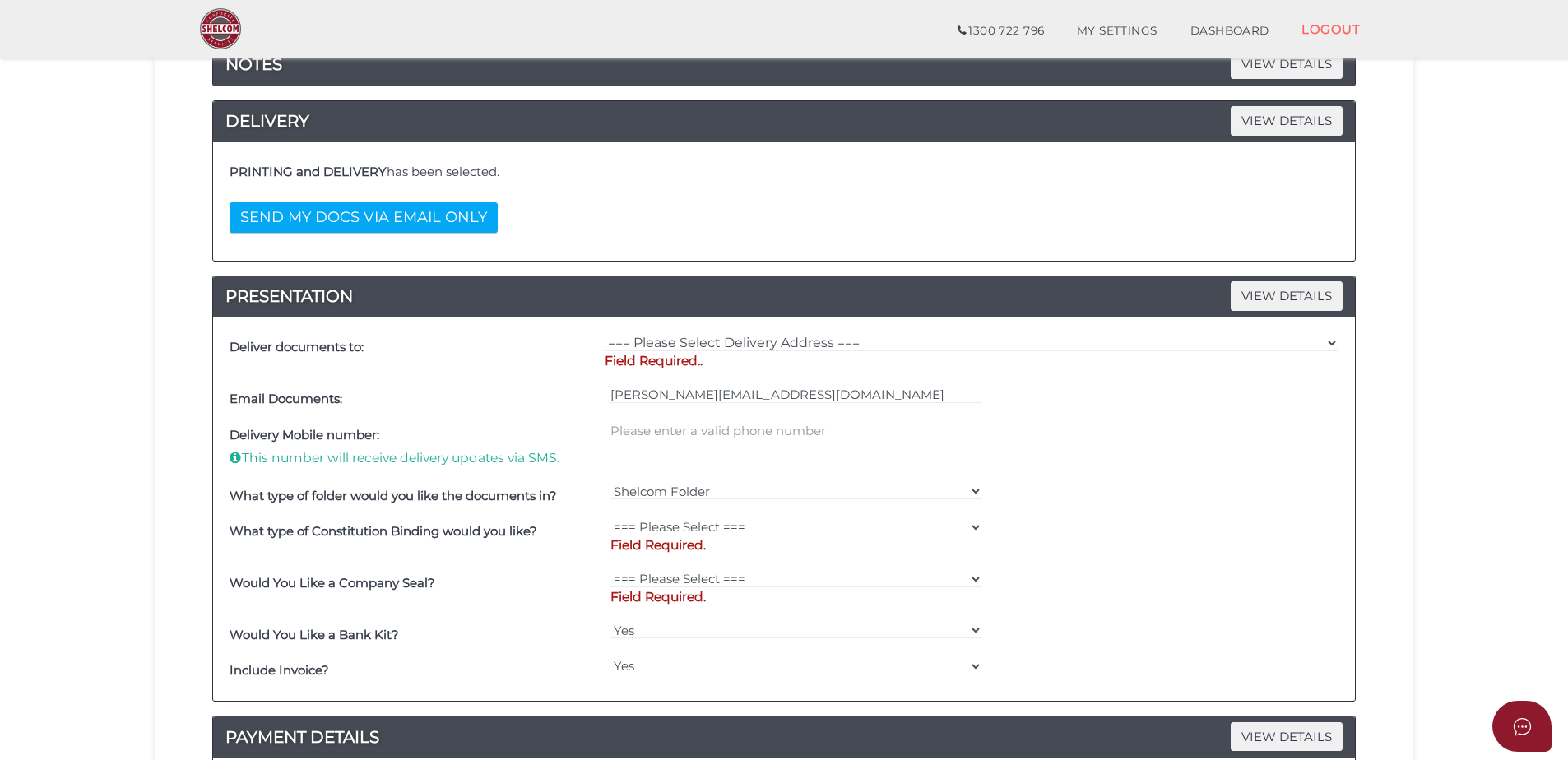
click at [812, 355] on p "Field Required.." at bounding box center [971, 361] width 734 height 18
click at [660, 372] on div "=== Please Select Delivery Address === (User Address - [PERSON_NAME][GEOGRAPHIC…" at bounding box center [972, 355] width 742 height 52
click at [720, 339] on select "=== Please Select Delivery Address === (User Address - Angelo Formica) PO Box 1…" at bounding box center [971, 342] width 734 height 18
select select "0"
click at [604, 334] on select "=== Please Select Delivery Address === (User Address - Angelo Formica) PO Box 1…" at bounding box center [971, 342] width 734 height 18
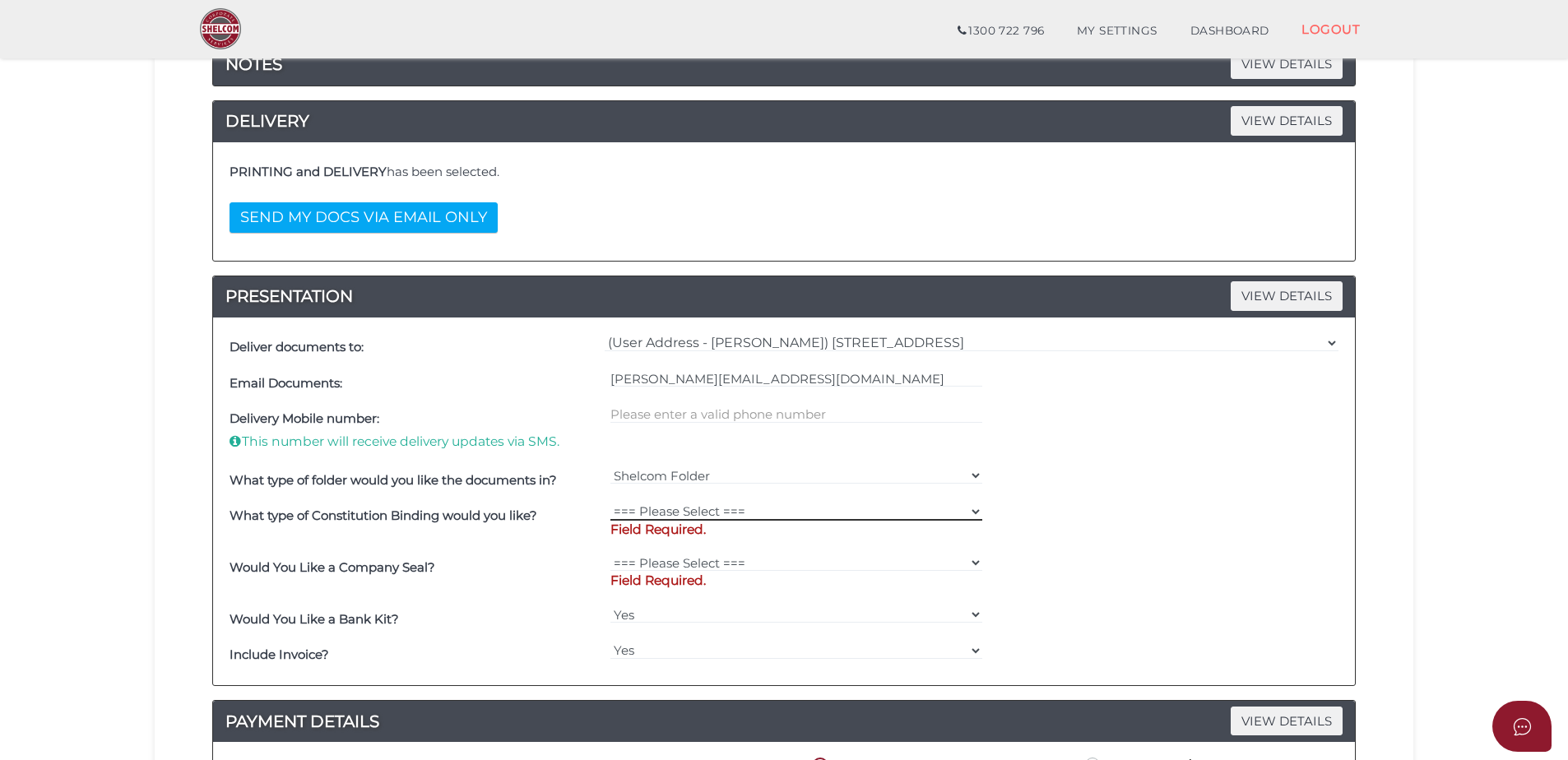
click at [670, 517] on select "=== Please Select === Comb Binding No Binding" at bounding box center [796, 511] width 373 height 18
select select "No Binding"
click at [610, 503] on select "=== Please Select === Comb Binding No Binding" at bounding box center [796, 511] width 373 height 18
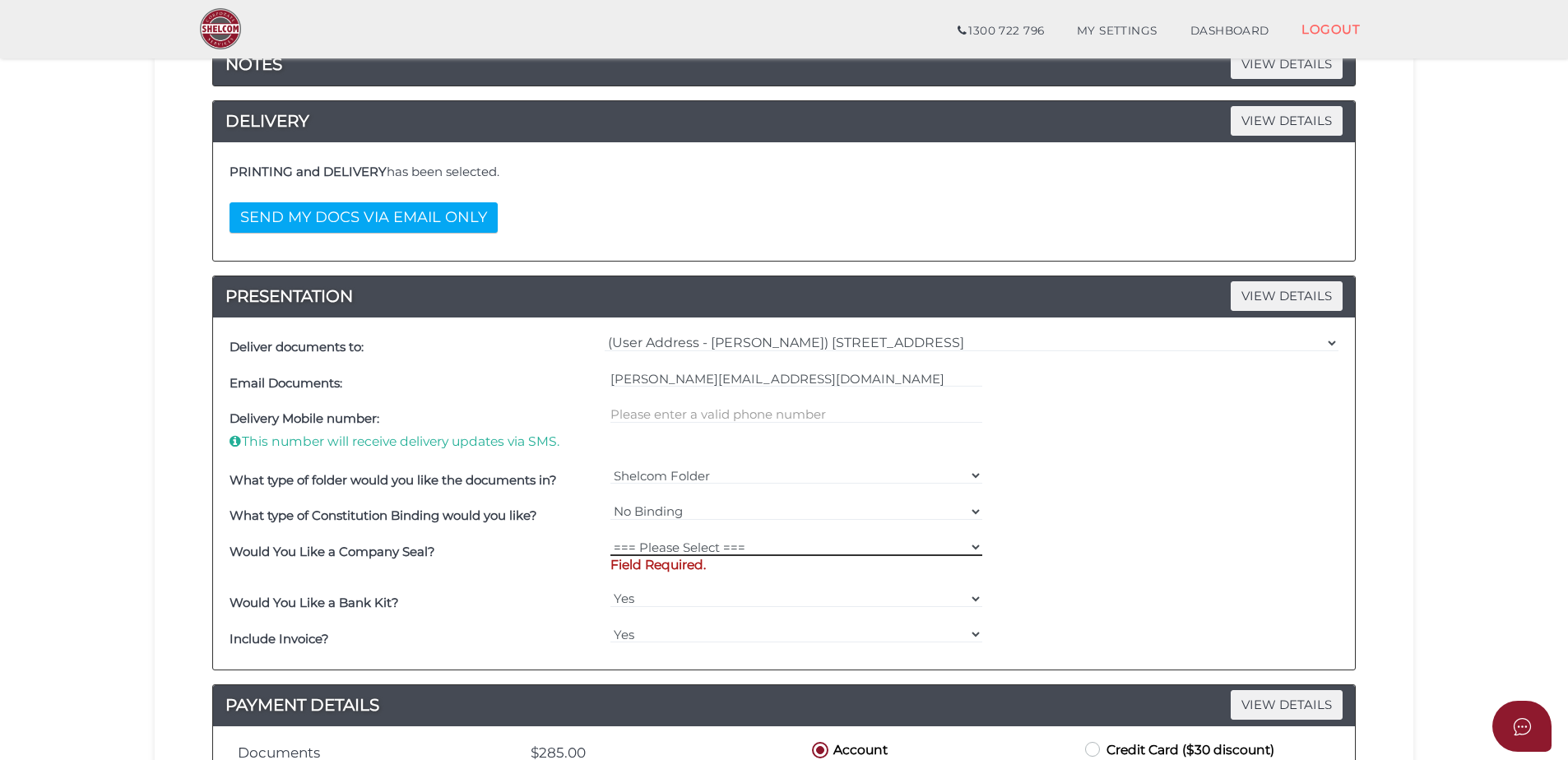
click at [726, 548] on select "=== Please Select === Fold Seal $50 No Seal" at bounding box center [796, 547] width 373 height 18
select select "0"
click at [610, 539] on select "=== Please Select === Fold Seal $50 No Seal" at bounding box center [796, 547] width 373 height 18
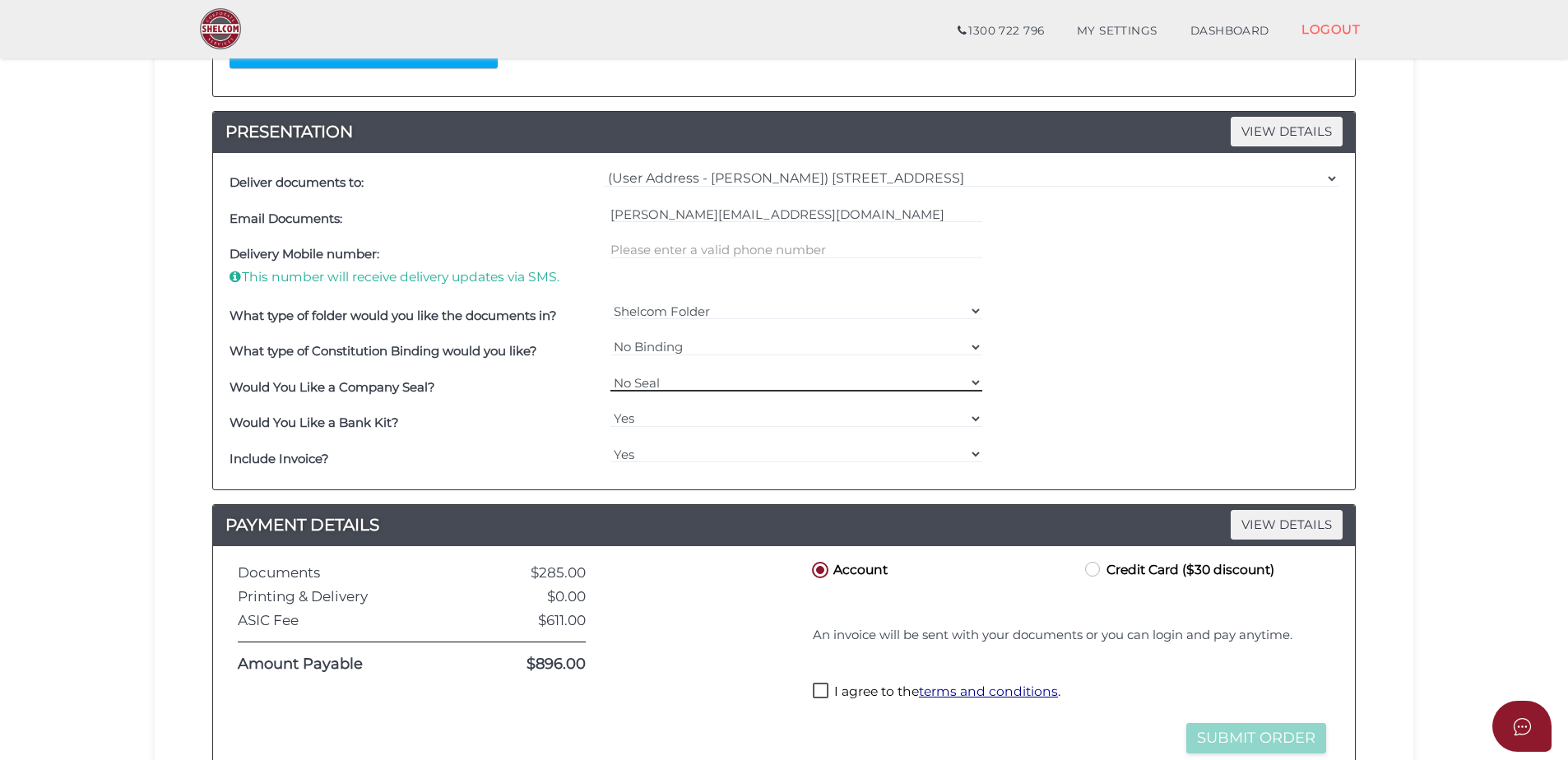
scroll to position [576, 0]
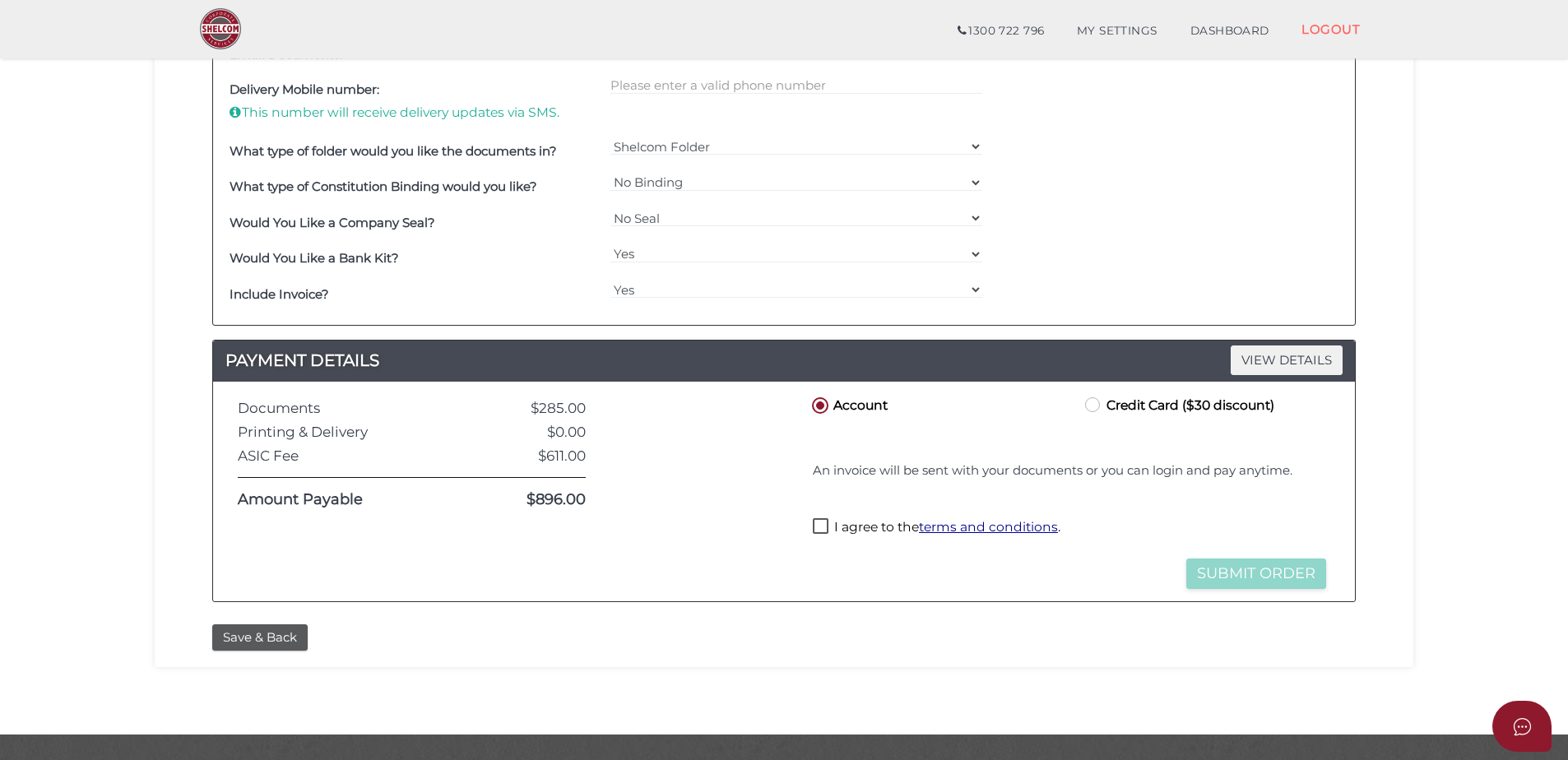
click at [1094, 407] on label "Credit Card ($30 discount)" at bounding box center [1178, 404] width 193 height 20
radio input "true"
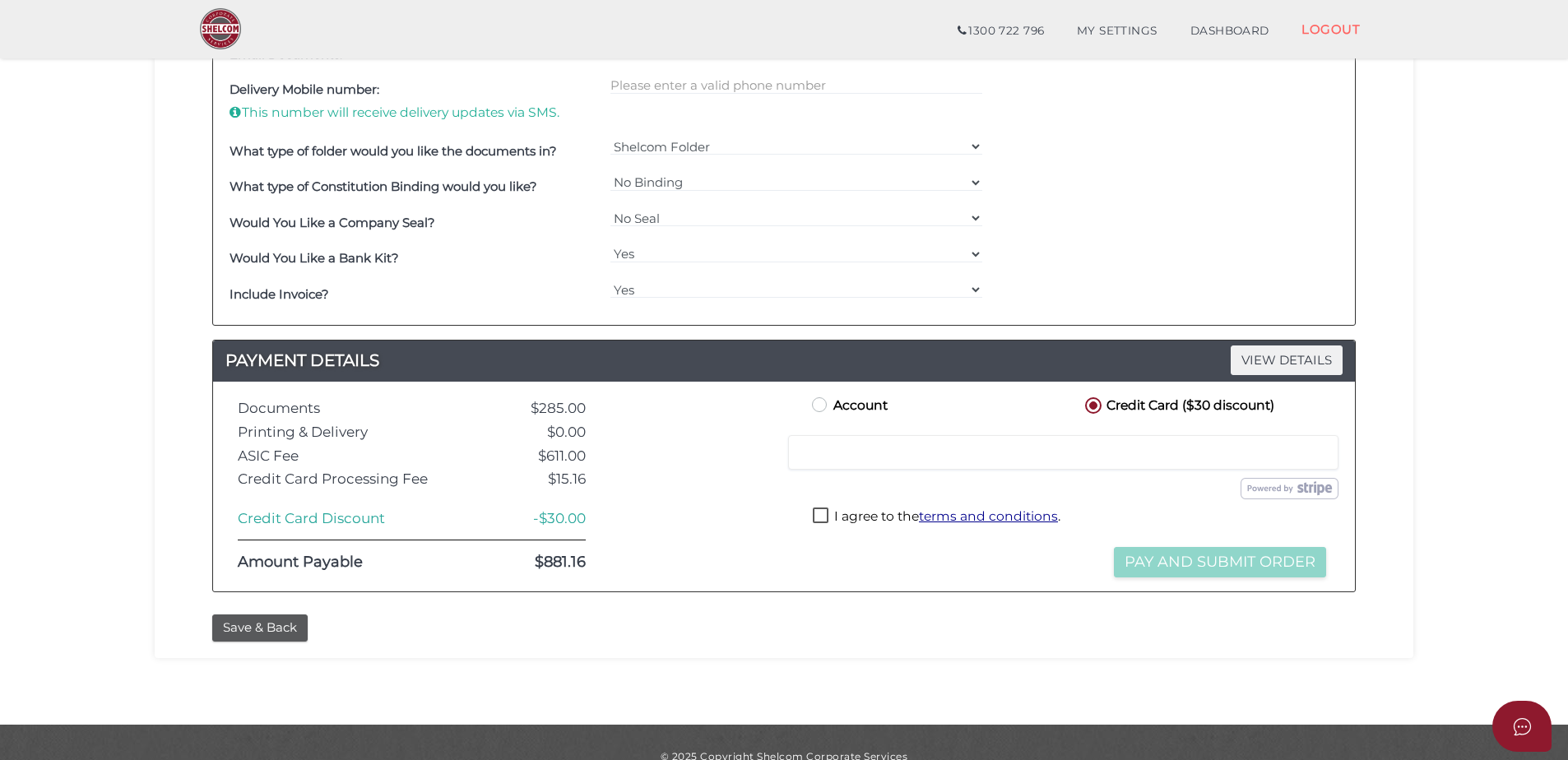
click at [822, 407] on label "Account" at bounding box center [848, 404] width 79 height 20
radio input "true"
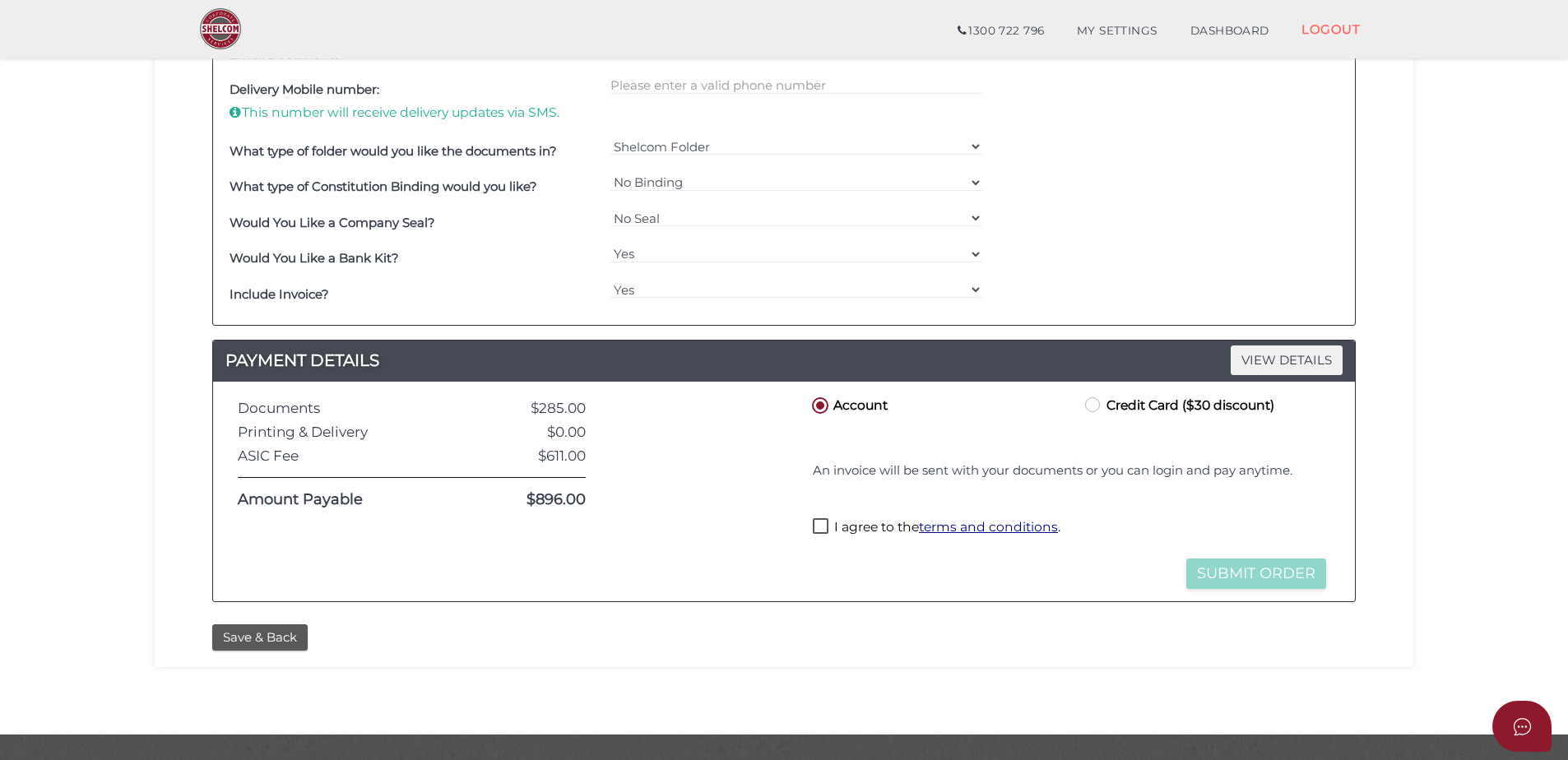
click at [1091, 405] on label "Credit Card ($30 discount)" at bounding box center [1178, 404] width 193 height 20
radio input "true"
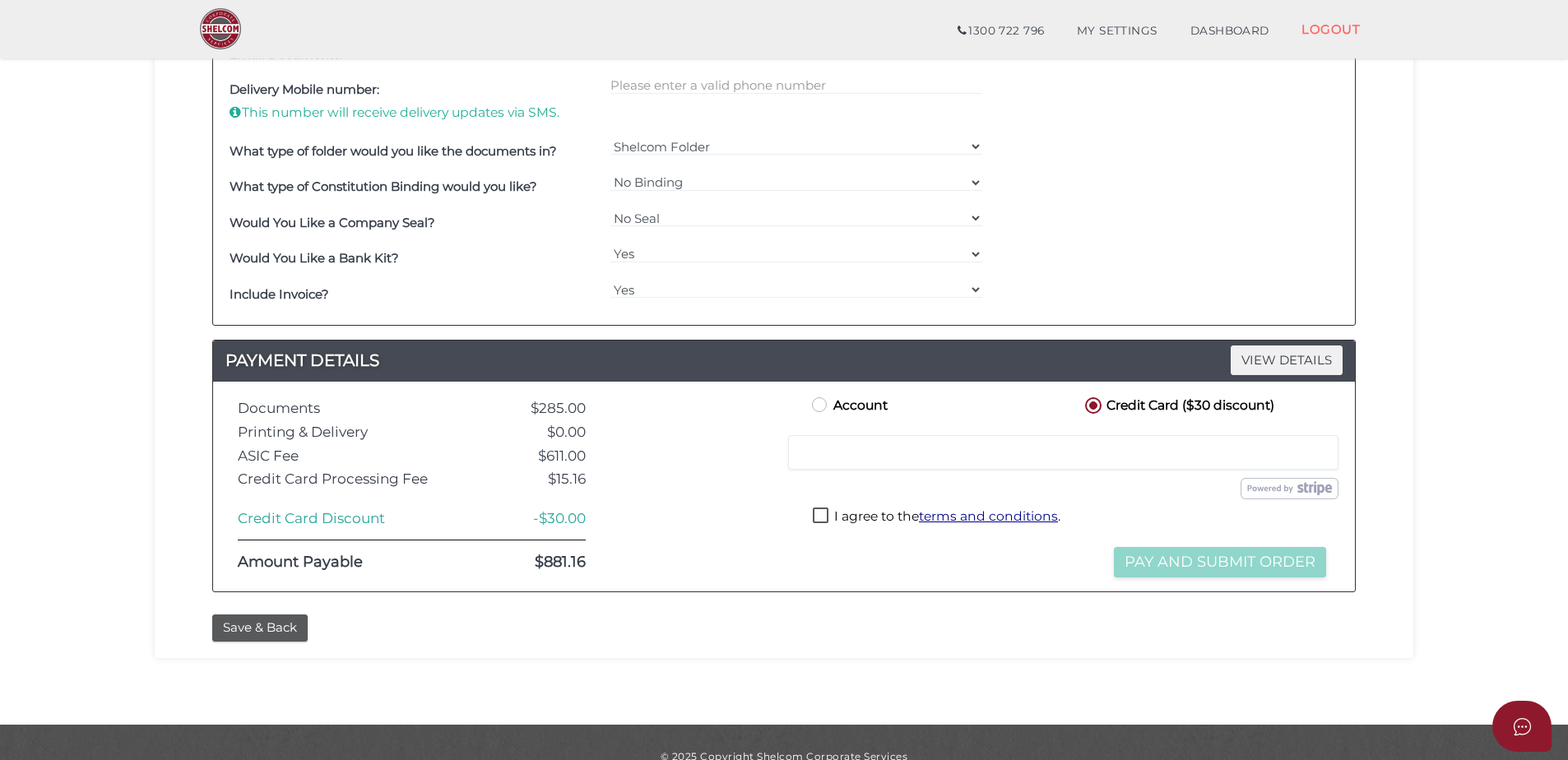
click at [817, 407] on label "Account" at bounding box center [848, 404] width 79 height 20
radio input "true"
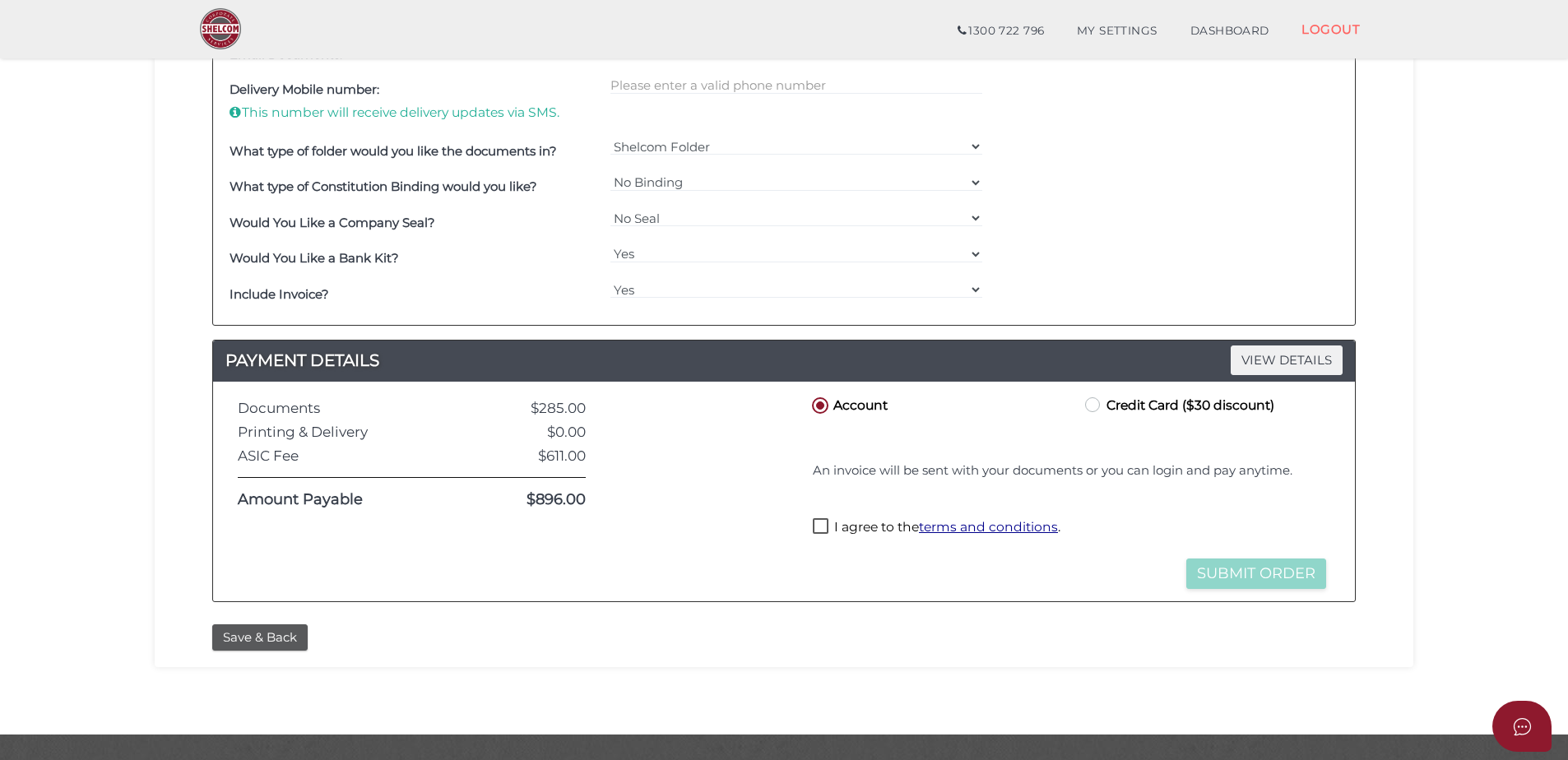
click at [818, 527] on label "I agree to the terms and conditions ." at bounding box center [937, 528] width 248 height 20
checkbox input "true"
drag, startPoint x: 1261, startPoint y: 577, endPoint x: 1235, endPoint y: 604, distance: 37.5
click at [1260, 578] on button "Submit Order" at bounding box center [1256, 574] width 139 height 30
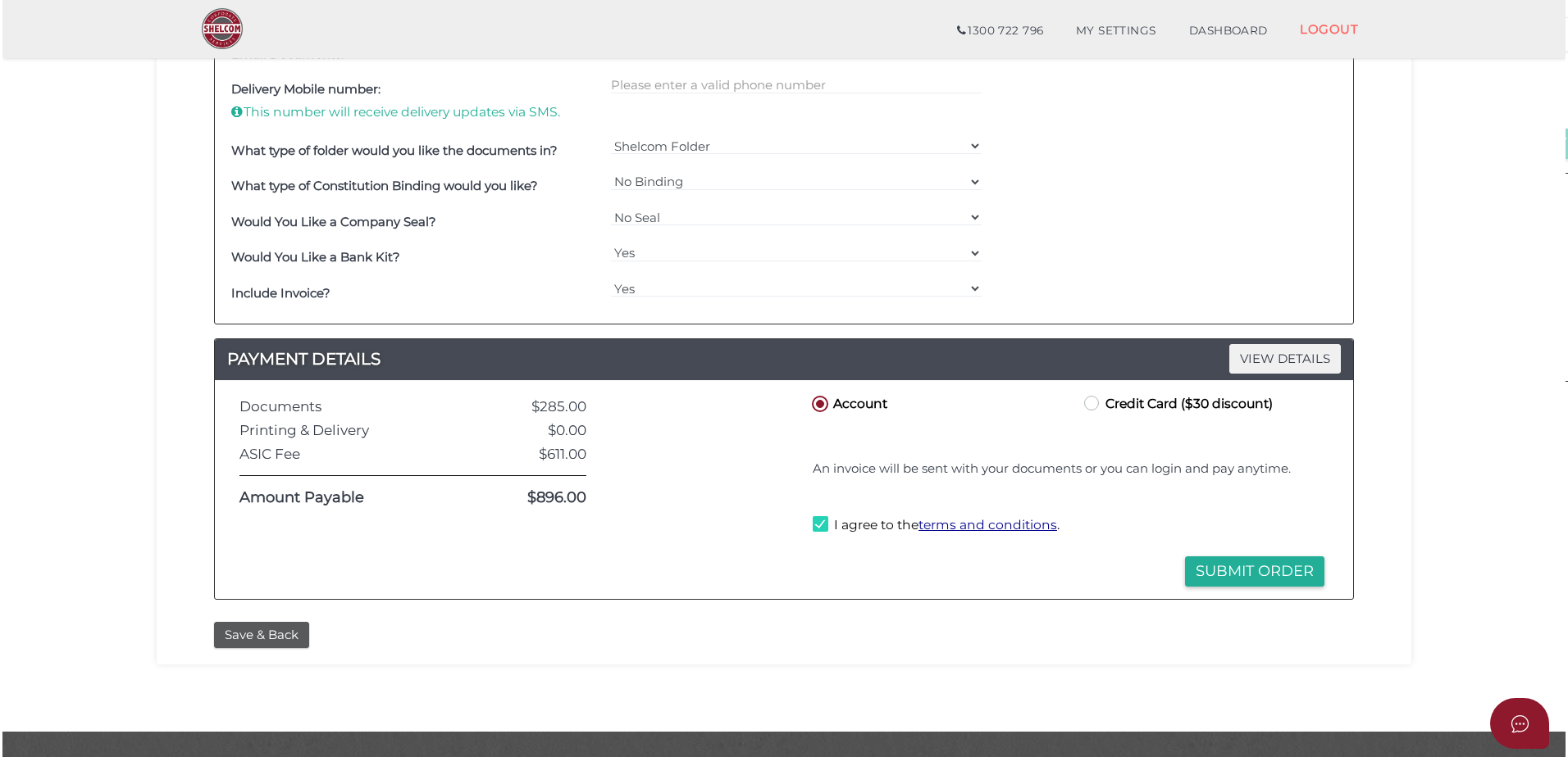
scroll to position [0, 0]
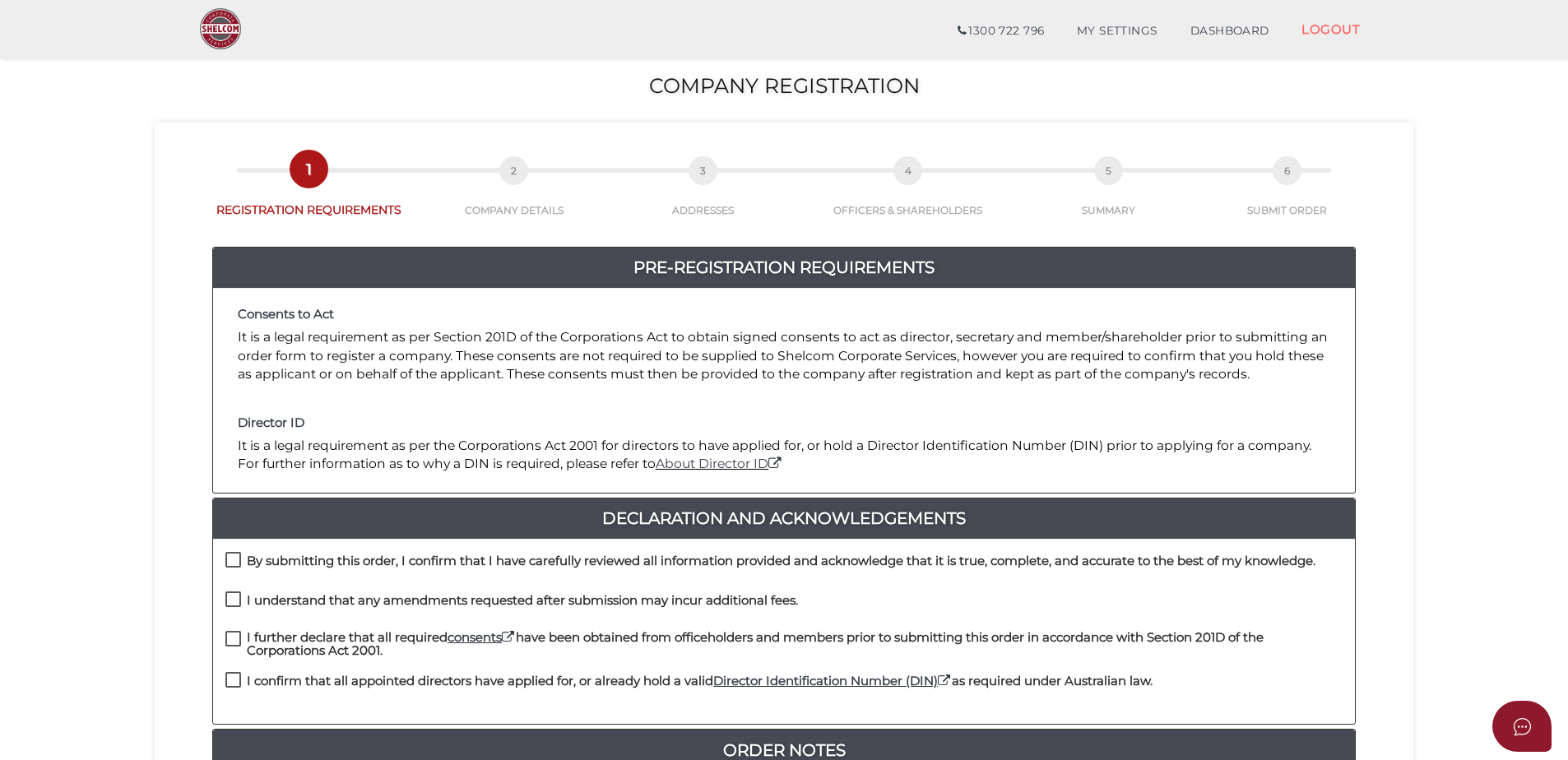
scroll to position [247, 0]
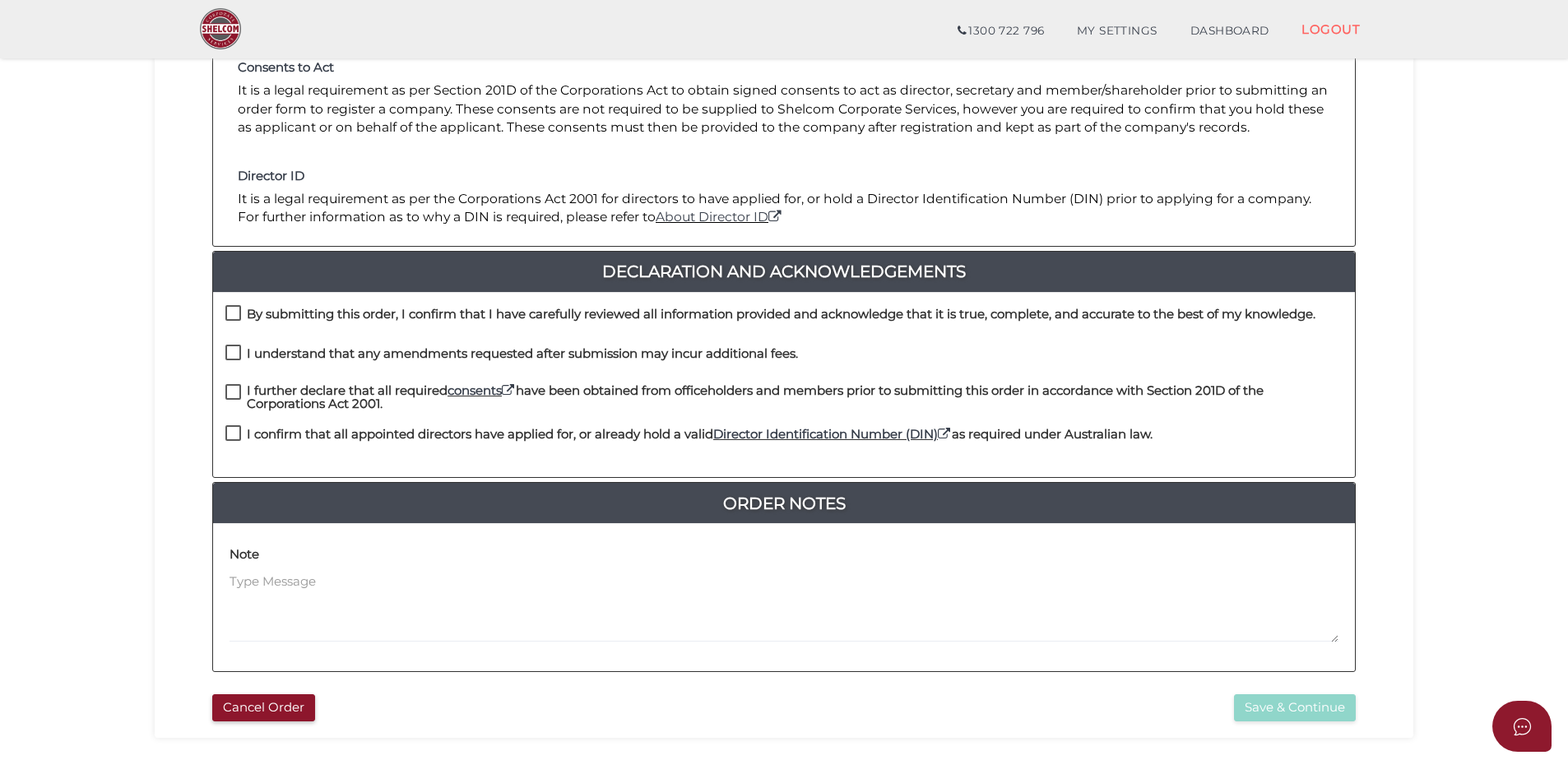
click at [234, 319] on label "By submitting this order, I confirm that I have carefully reviewed all informat…" at bounding box center [771, 318] width 1090 height 20
checkbox input "true"
click at [231, 347] on label "I understand that any amendments requested after submission may incur additiona…" at bounding box center [512, 358] width 573 height 20
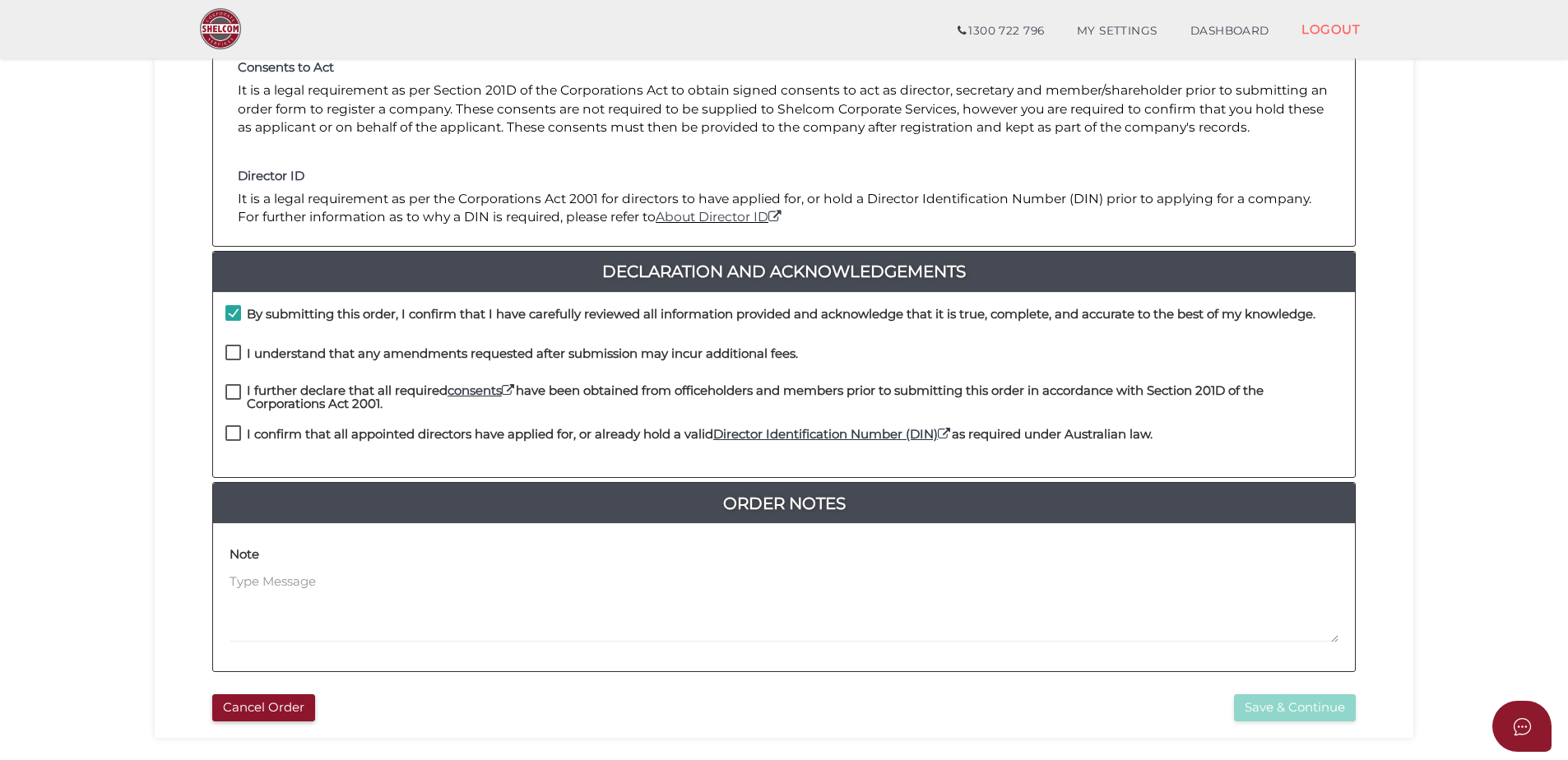
checkbox input "true"
drag, startPoint x: 231, startPoint y: 379, endPoint x: 232, endPoint y: 398, distance: 19.0
click at [231, 383] on div "I understand that any amendments requested after submission may incur additiona…" at bounding box center [784, 364] width 1142 height 40
drag, startPoint x: 234, startPoint y: 395, endPoint x: 232, endPoint y: 405, distance: 10.2
click at [233, 395] on label "I further declare that all required consents have been obtained from officehold…" at bounding box center [784, 395] width 1117 height 20
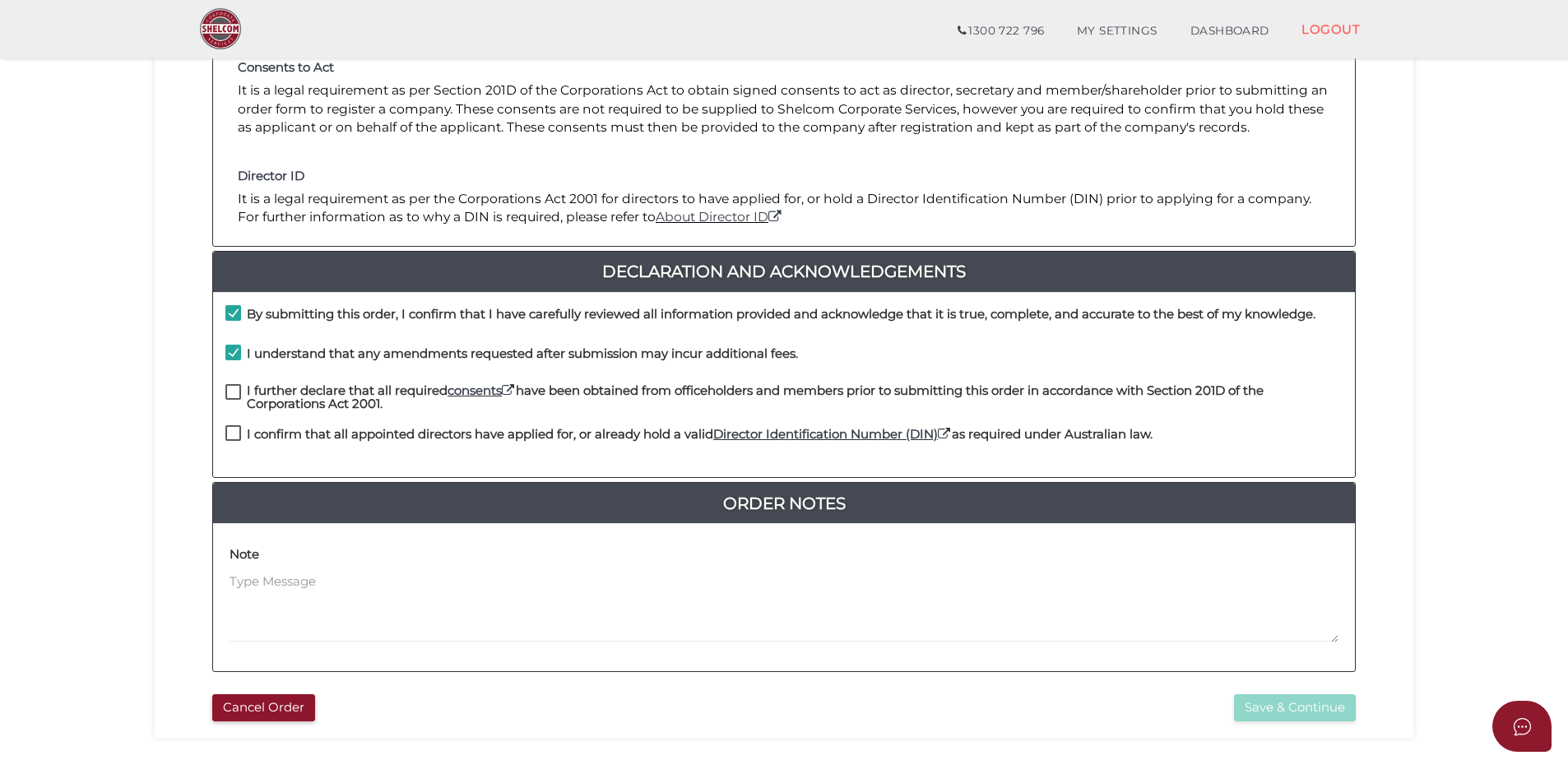
checkbox input "true"
click at [232, 429] on label "I confirm that all appointed directors have applied for, or already hold a vali…" at bounding box center [689, 438] width 927 height 20
checkbox input "true"
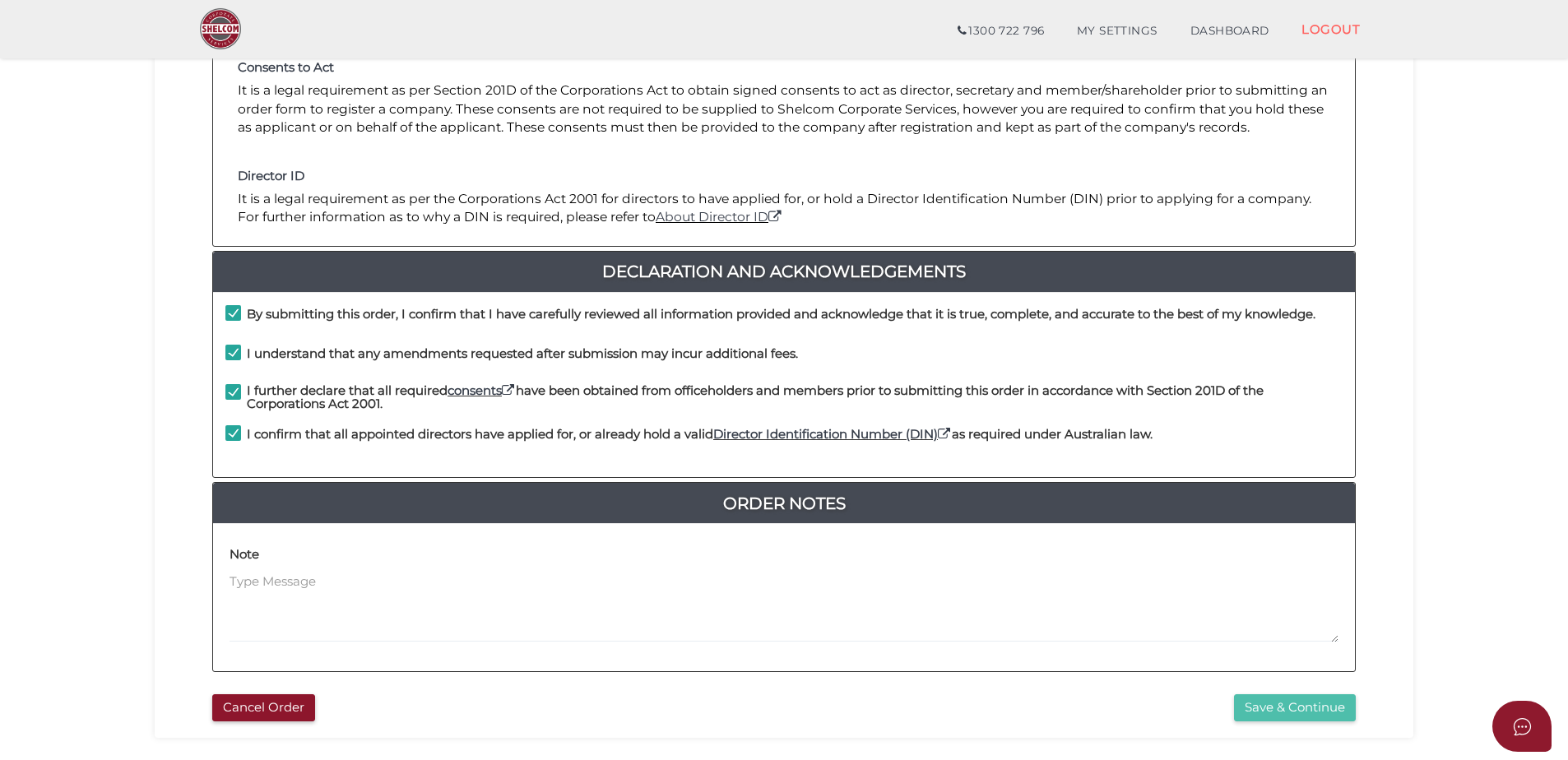
click at [1327, 708] on button "Save & Continue" at bounding box center [1295, 708] width 122 height 27
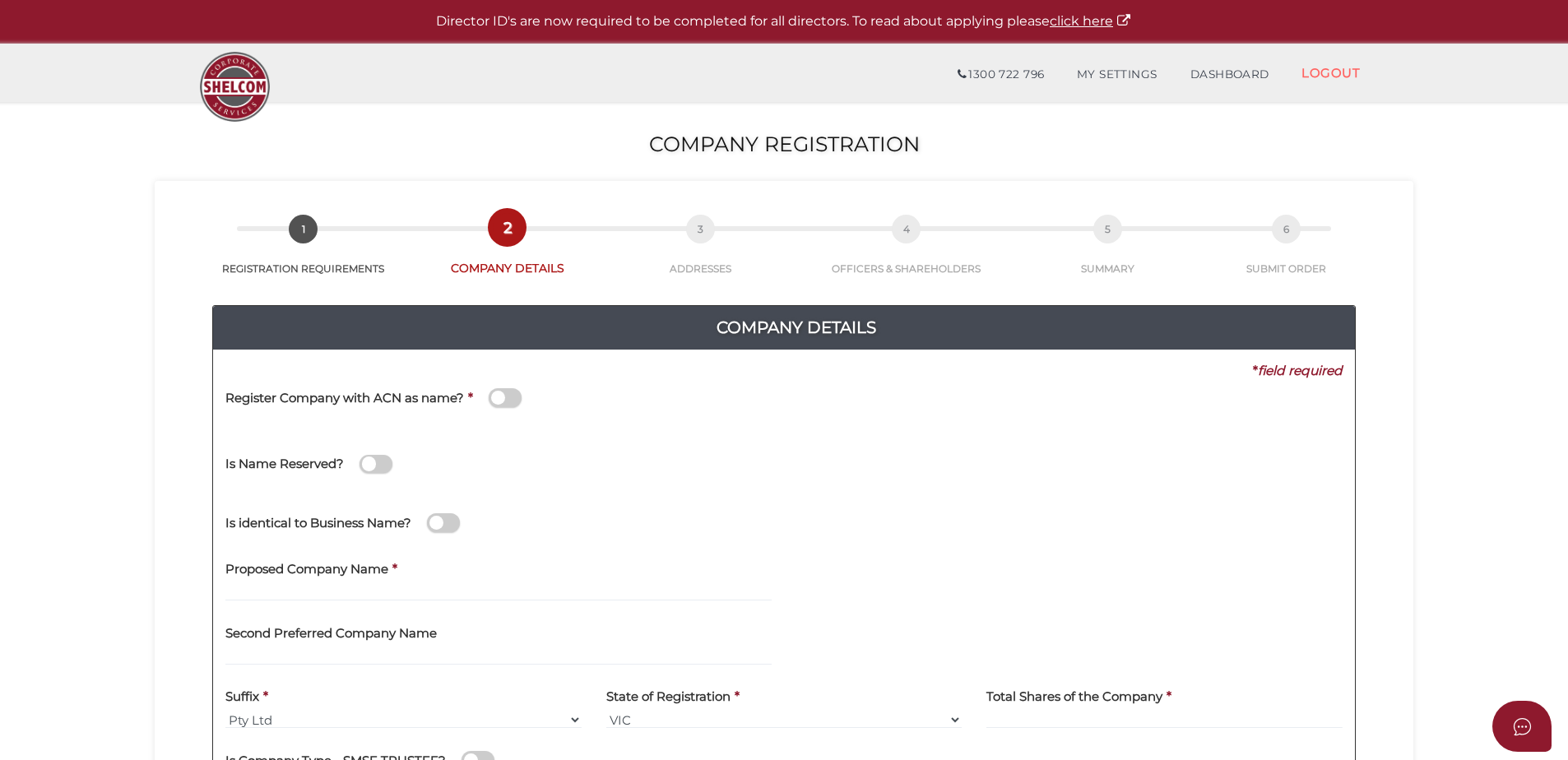
scroll to position [82, 0]
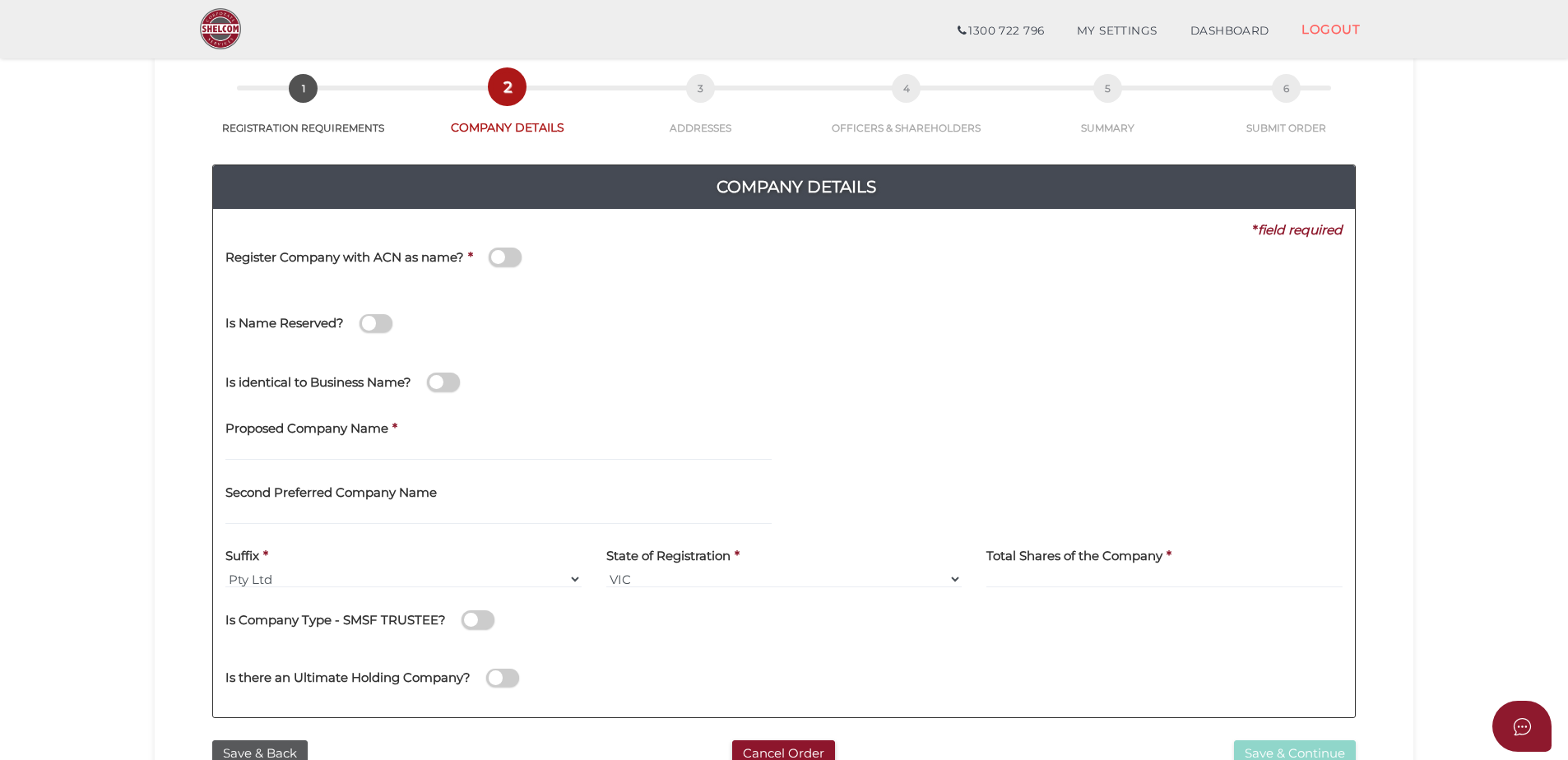
click at [423, 429] on div "Proposed Company Name *" at bounding box center [499, 435] width 546 height 52
click at [388, 429] on h4 "Proposed Company Name" at bounding box center [307, 429] width 163 height 14
click at [325, 435] on h4 "Proposed Company Name" at bounding box center [307, 429] width 163 height 14
click at [311, 459] on input "text" at bounding box center [499, 451] width 546 height 18
type input "Sundancer Custodian"
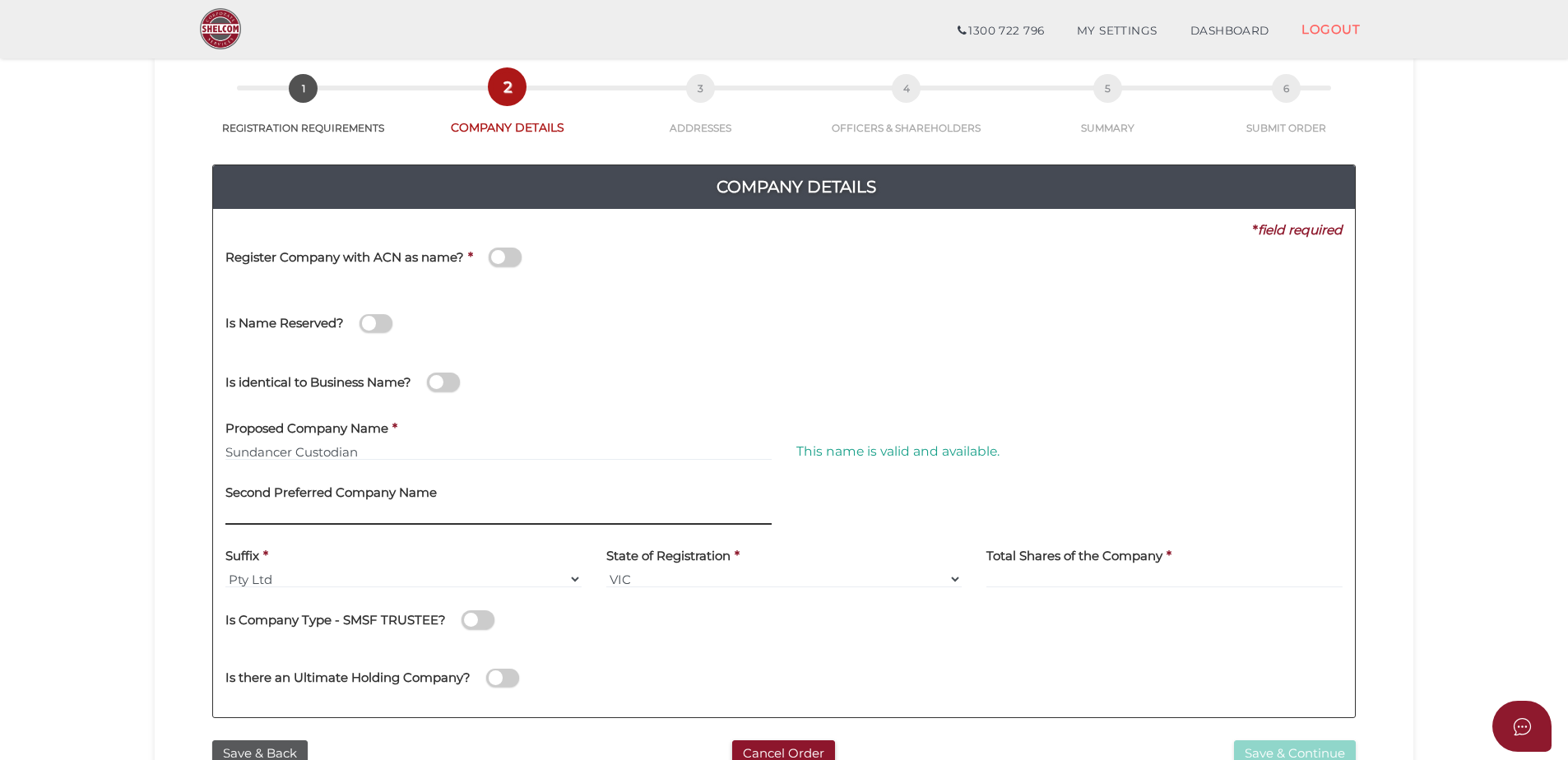
scroll to position [247, 0]
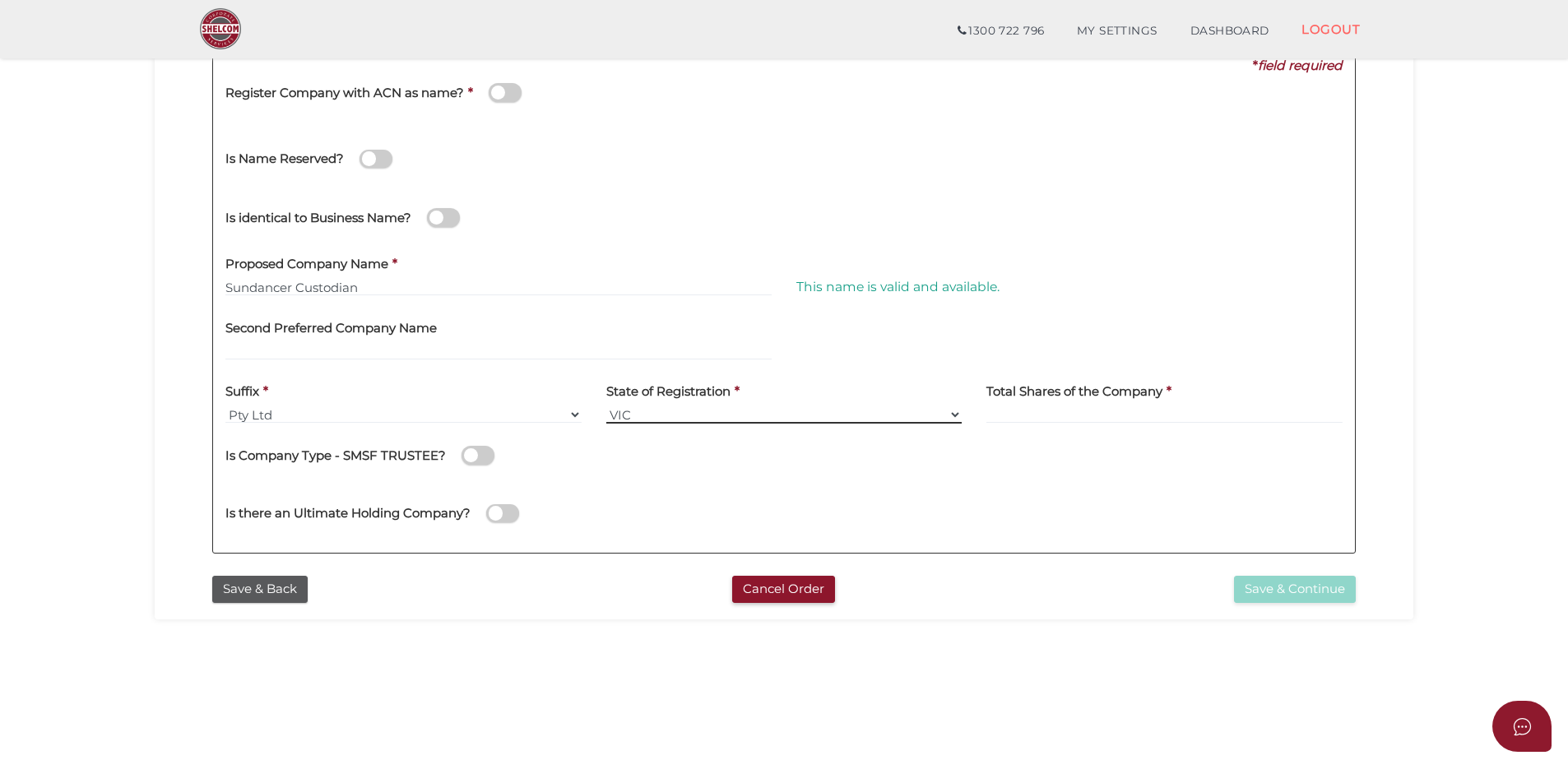
click at [805, 422] on select "VIC ACT NSW NT QLD TAS WA SA" at bounding box center [784, 414] width 357 height 18
select select "[GEOGRAPHIC_DATA]"
click at [606, 406] on select "VIC ACT NSW NT QLD TAS WA SA" at bounding box center [784, 414] width 357 height 18
click at [1049, 412] on input at bounding box center [1165, 414] width 357 height 18
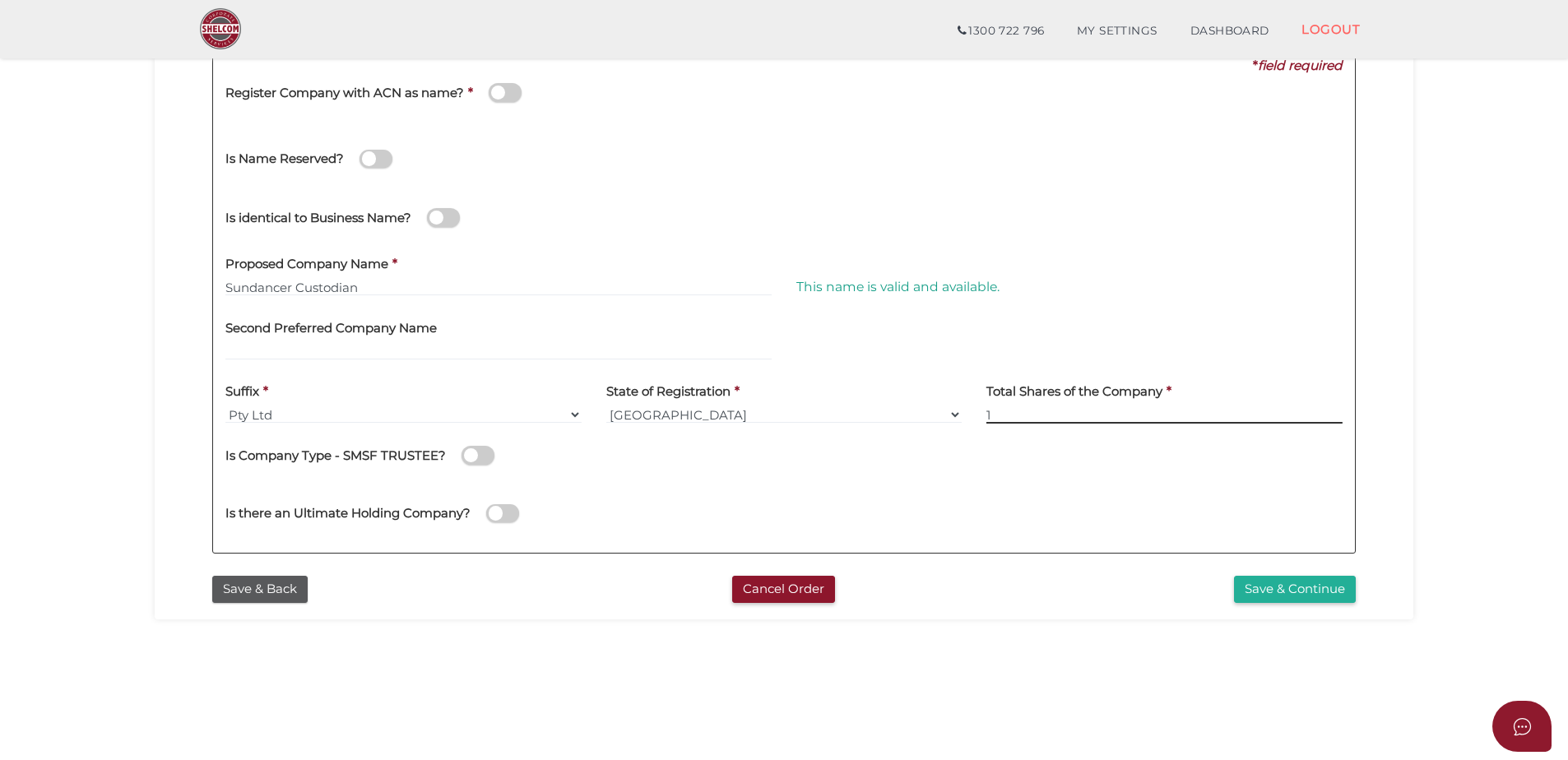
type input "1"
click at [471, 457] on span at bounding box center [478, 456] width 33 height 19
click at [0, 0] on input "checkbox" at bounding box center [0, 0] width 0 height 0
click at [1314, 594] on button "Save & Continue" at bounding box center [1295, 589] width 122 height 27
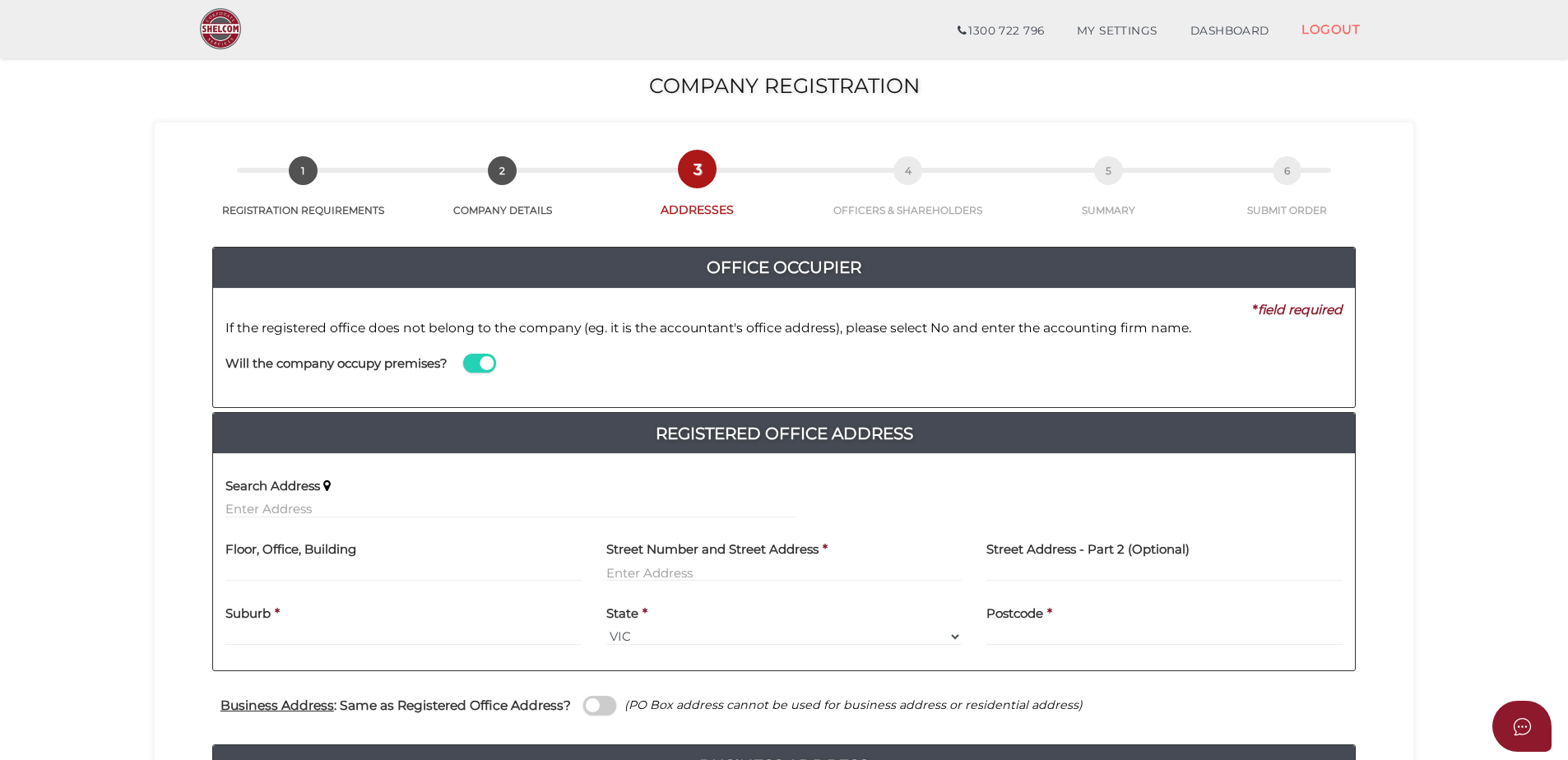
scroll to position [165, 0]
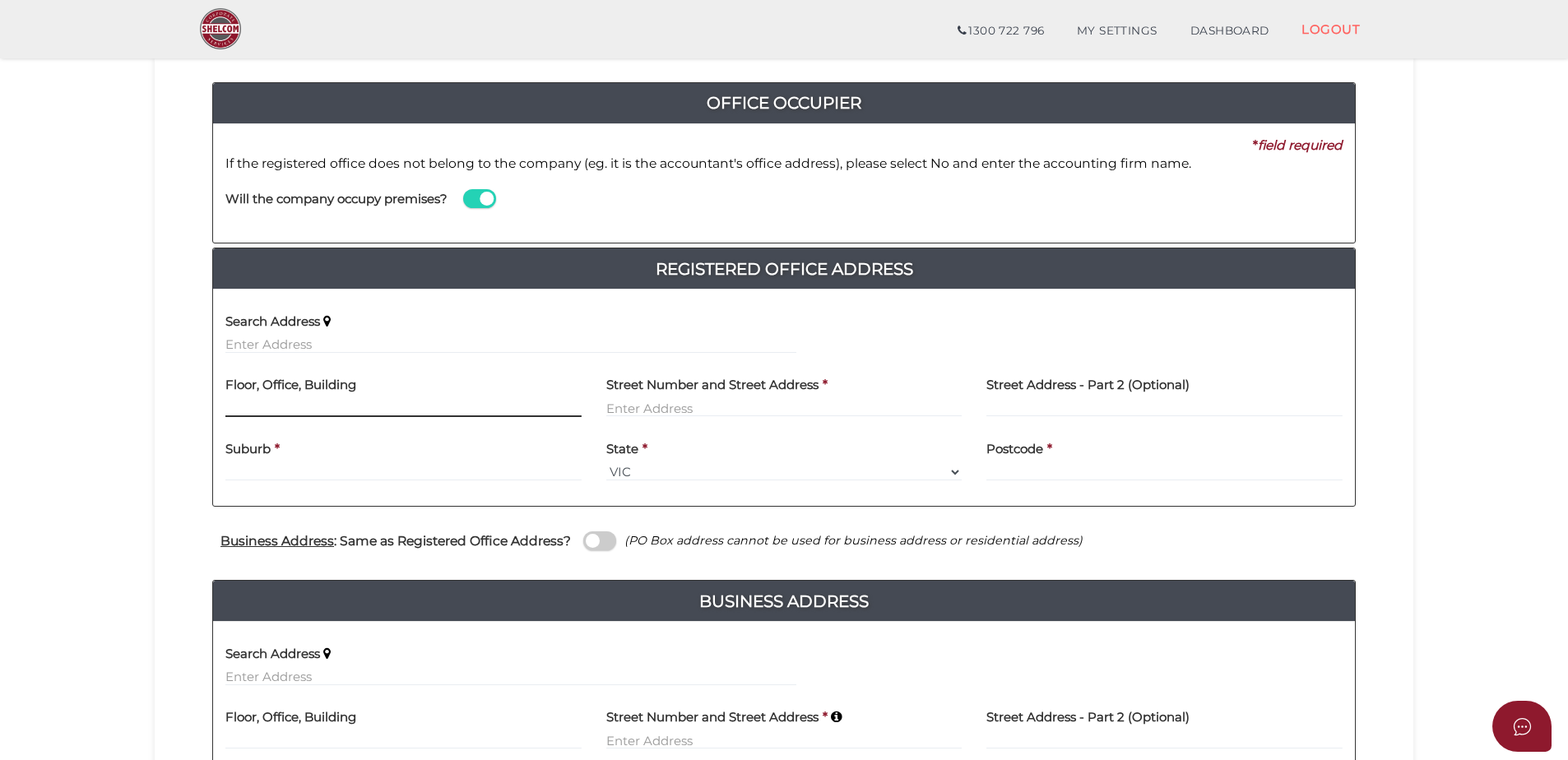
click at [325, 407] on input "text" at bounding box center [404, 407] width 357 height 18
type input "Unit 6"
type input "93 Elouera Raod"
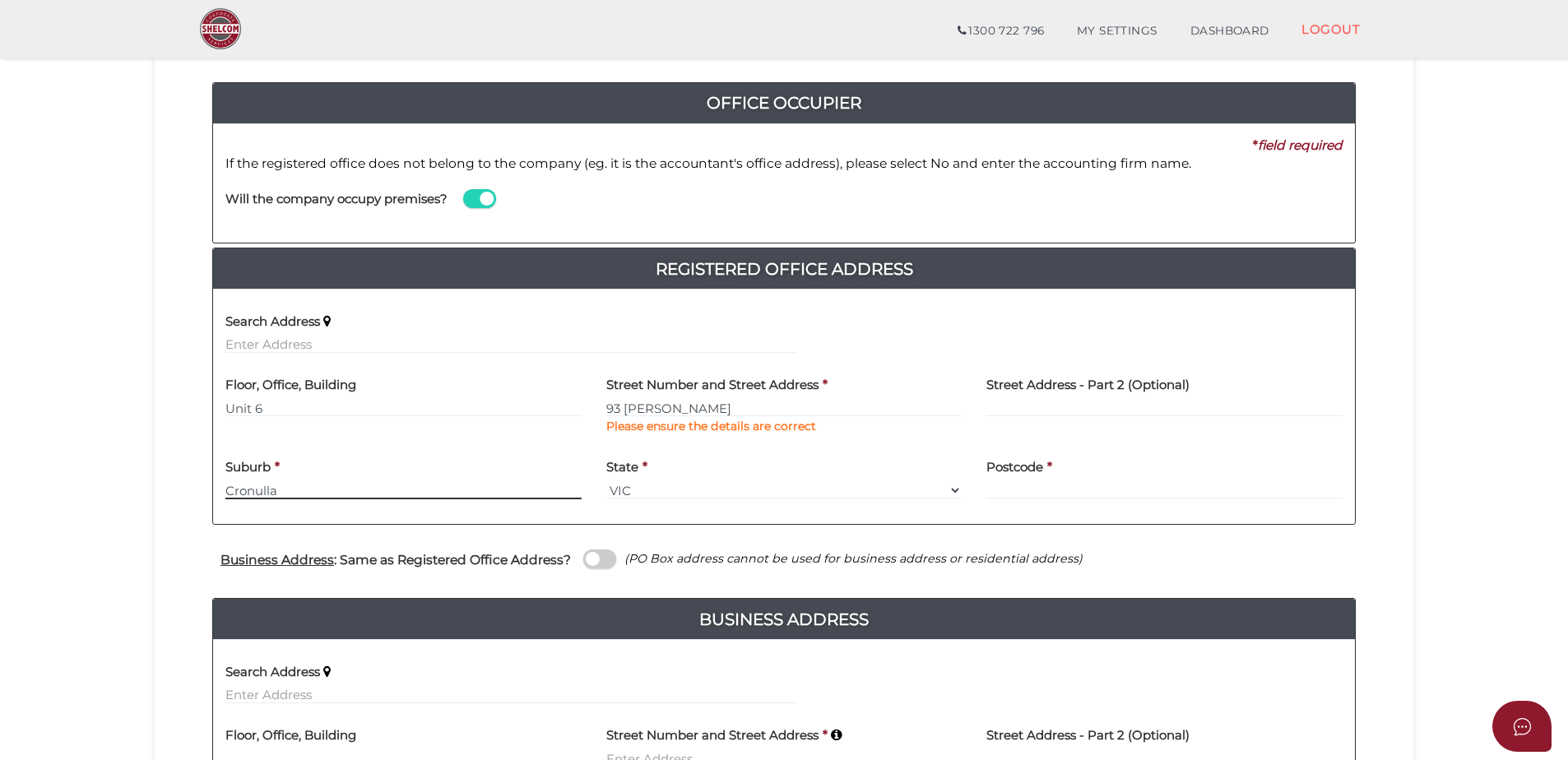
type input "Cronulla"
drag, startPoint x: 953, startPoint y: 491, endPoint x: 936, endPoint y: 495, distance: 17.5
click at [953, 491] on select "Select State VIC ACT NSW NT QLD TAS WA SA" at bounding box center [784, 489] width 357 height 18
select select "[GEOGRAPHIC_DATA]"
click at [606, 481] on select "Select State VIC ACT NSW NT QLD TAS WA SA" at bounding box center [784, 489] width 357 height 18
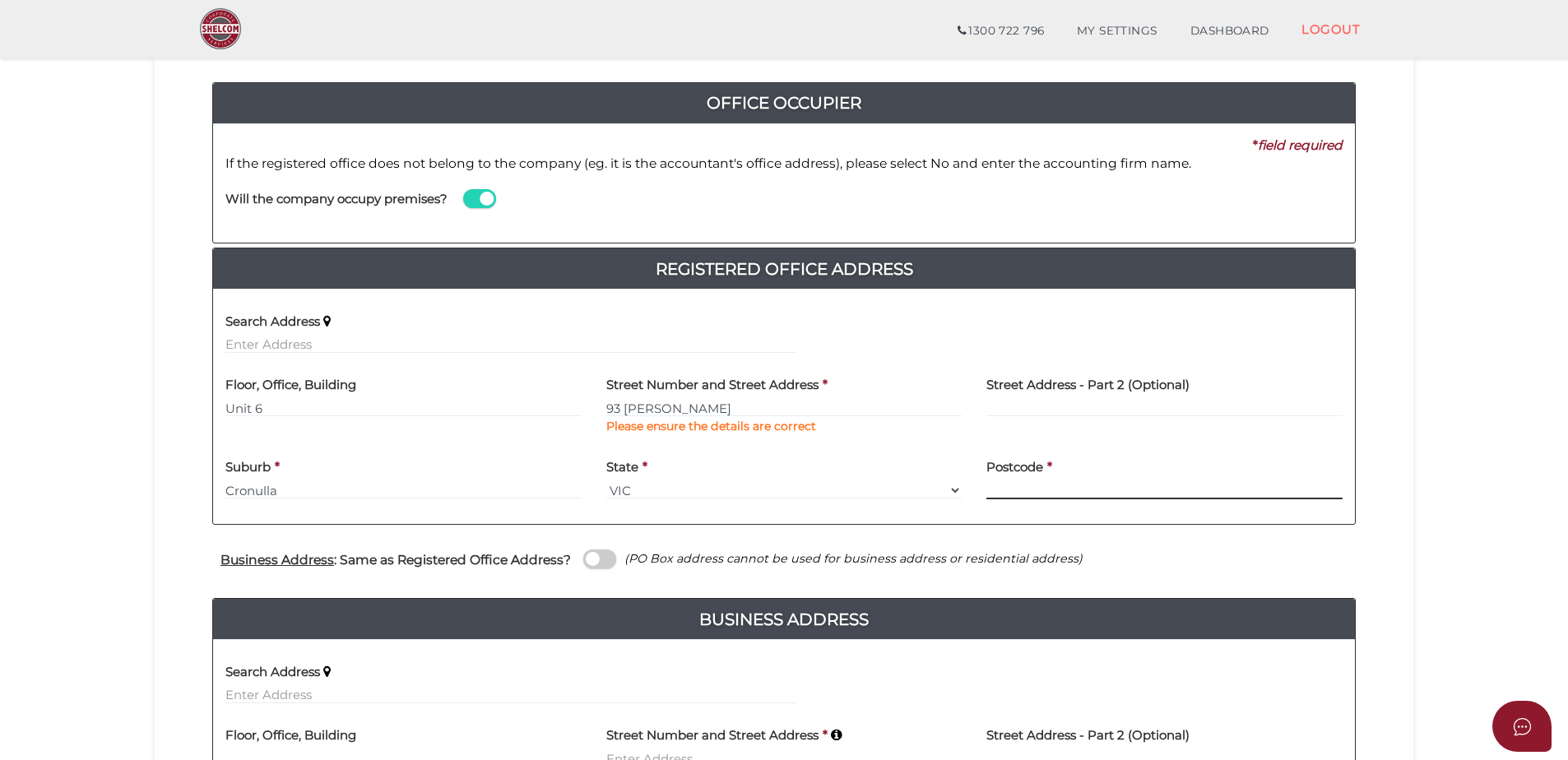
click at [1052, 482] on input "text" at bounding box center [1165, 489] width 357 height 18
type input "2230"
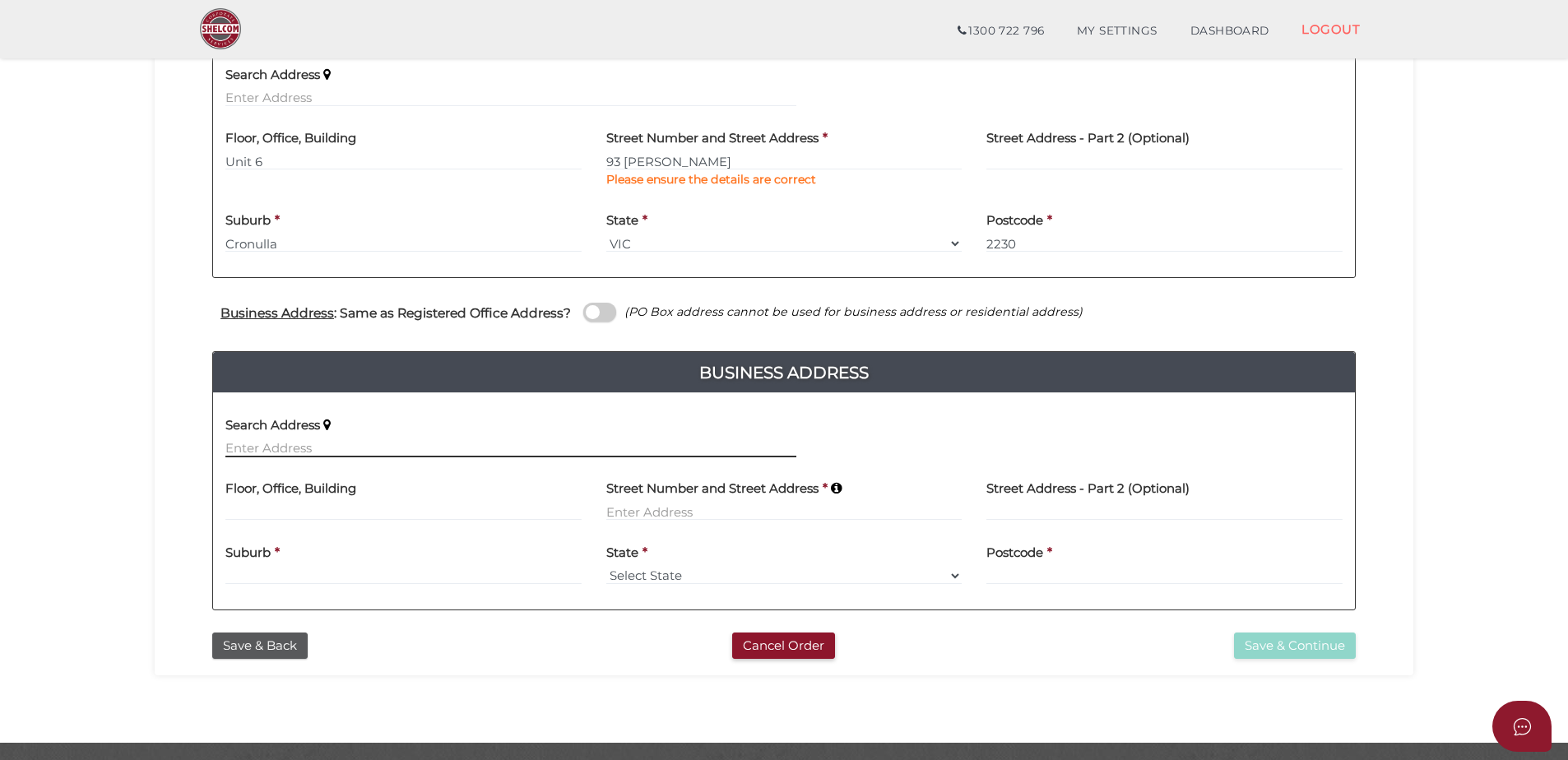
scroll to position [247, 0]
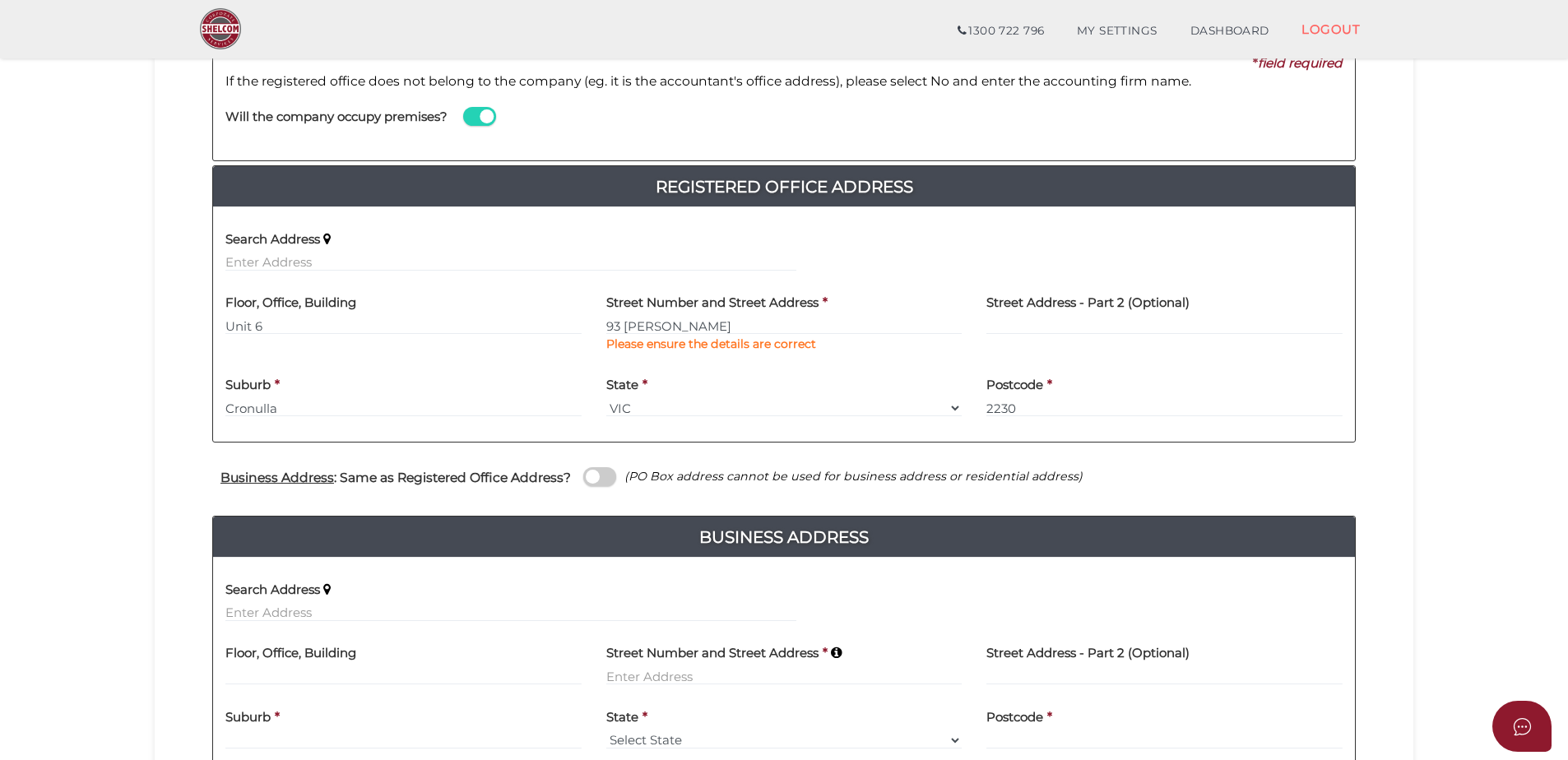
click at [586, 478] on span at bounding box center [599, 477] width 33 height 19
click at [0, 0] on input "checkbox" at bounding box center [0, 0] width 0 height 0
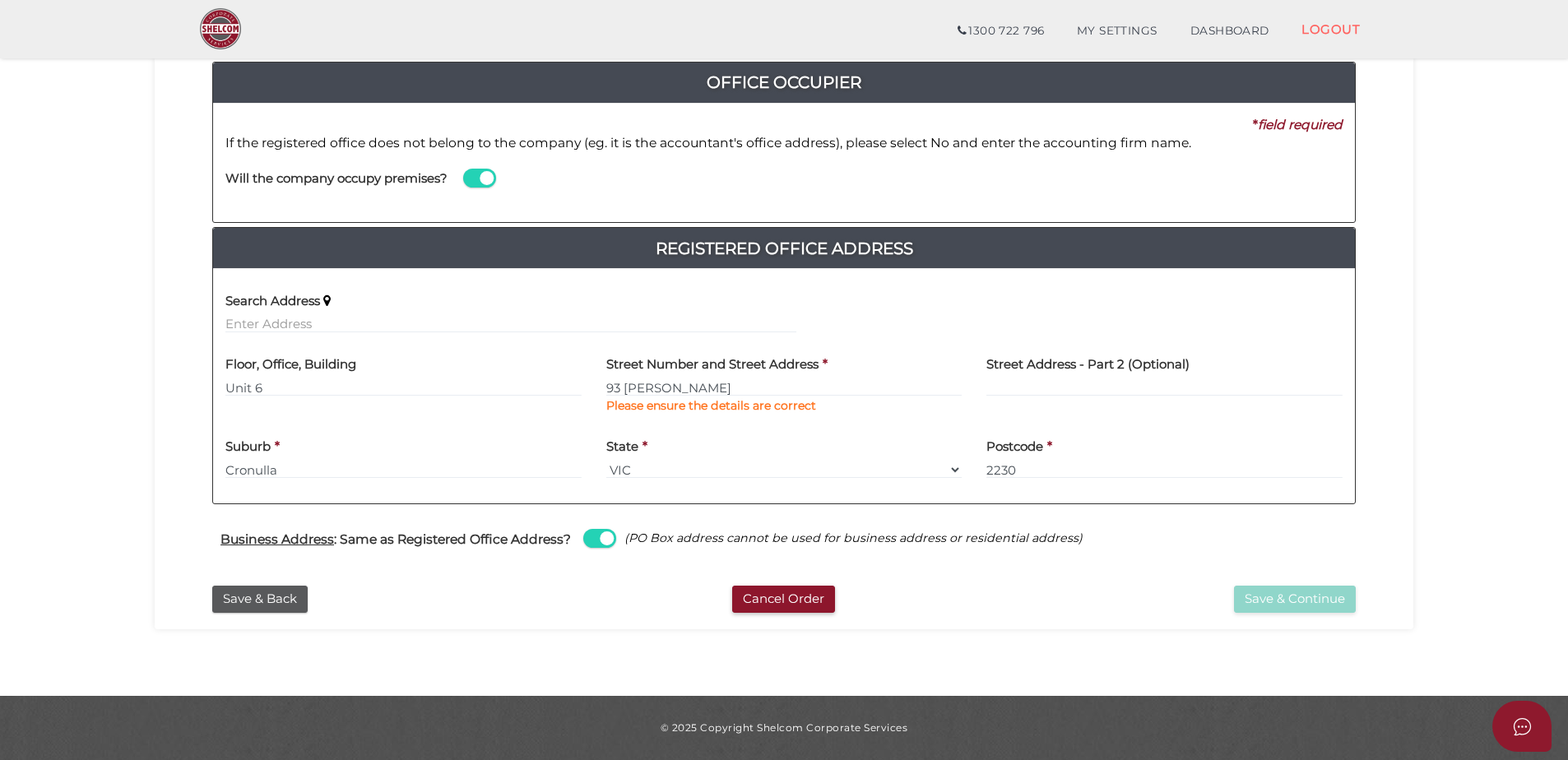
scroll to position [185, 0]
click at [1315, 602] on button "Save & Continue" at bounding box center [1295, 599] width 122 height 27
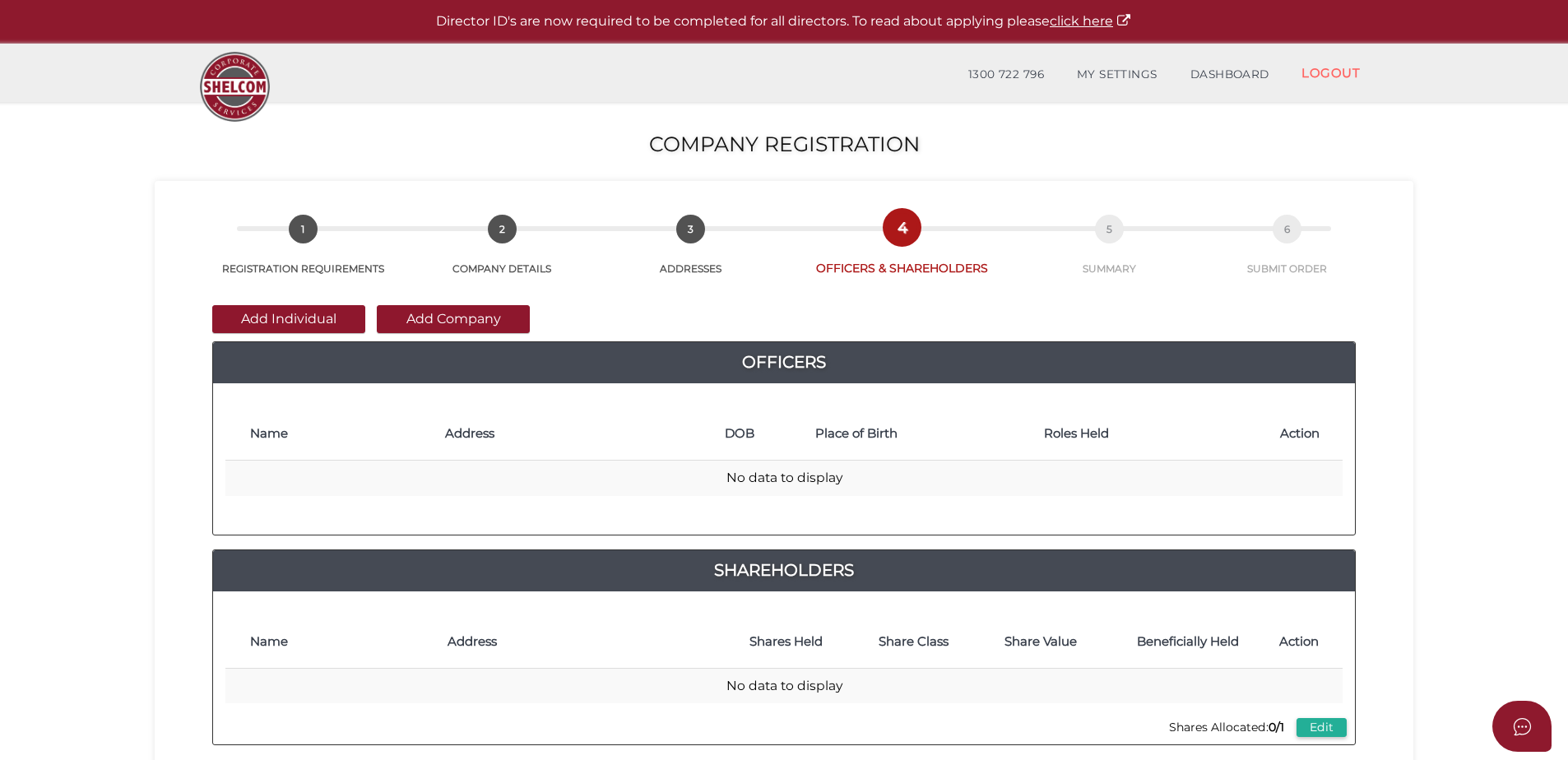
click at [298, 315] on button "Add Individual" at bounding box center [288, 319] width 153 height 28
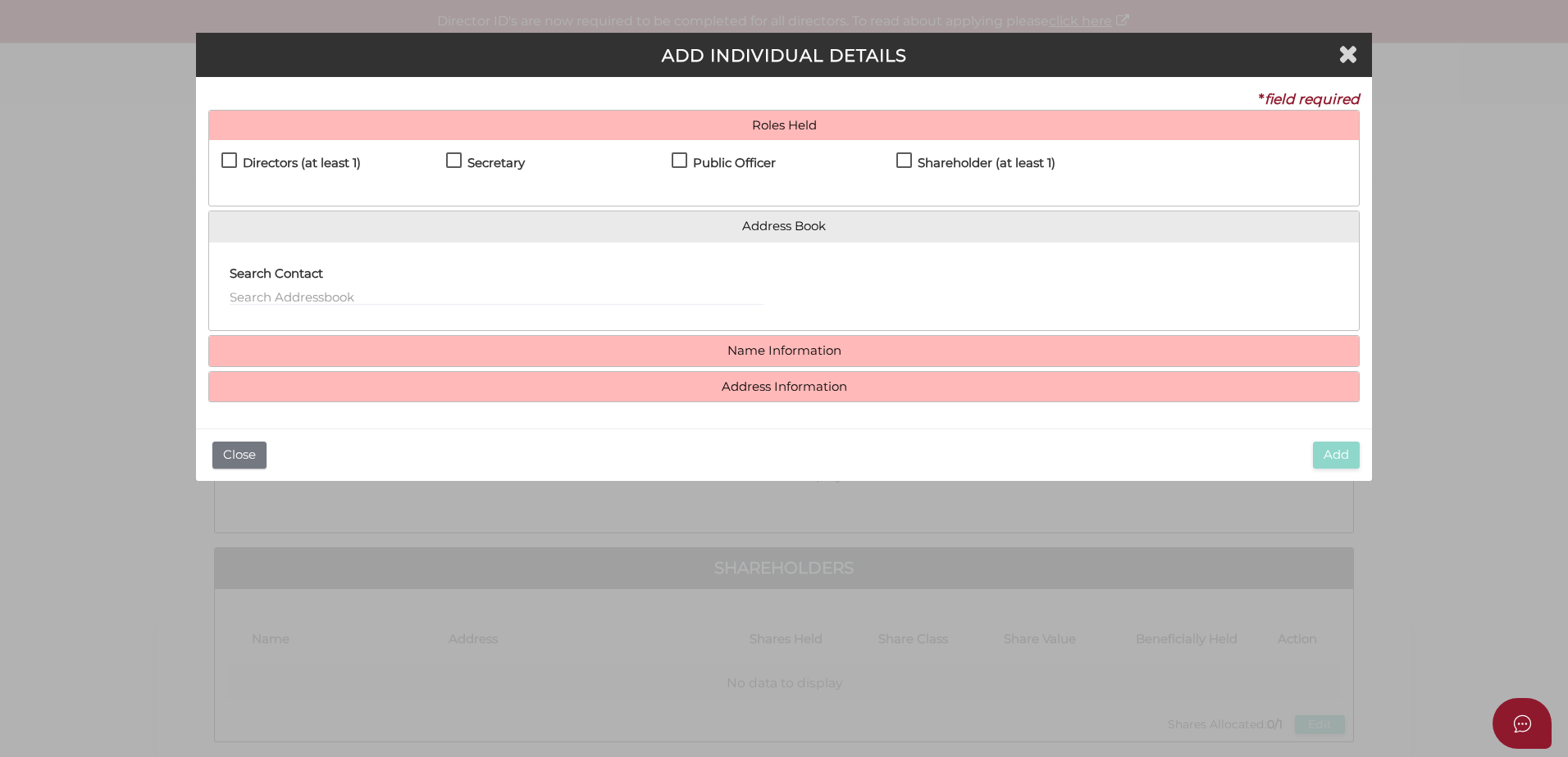
click at [230, 159] on label "Directors (at least 1)" at bounding box center [291, 167] width 139 height 20
checkbox input "true"
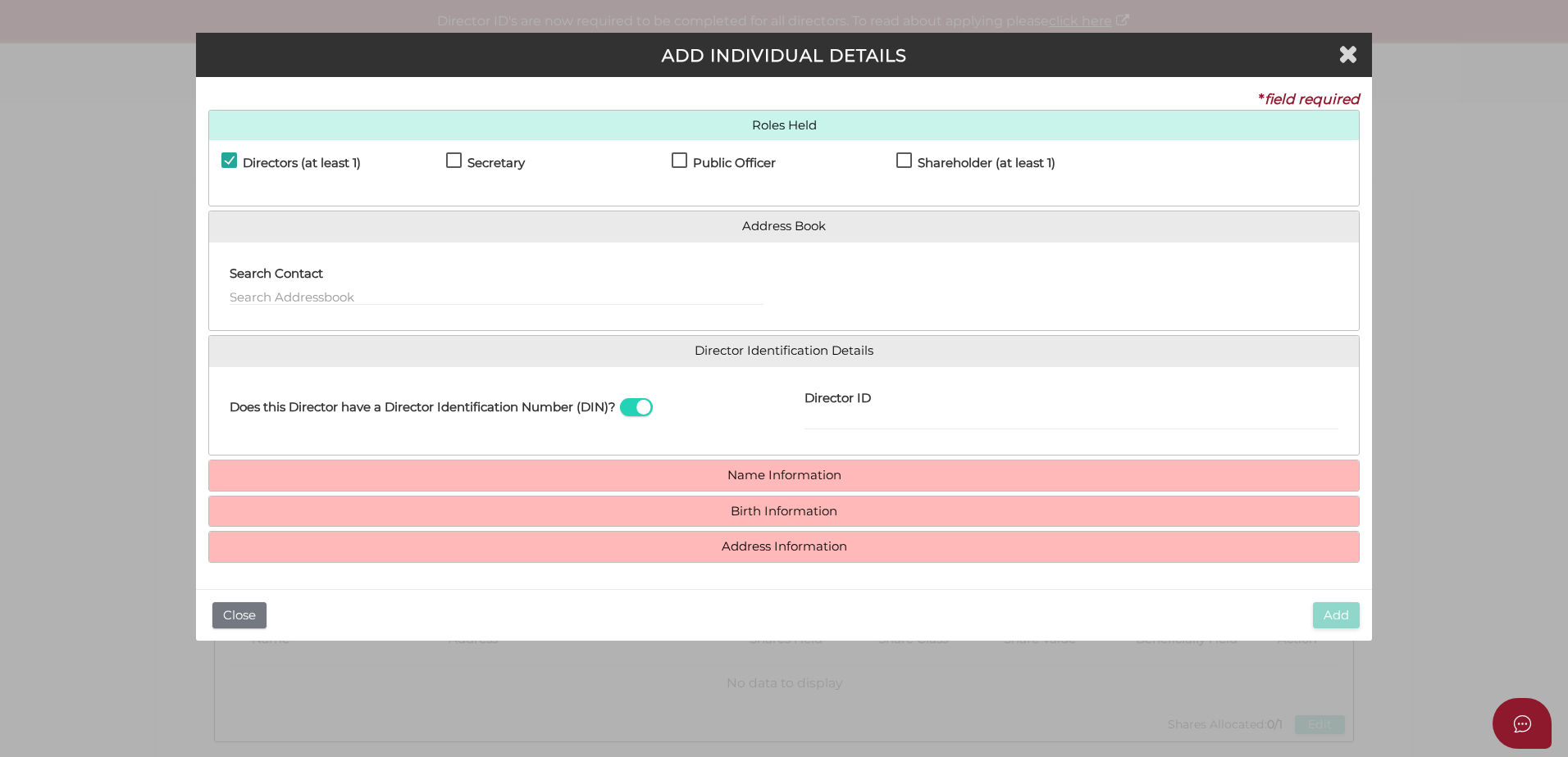
click at [440, 168] on div "Directors (at least 1)" at bounding box center [334, 167] width 225 height 29
click at [448, 158] on label "Secretary" at bounding box center [485, 167] width 78 height 20
checkbox input "true"
click at [683, 159] on label "Public Officer" at bounding box center [724, 167] width 104 height 20
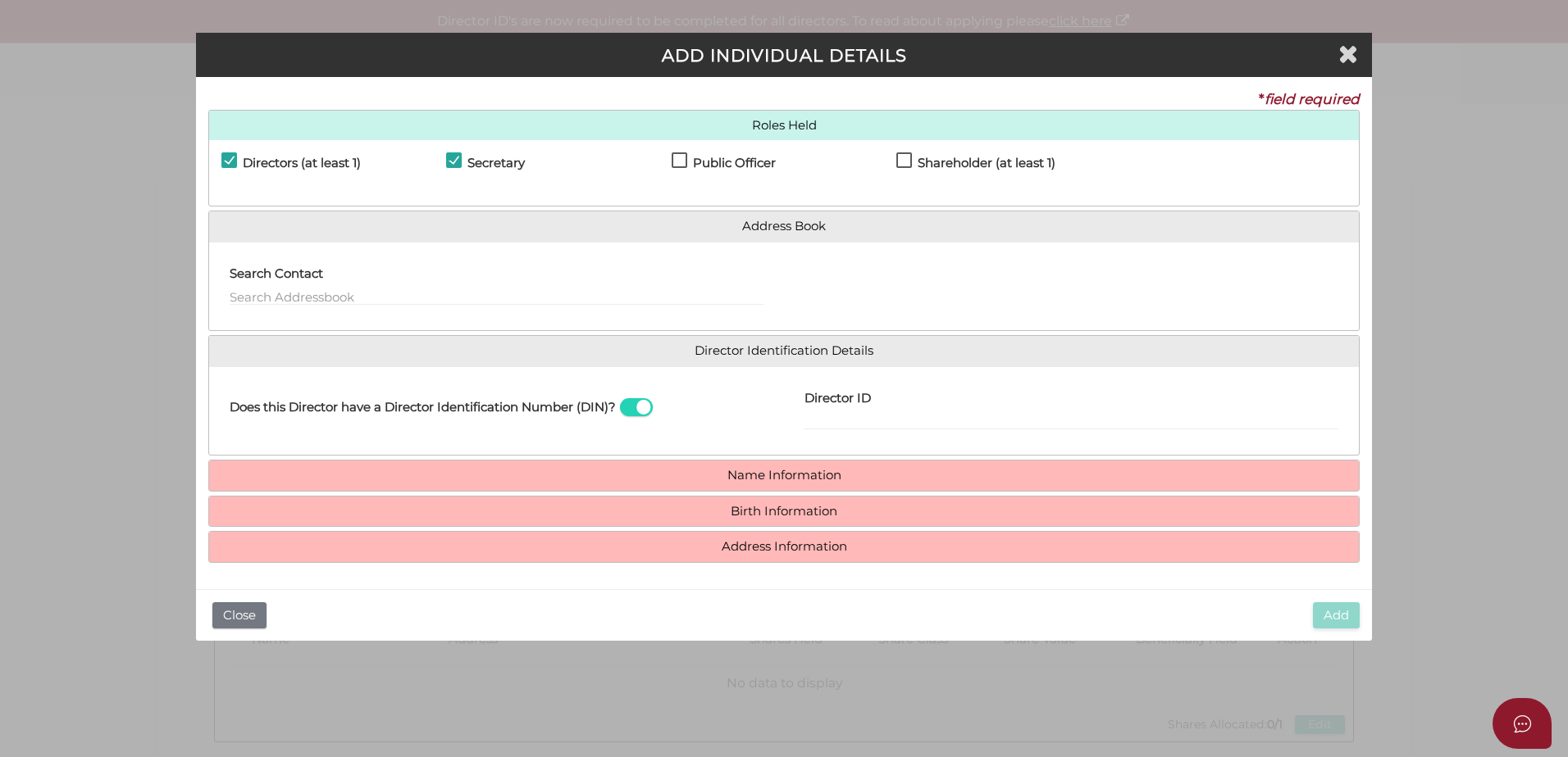
checkbox input "true"
click at [910, 163] on label "Shareholder (at least 1)" at bounding box center [976, 167] width 159 height 20
checkbox input "true"
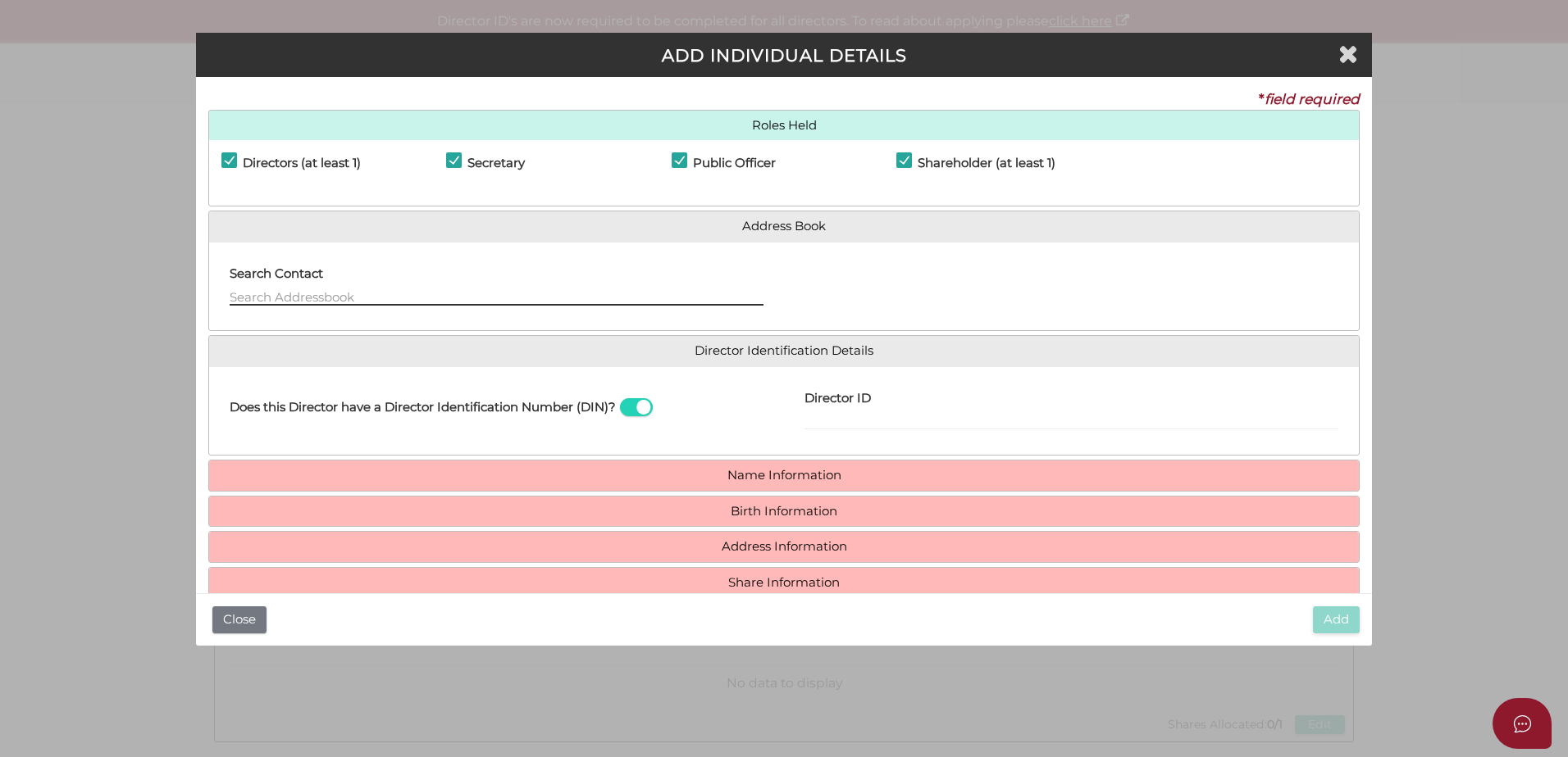
click at [328, 302] on input "text" at bounding box center [497, 296] width 534 height 18
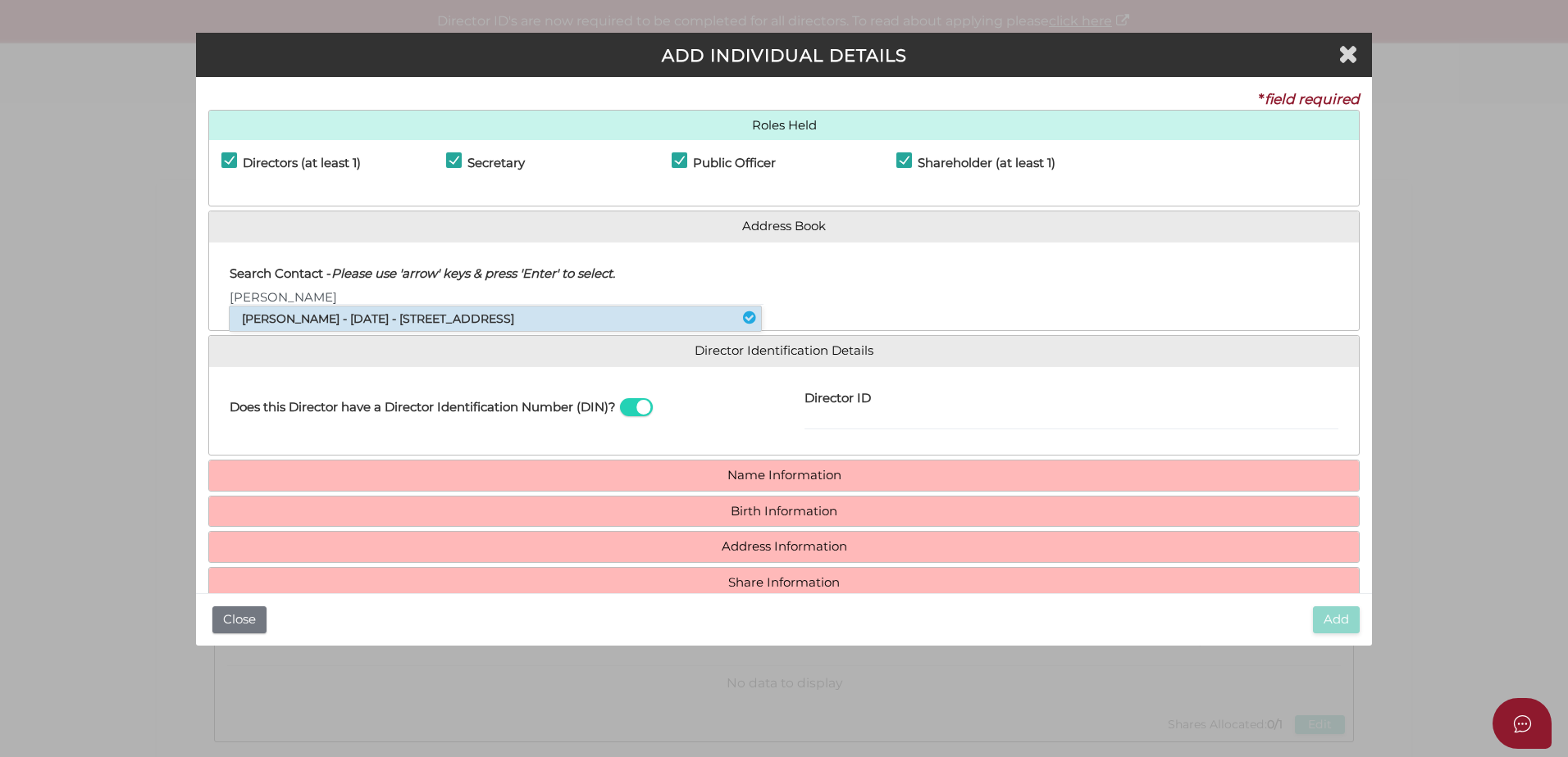
click at [347, 315] on li "James Willoughby - 11/04/1975 - 93 Elouera Road, Cronulla, NSW, 2230" at bounding box center [495, 318] width 532 height 24
type input "James"
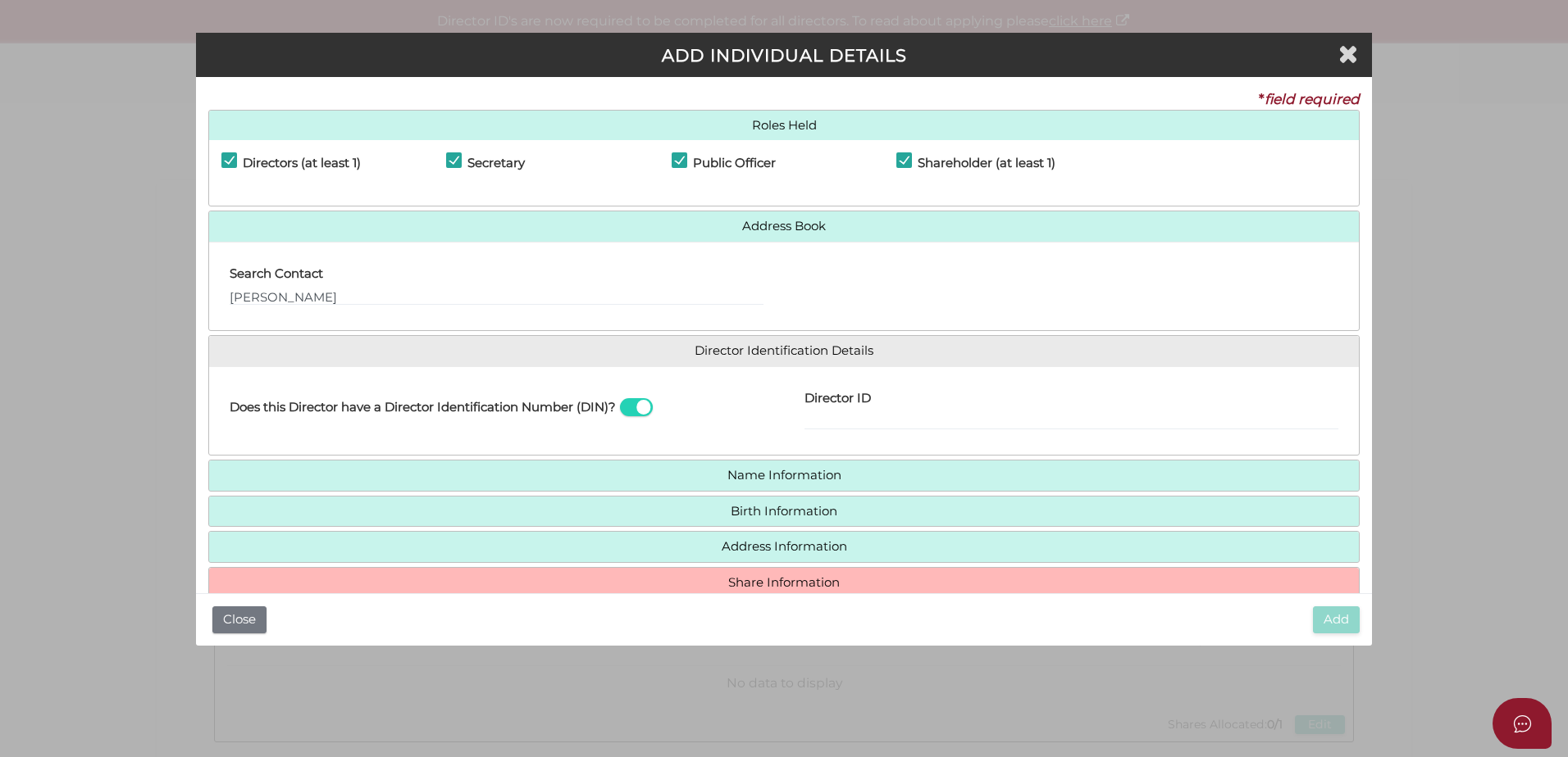
scroll to position [31, 0]
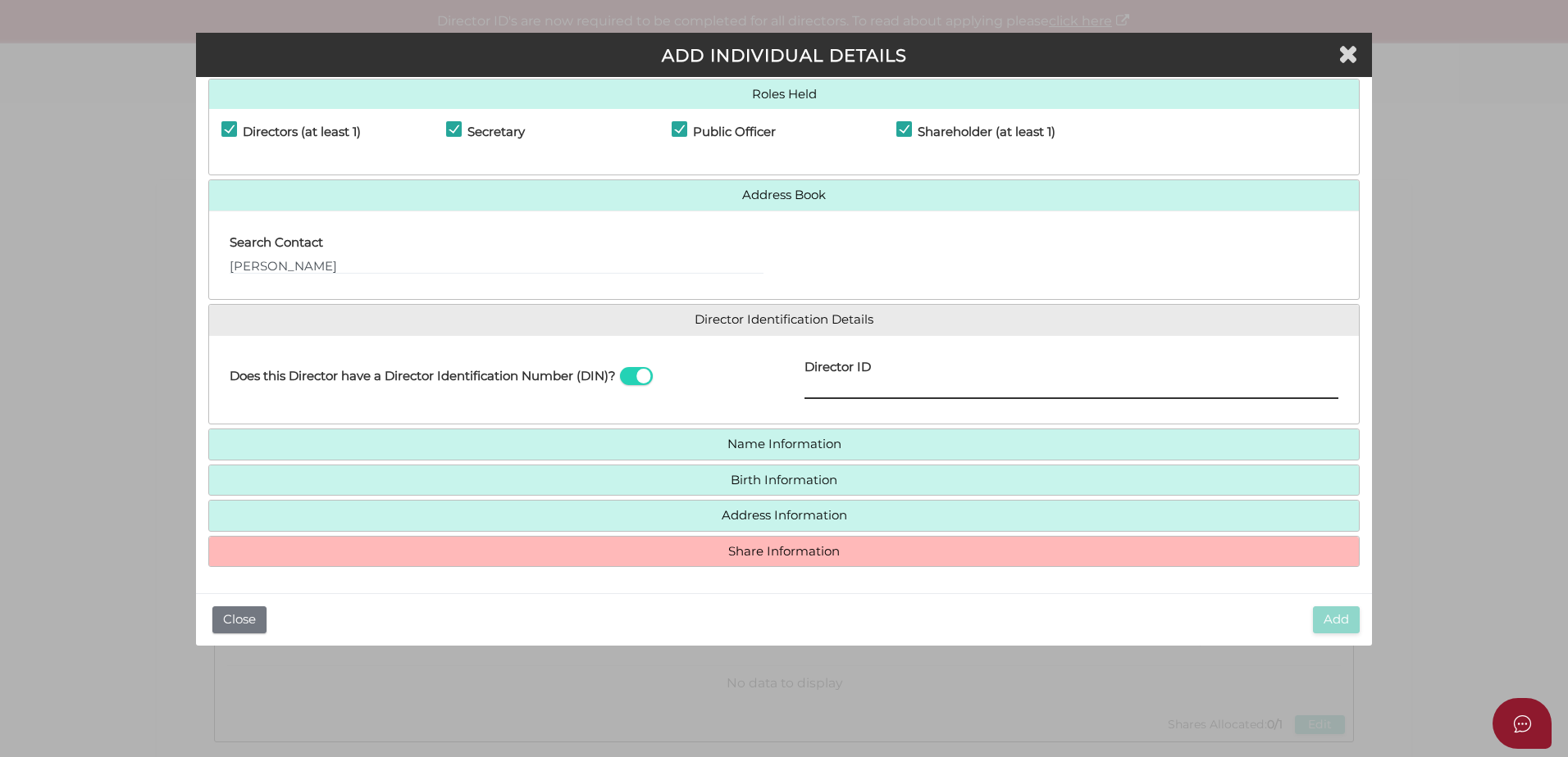
click at [829, 382] on input "Director ID" at bounding box center [1072, 390] width 534 height 18
type input "036197467209106"
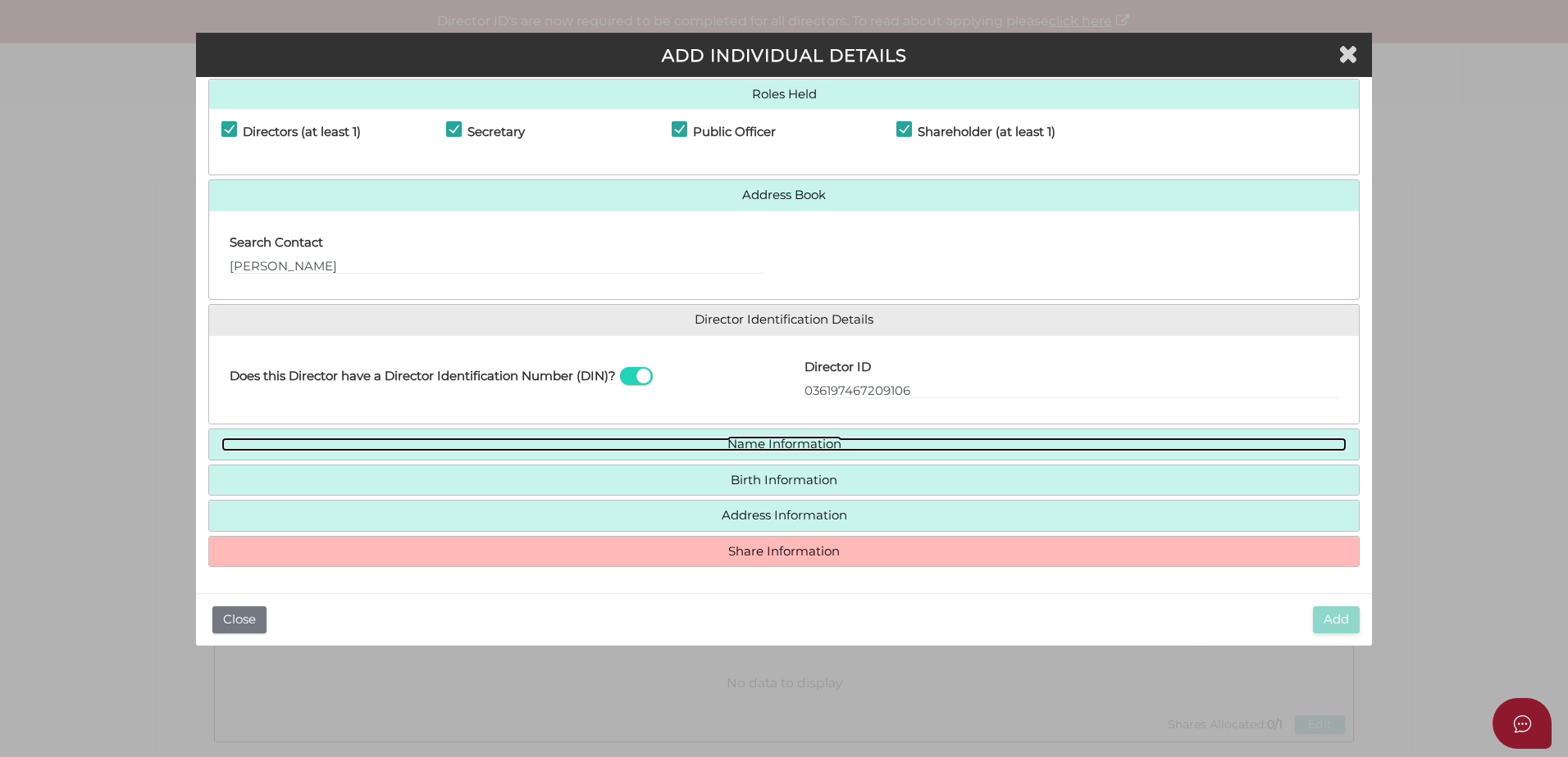
click at [801, 446] on link "Name Information" at bounding box center [784, 445] width 1126 height 14
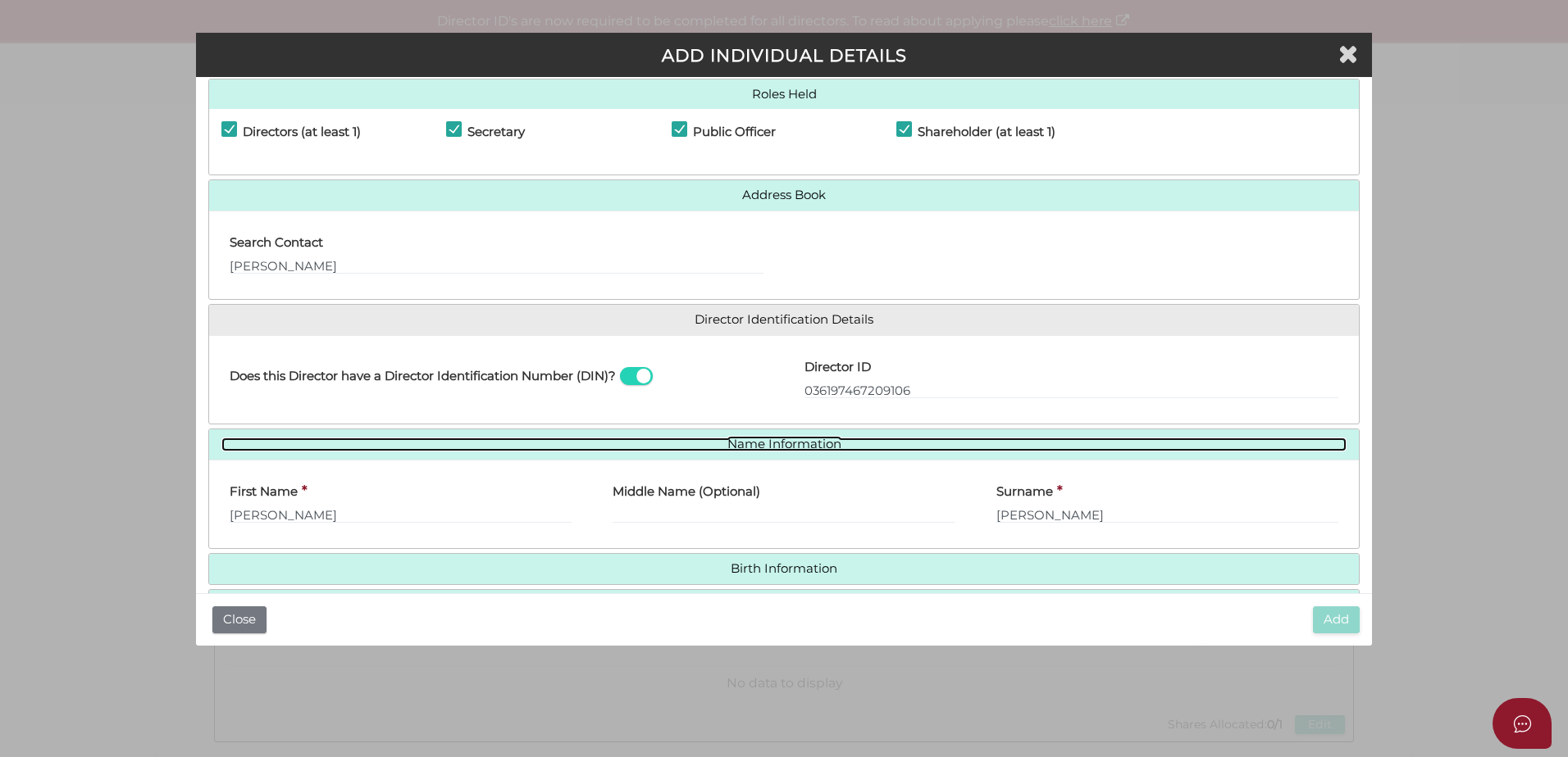
scroll to position [120, 0]
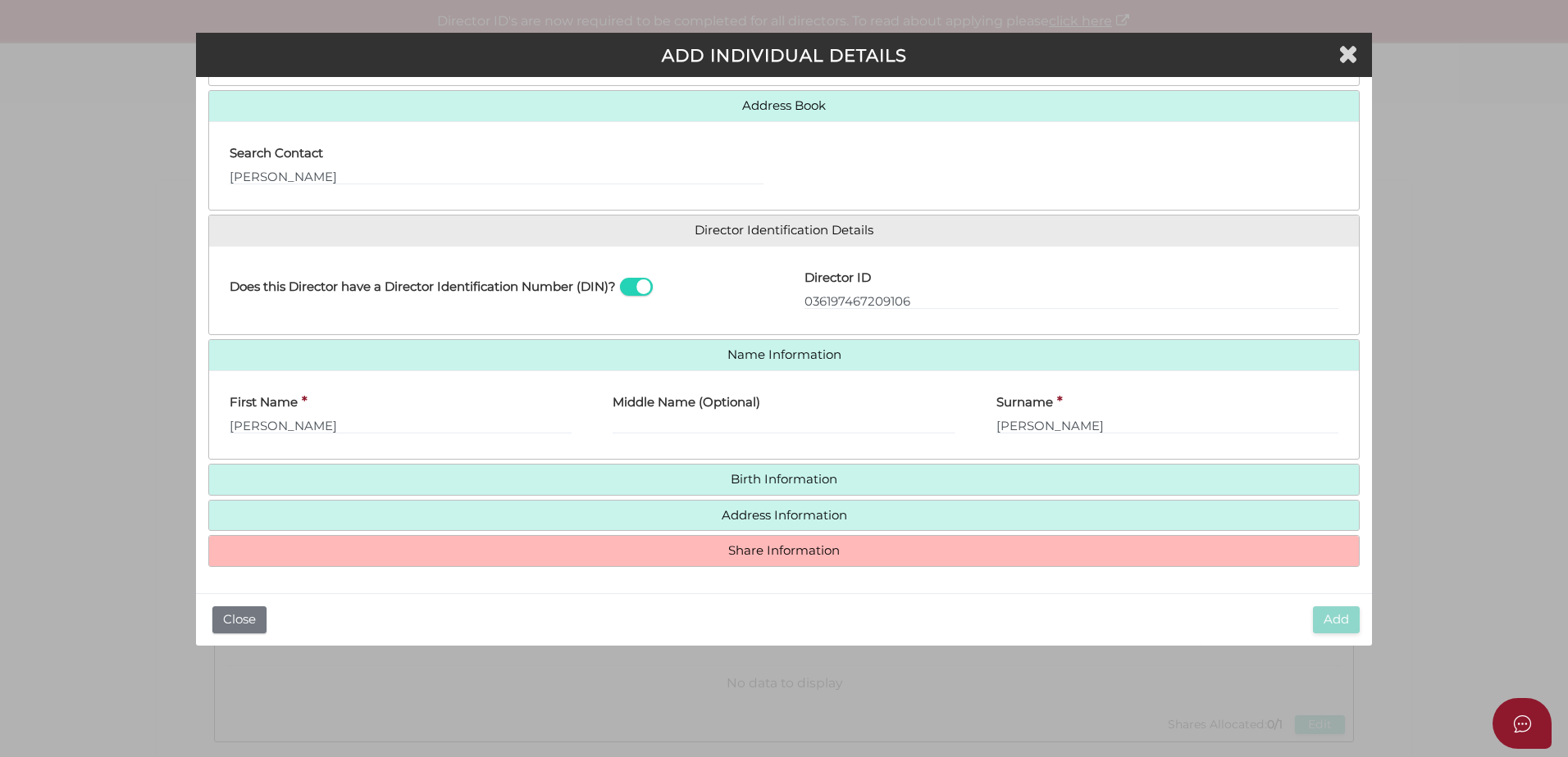
click at [801, 487] on h4 "Birth Information" at bounding box center [784, 480] width 1150 height 30
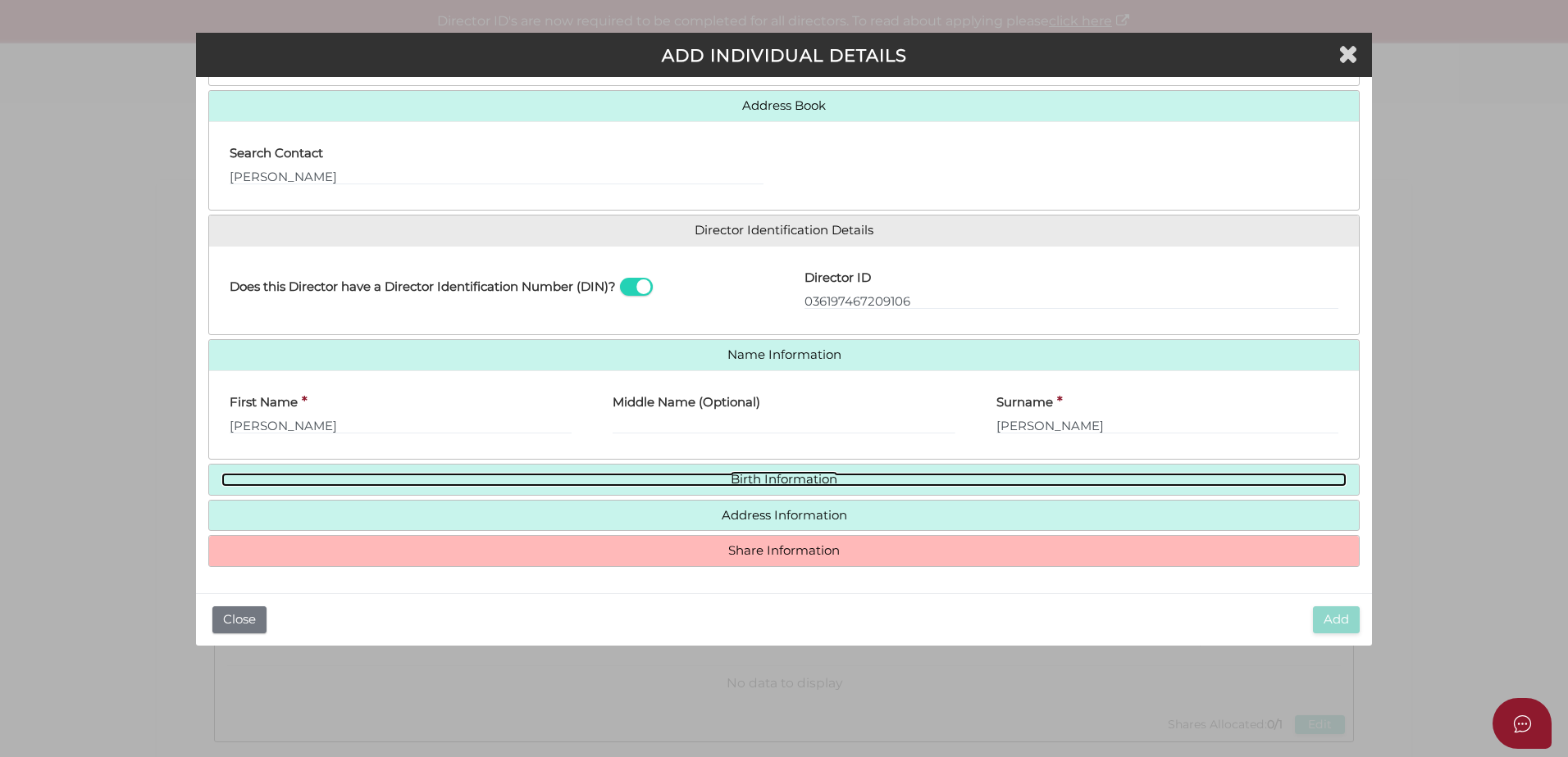
click at [788, 474] on link "Birth Information" at bounding box center [784, 480] width 1126 height 14
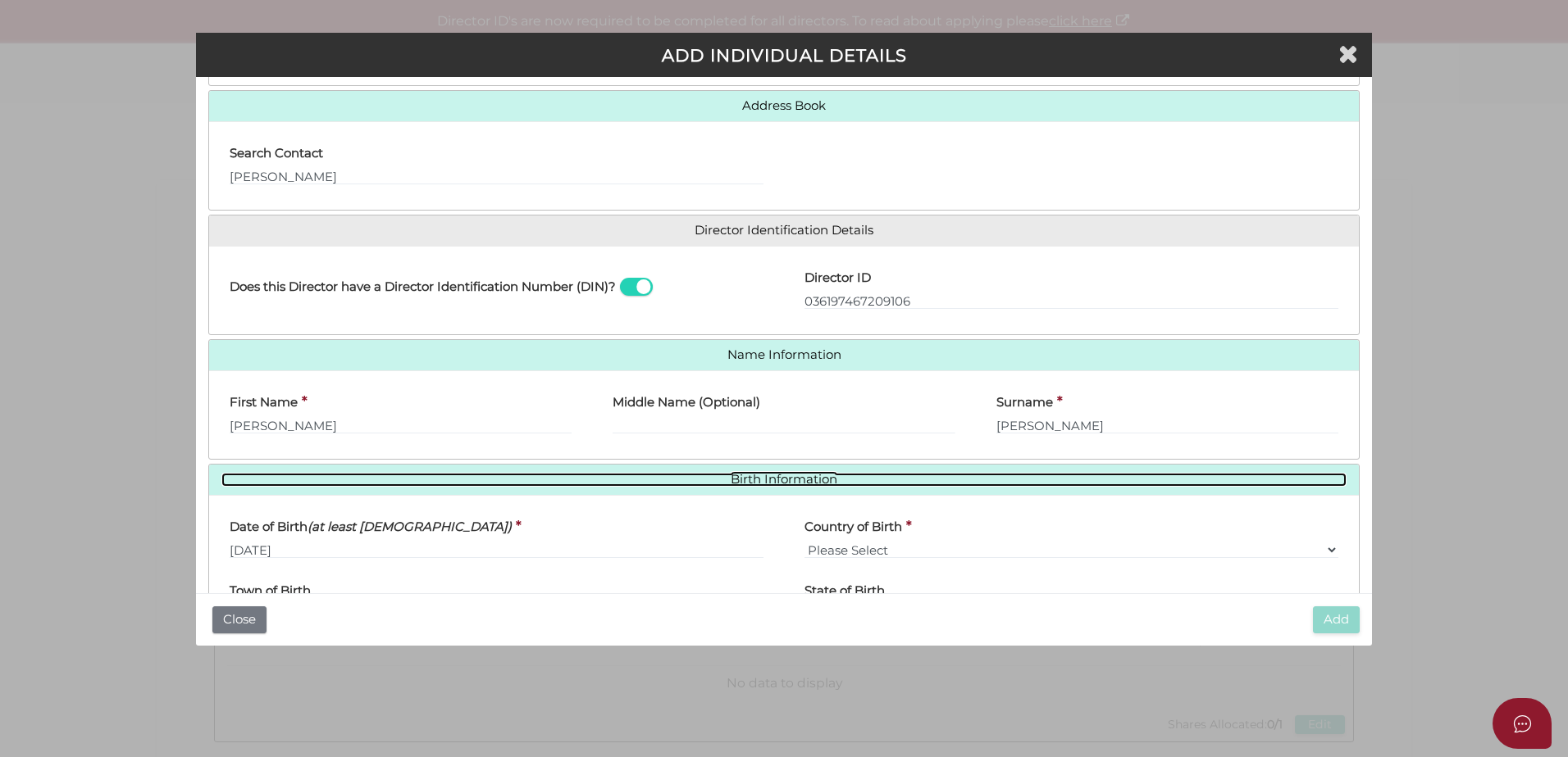
scroll to position [273, 0]
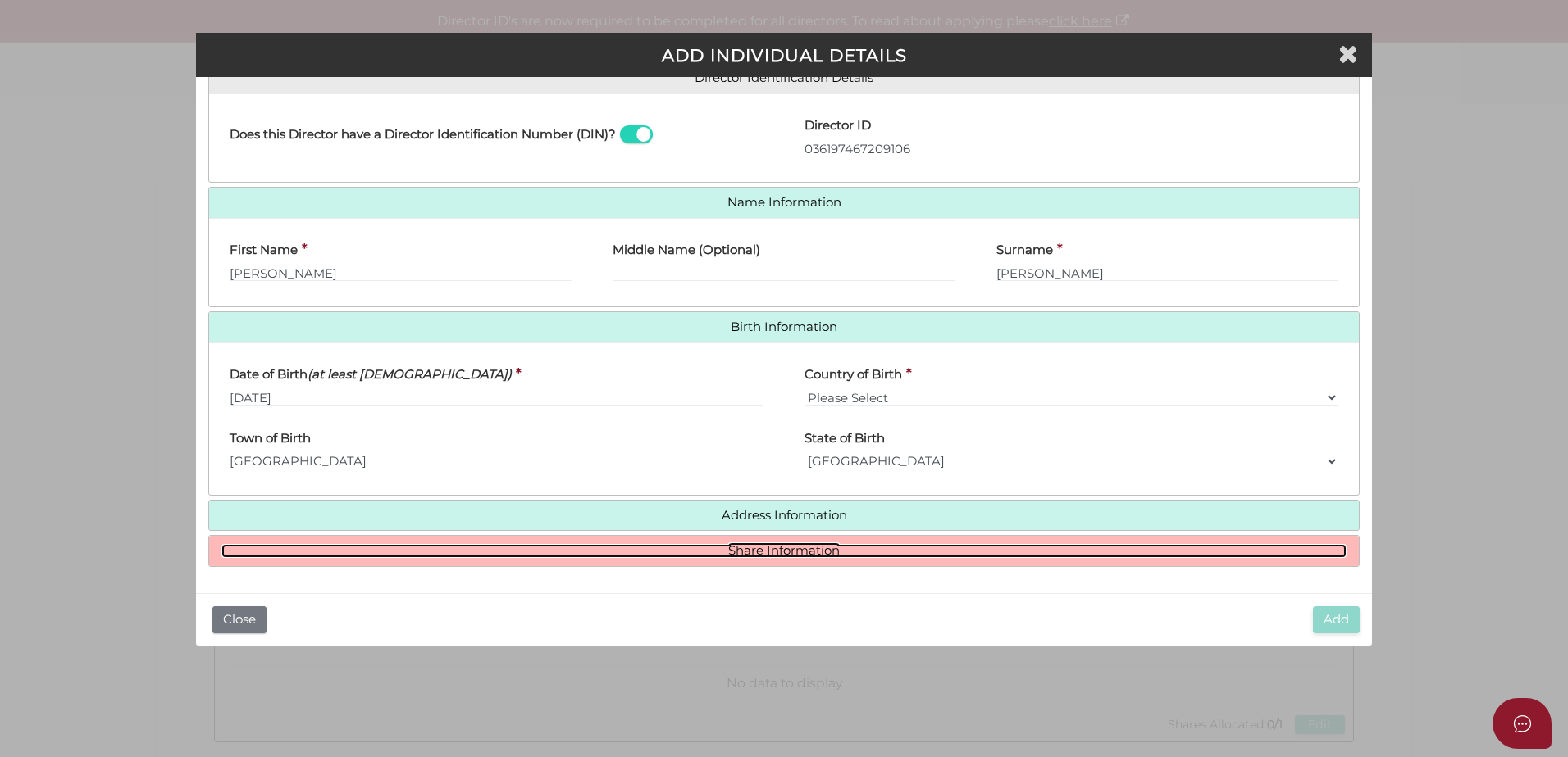
click at [799, 552] on link "Share Information" at bounding box center [784, 551] width 1126 height 14
click at [811, 547] on link "Share Information" at bounding box center [784, 551] width 1126 height 14
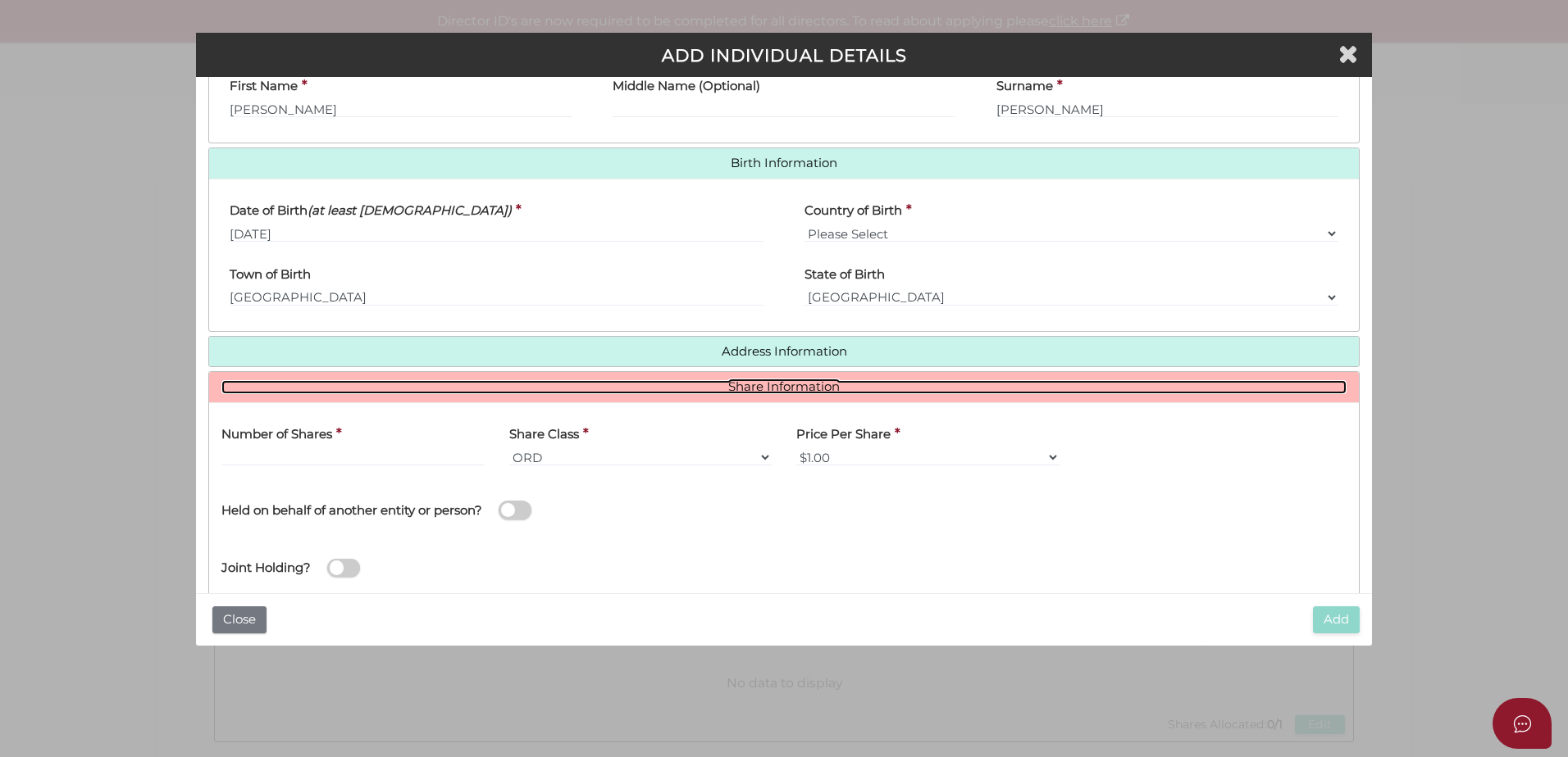
scroll to position [473, 0]
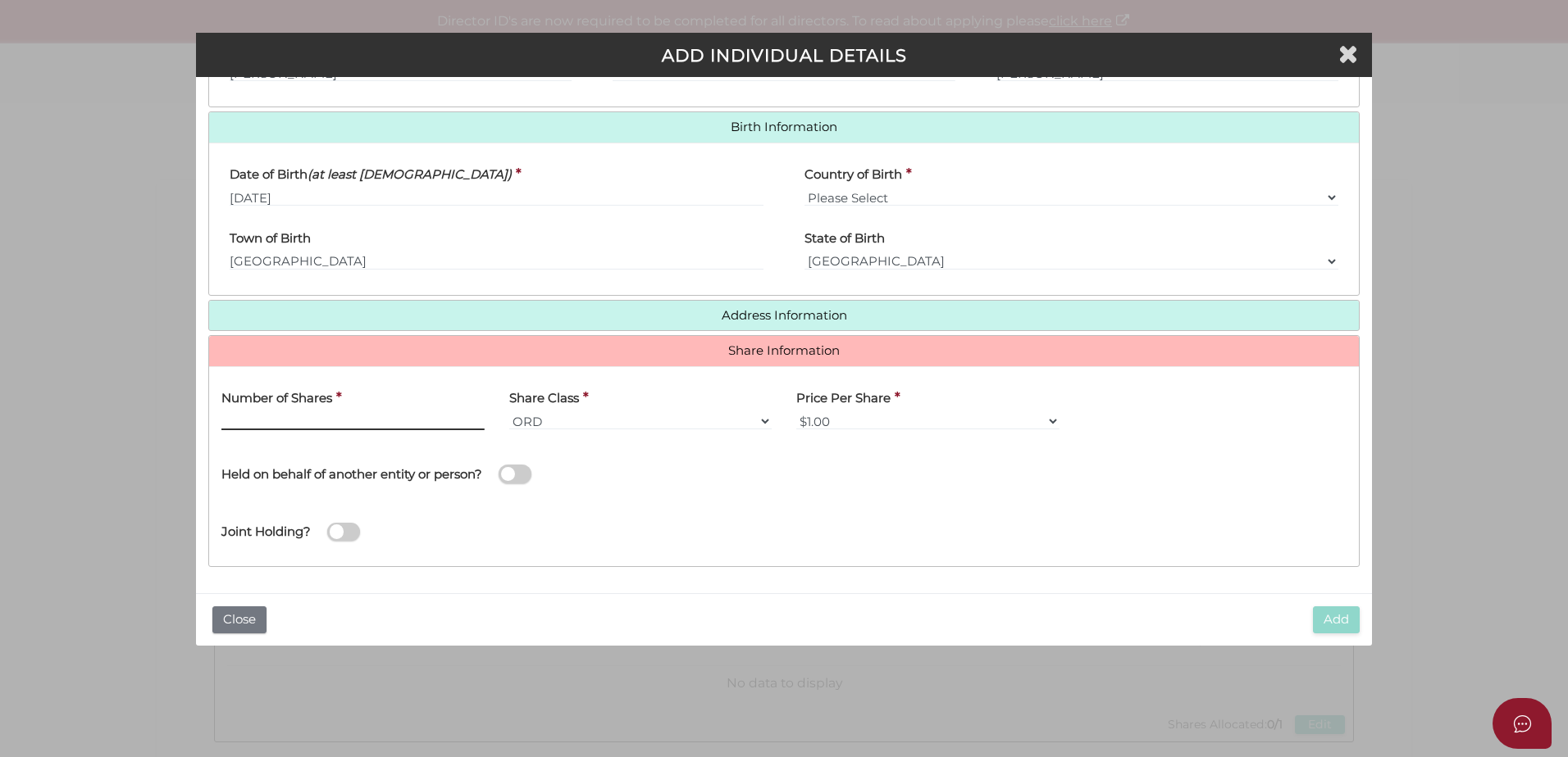
click at [254, 421] on input "text" at bounding box center [353, 421] width 263 height 18
type input "1"
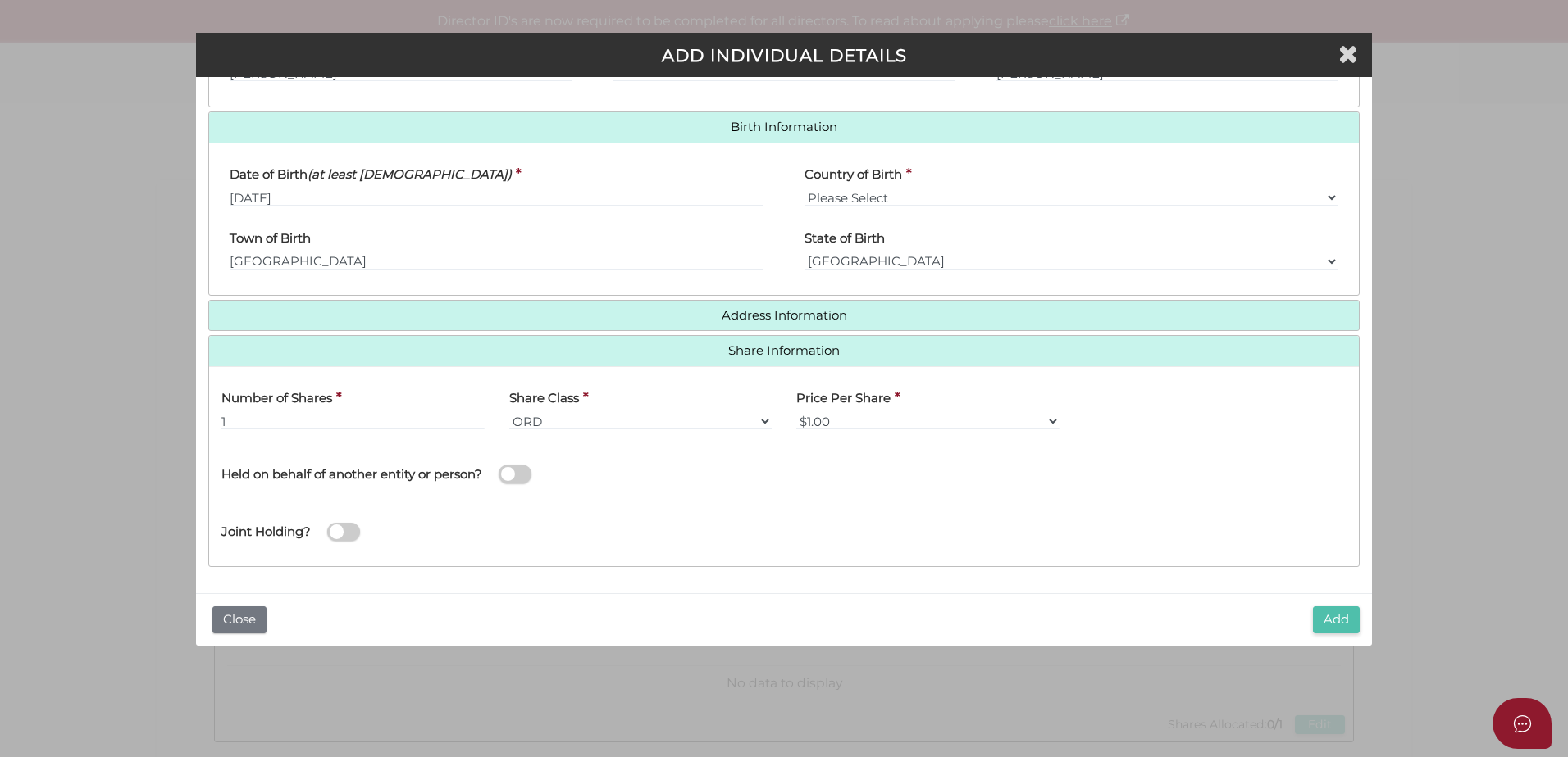
click at [1319, 616] on button "Add" at bounding box center [1336, 620] width 46 height 27
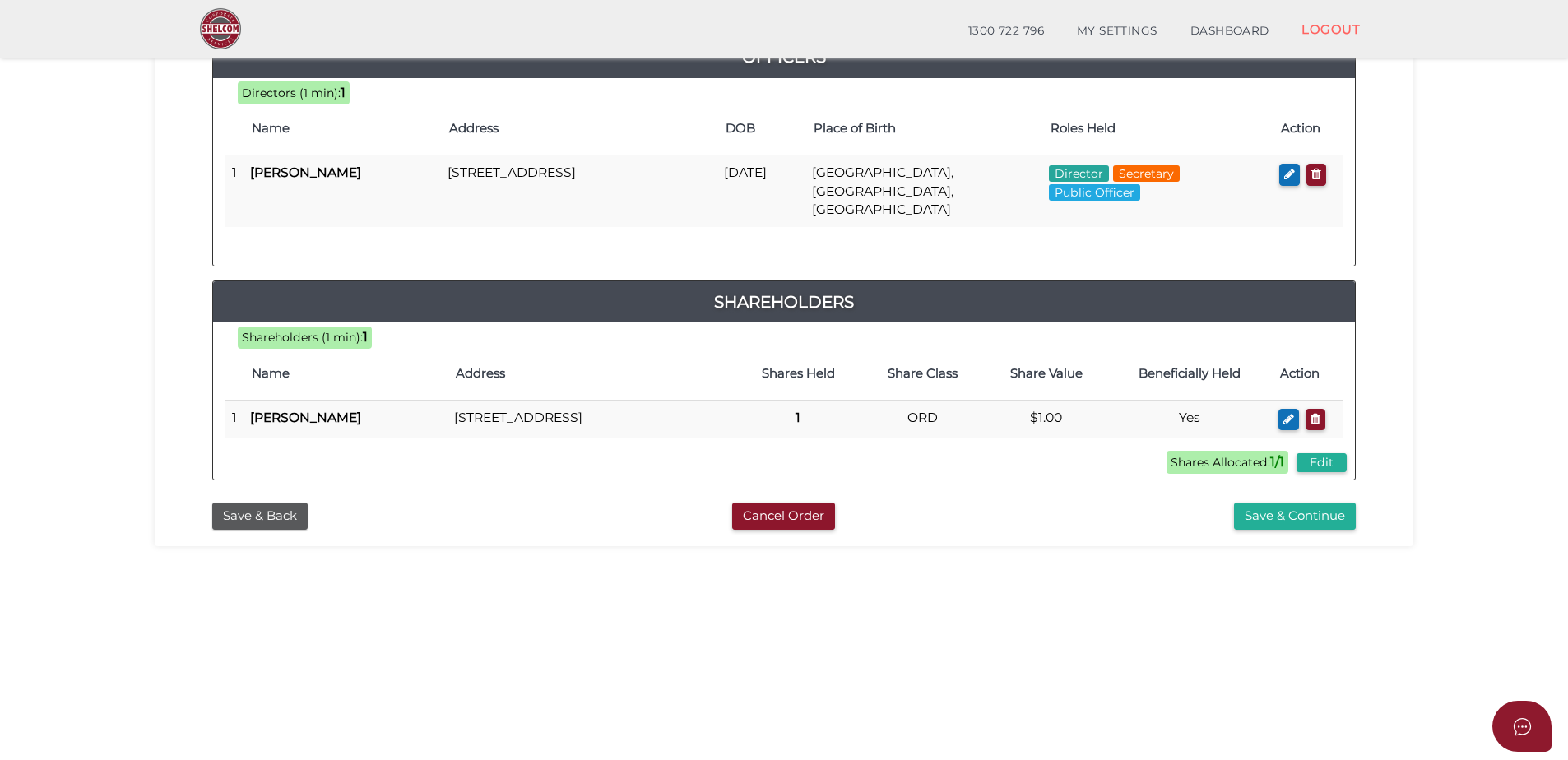
scroll to position [369, 0]
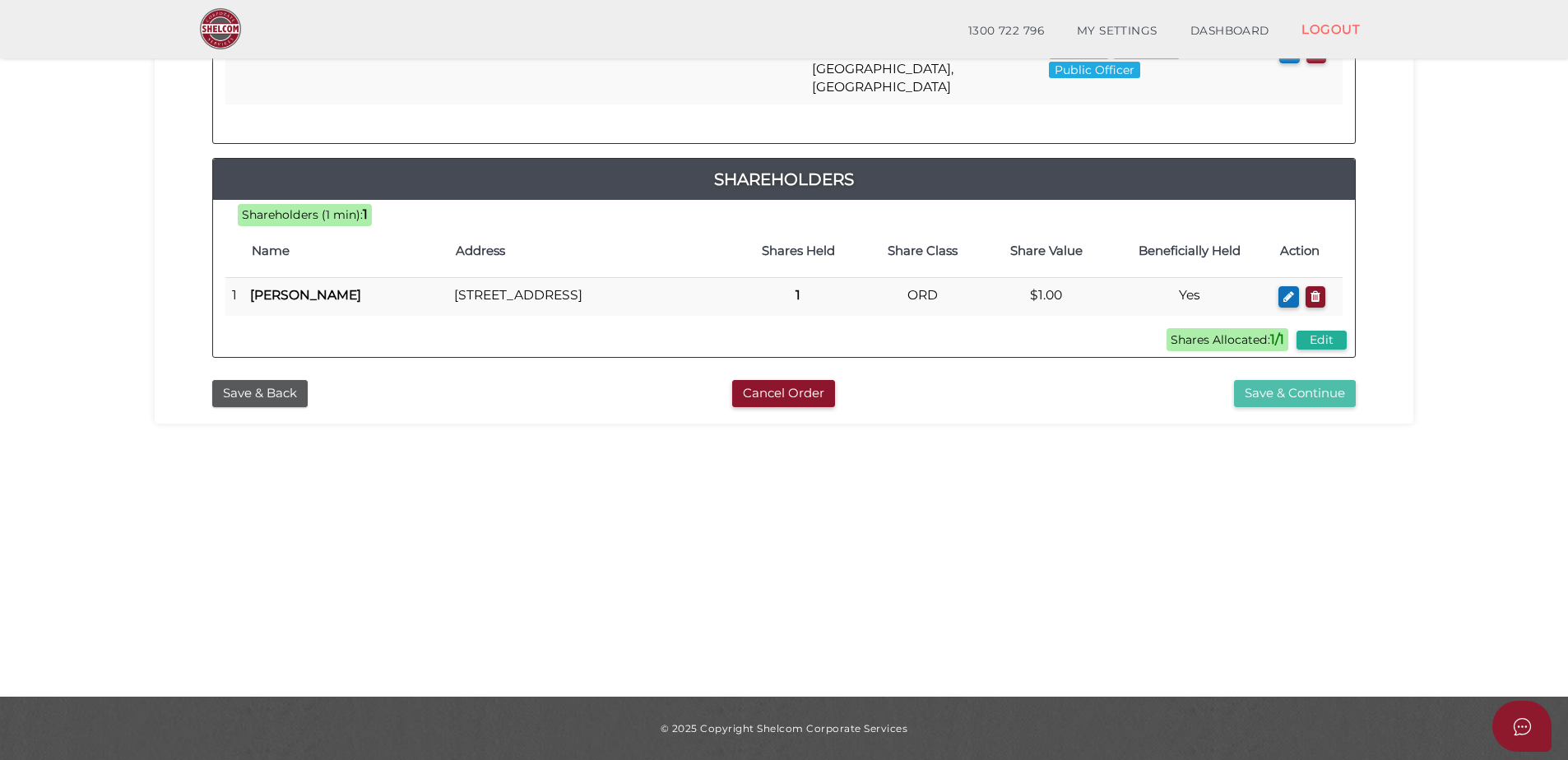
click at [1296, 392] on button "Save & Continue" at bounding box center [1295, 394] width 122 height 27
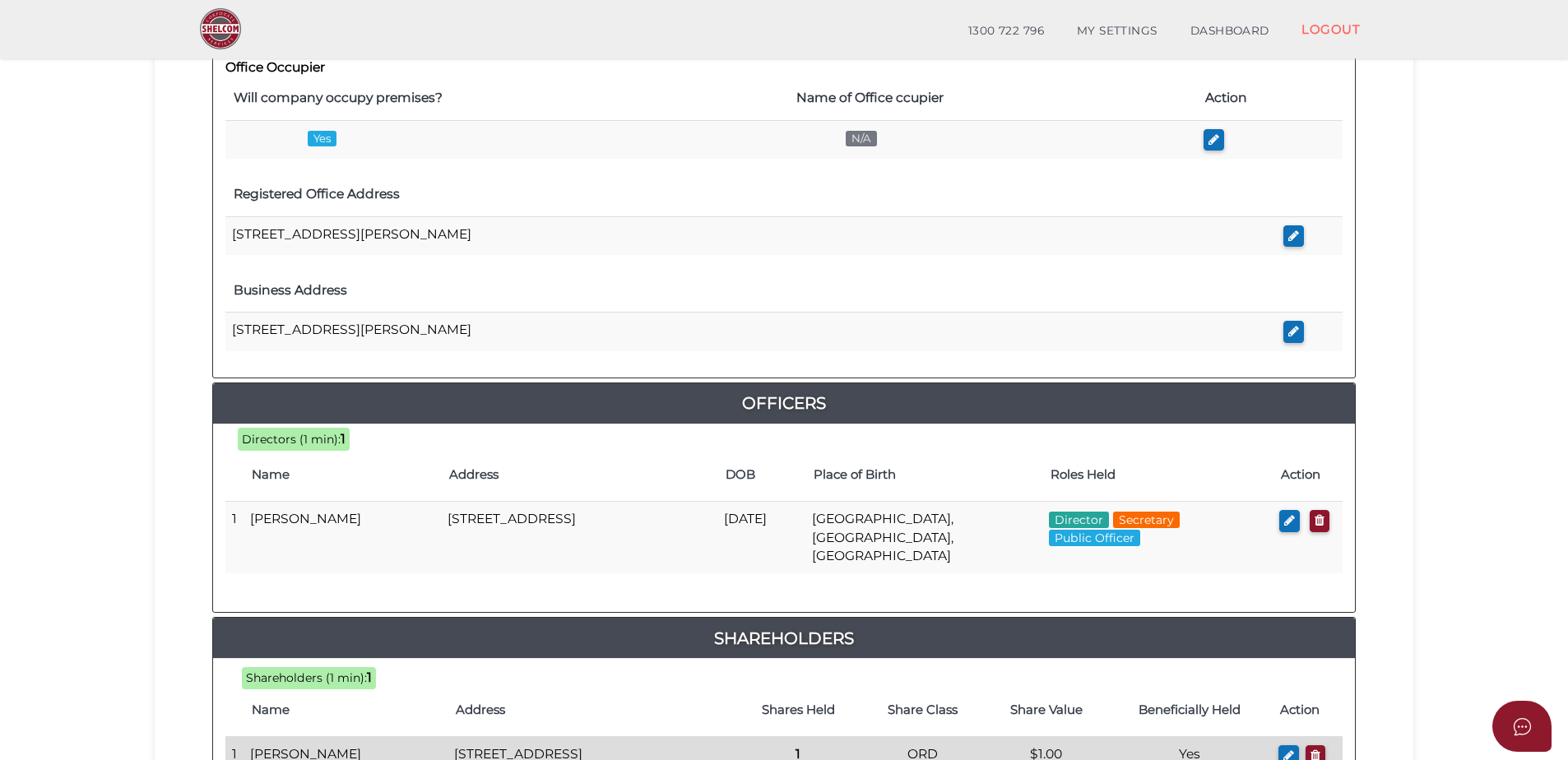
scroll to position [697, 0]
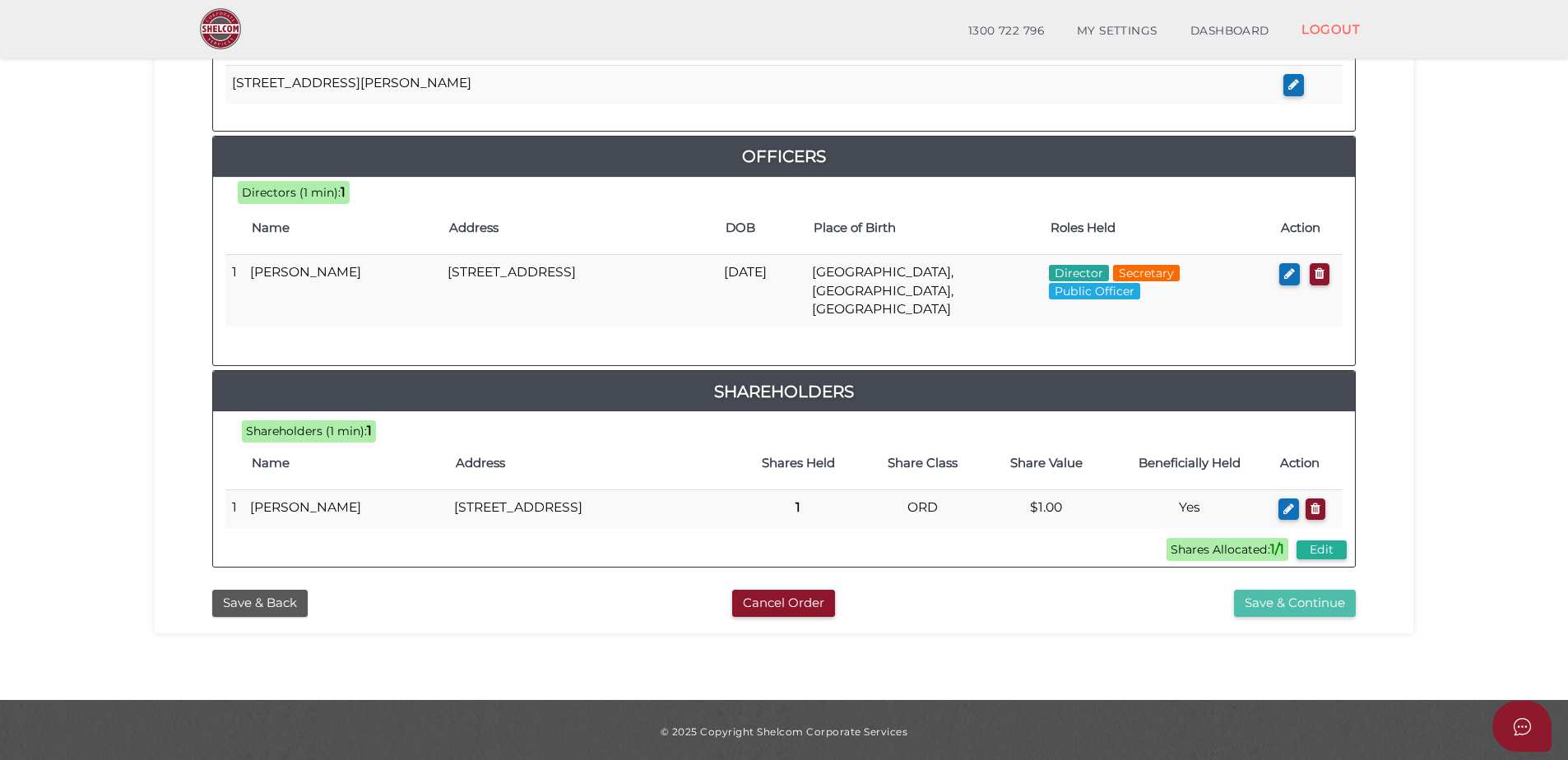
click at [1321, 606] on button "Save & Continue" at bounding box center [1295, 604] width 122 height 27
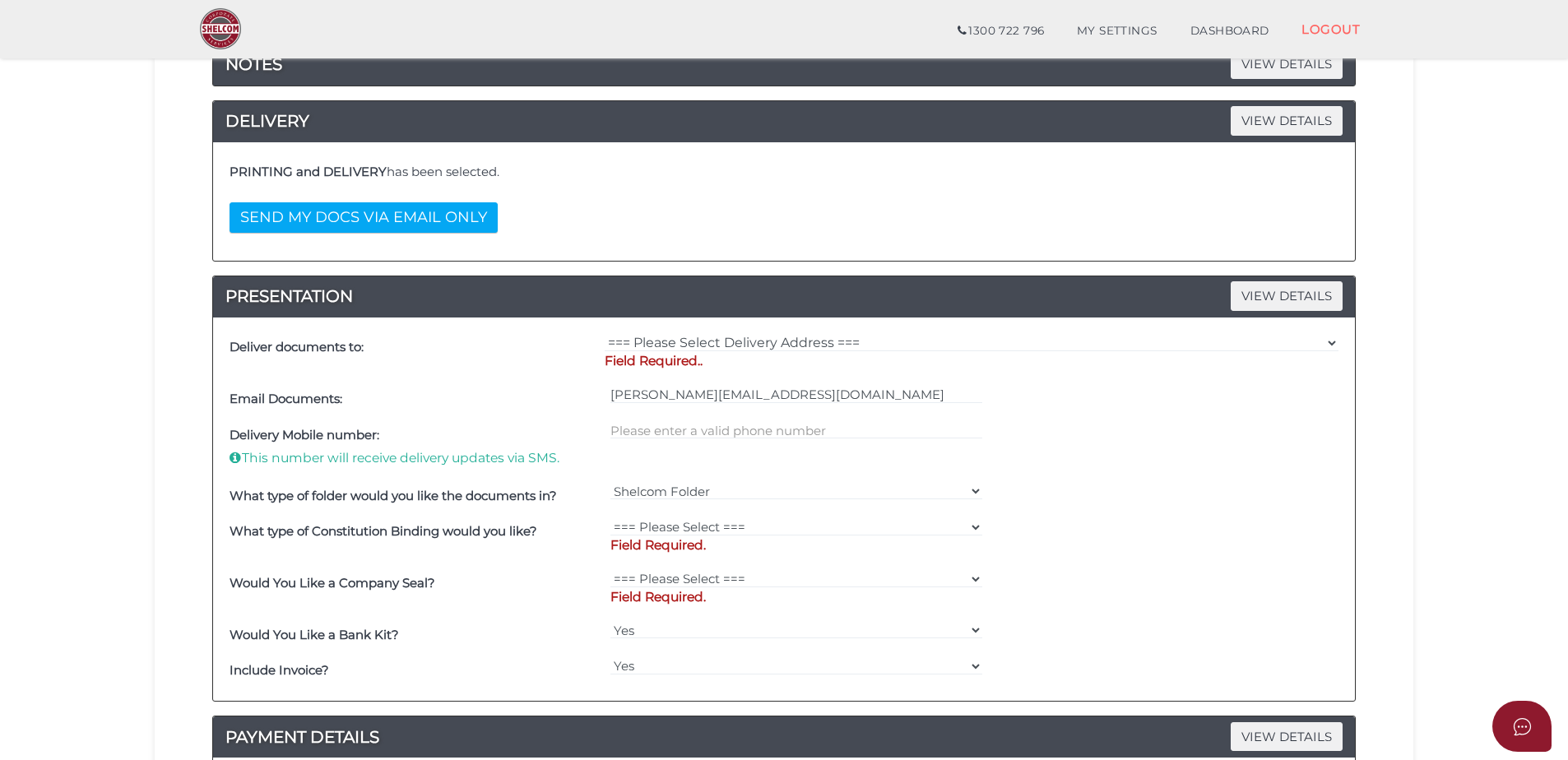
scroll to position [412, 0]
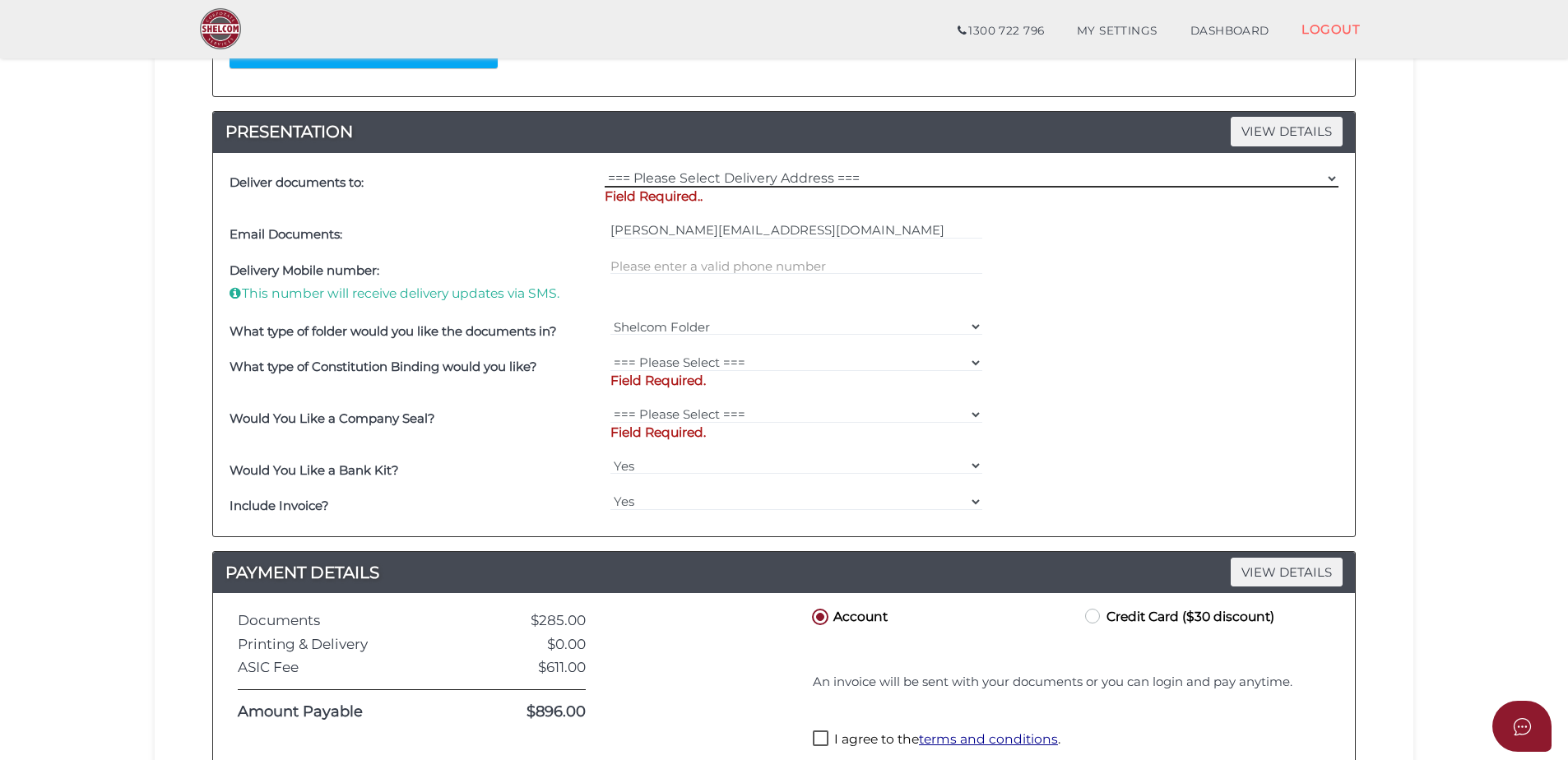
click at [657, 177] on select "=== Please Select Delivery Address === (User Address - [PERSON_NAME][GEOGRAPHIC…" at bounding box center [971, 178] width 734 height 18
select select "0"
click at [604, 170] on select "=== Please Select Delivery Address === (User Address - [PERSON_NAME][GEOGRAPHIC…" at bounding box center [971, 178] width 734 height 18
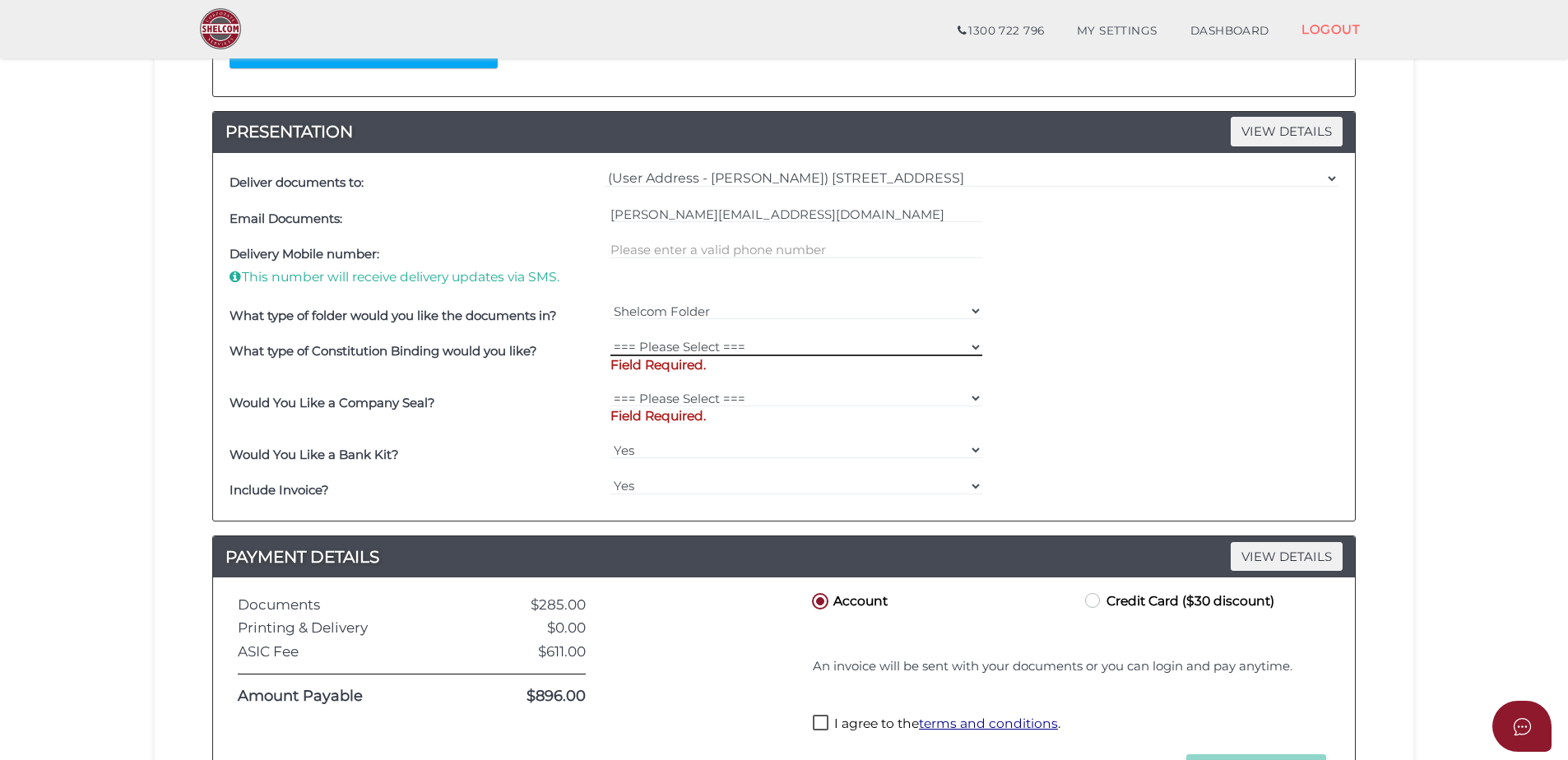
click at [674, 348] on select "=== Please Select === Comb Binding No Binding" at bounding box center [796, 347] width 373 height 18
select select "No Binding"
click at [610, 338] on select "=== Please Select === Comb Binding No Binding" at bounding box center [796, 347] width 373 height 18
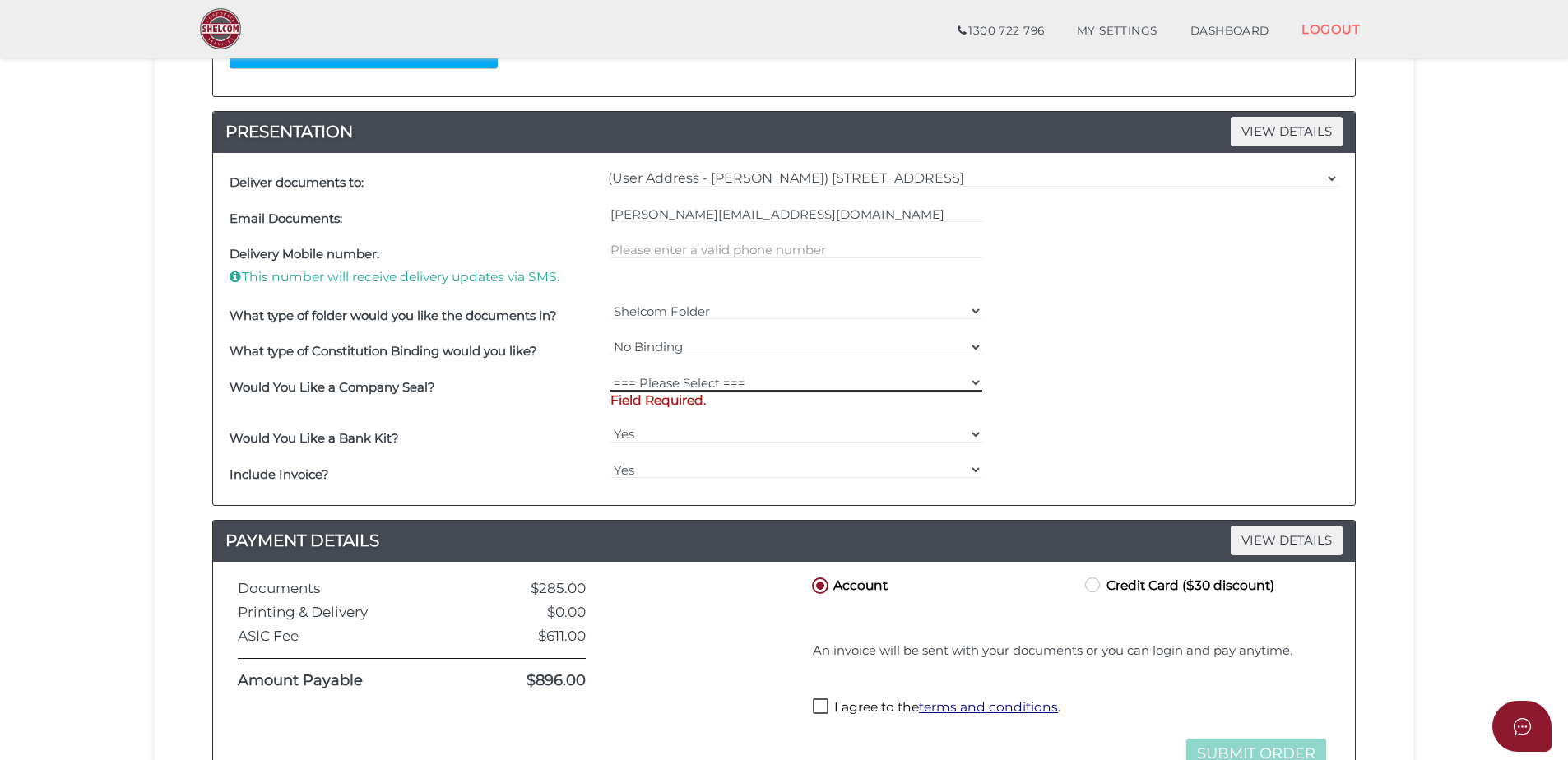
click at [669, 385] on select "=== Please Select === Fold Seal $50 No Seal" at bounding box center [796, 382] width 373 height 18
select select "0"
click at [610, 374] on select "=== Please Select === Fold Seal $50 No Seal" at bounding box center [796, 382] width 373 height 18
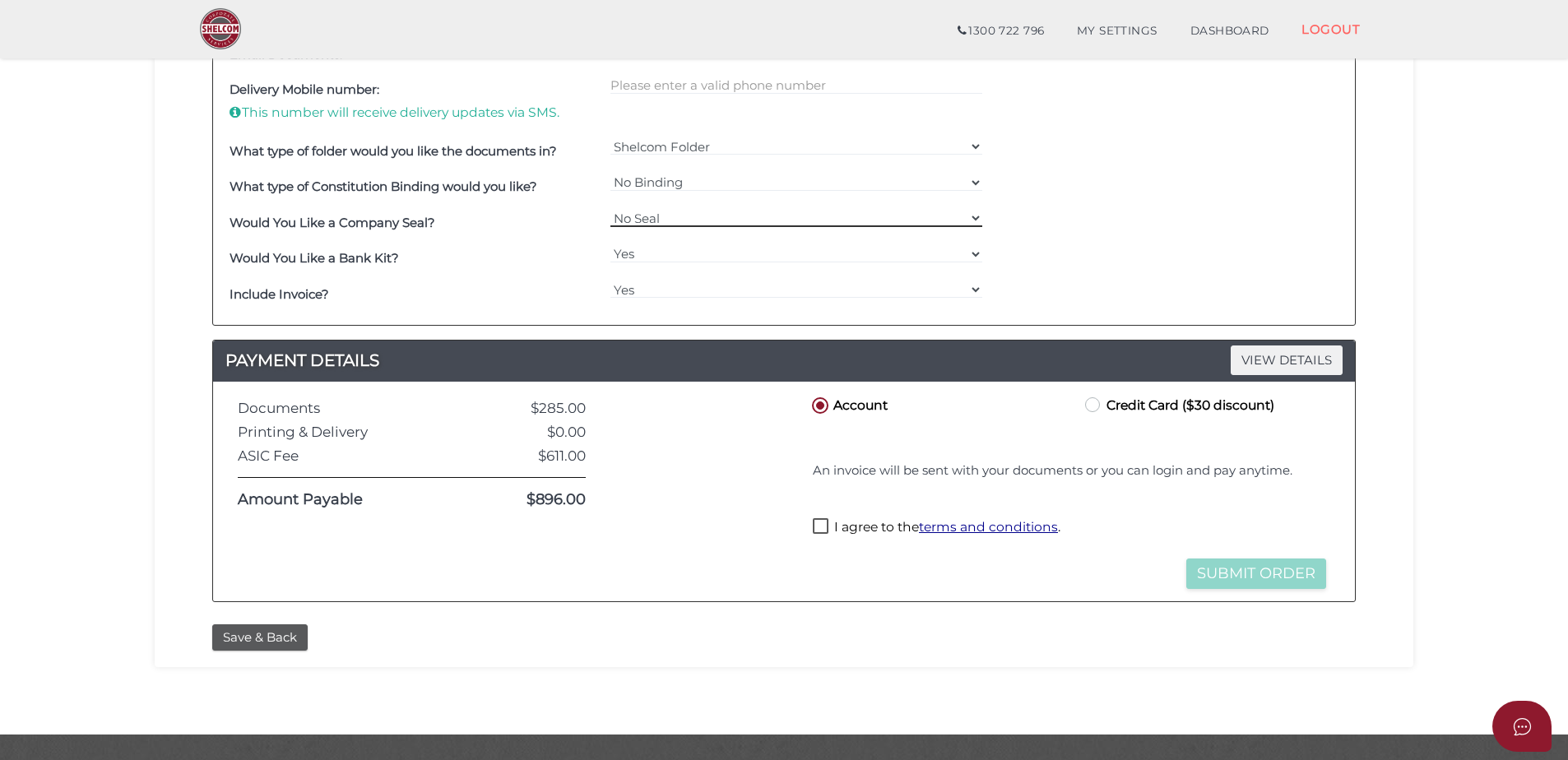
scroll to position [614, 0]
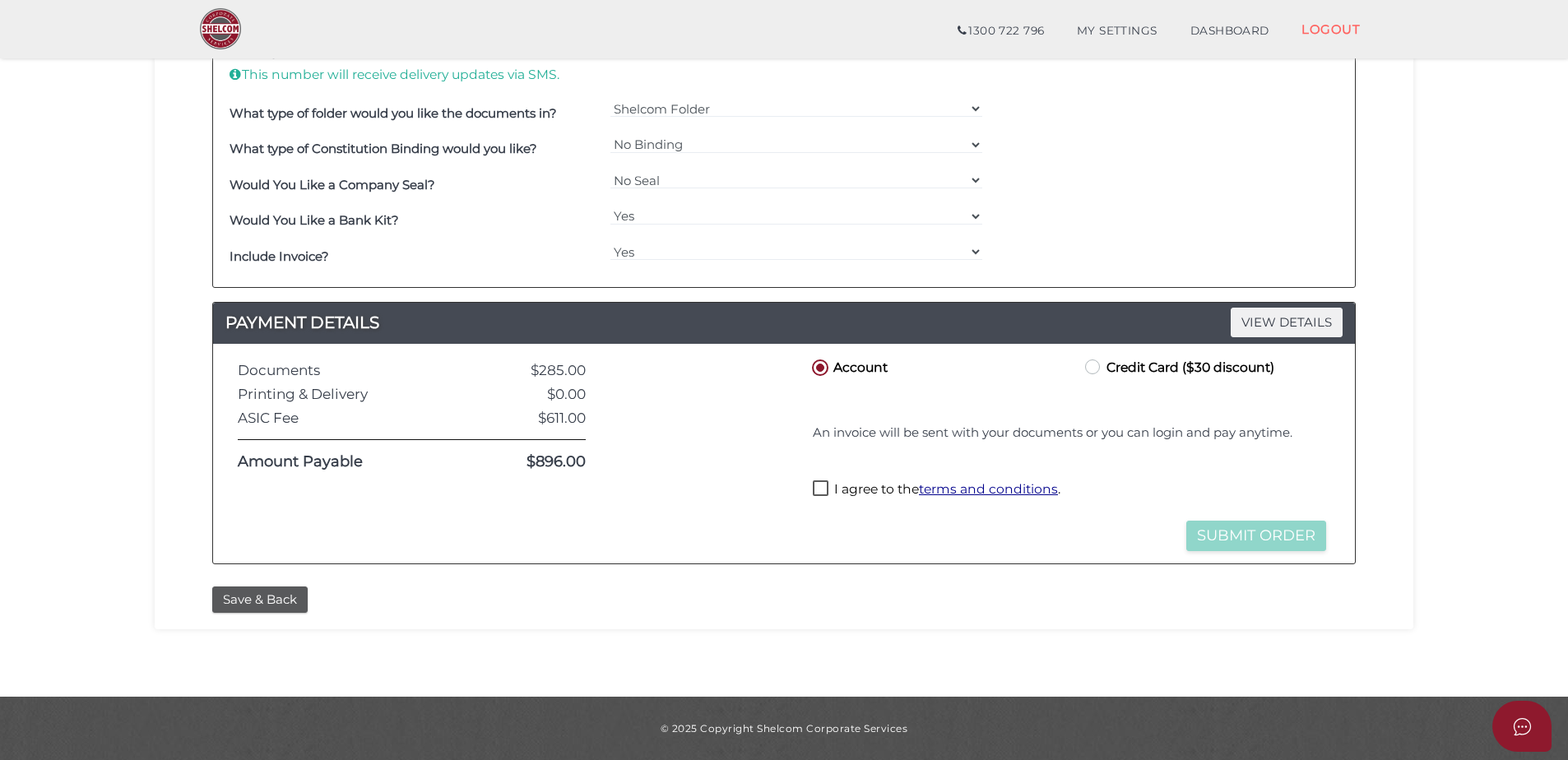
click at [817, 488] on label "I agree to the terms and conditions ." at bounding box center [937, 491] width 248 height 20
checkbox input "true"
click at [1271, 539] on button "Submit Order" at bounding box center [1256, 536] width 139 height 30
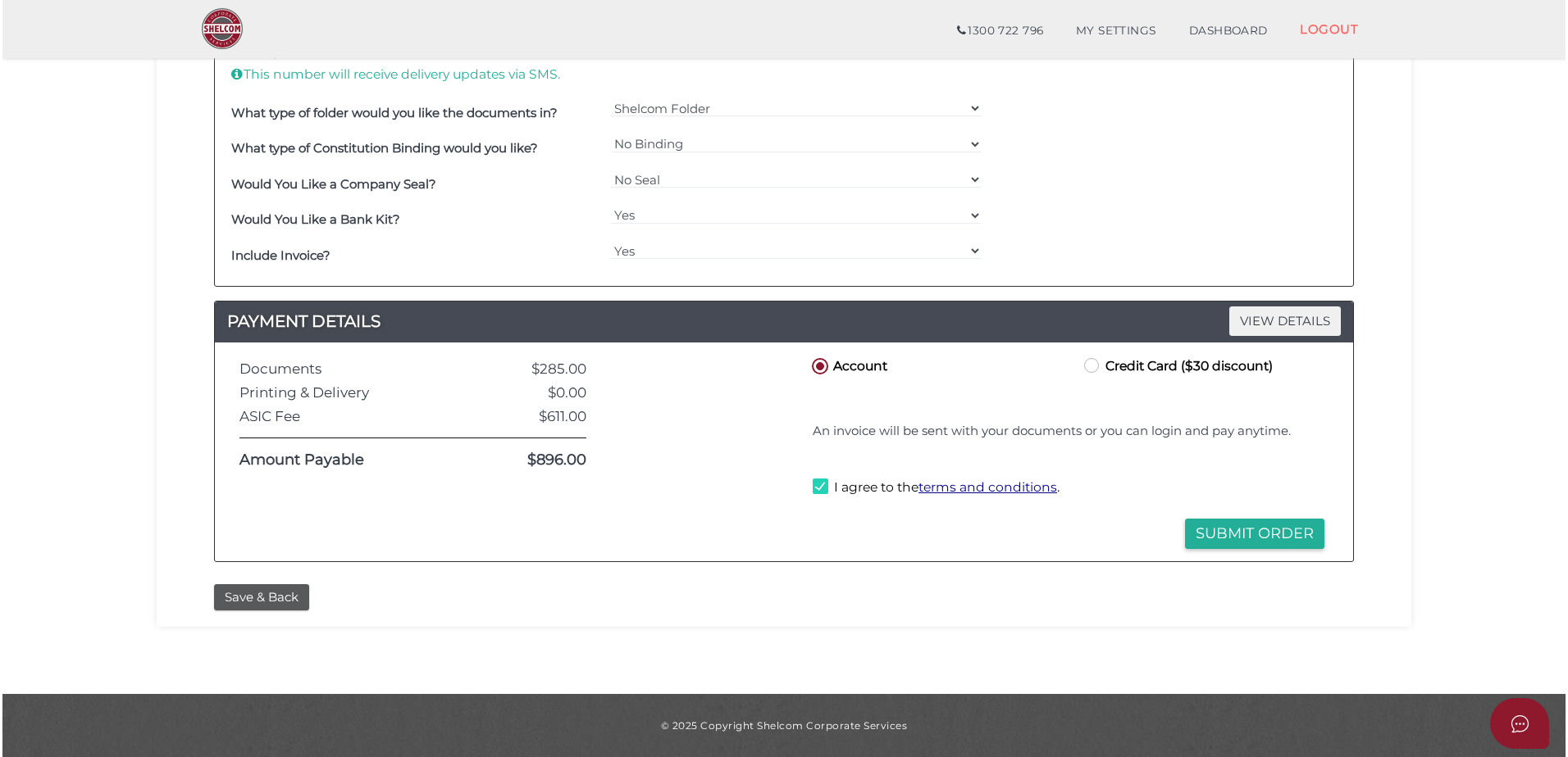
scroll to position [0, 0]
